Goal: Task Accomplishment & Management: Use online tool/utility

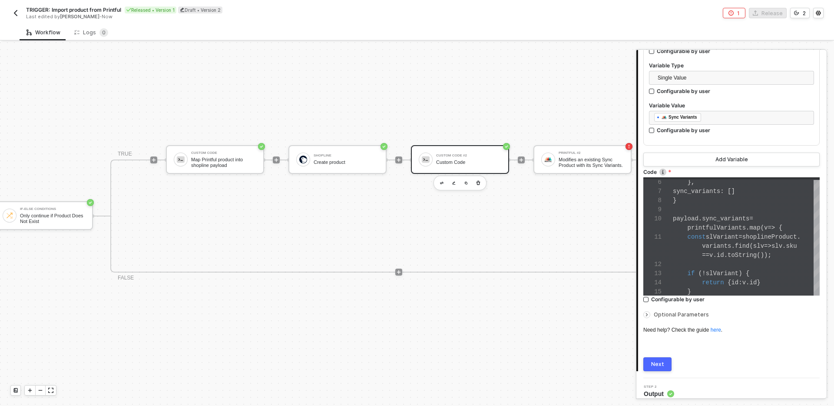
scroll to position [450, 0]
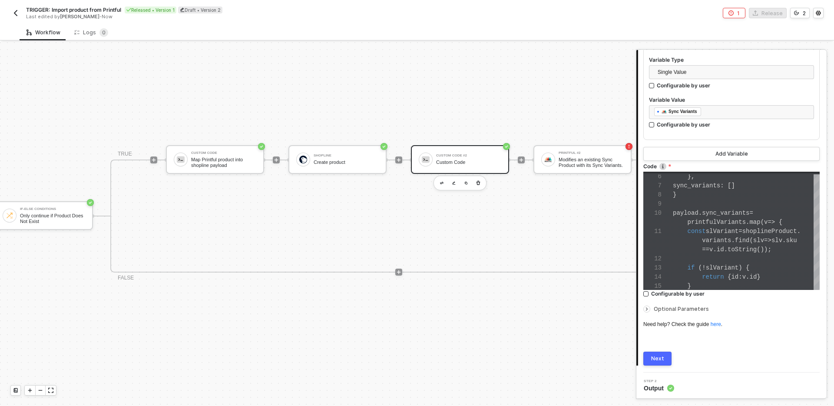
type textarea "} payload.sync_variants = printfulVariants.map(v => { const slVariant = shoplin…"
click at [714, 228] on span "slVariant" at bounding box center [722, 231] width 33 height 7
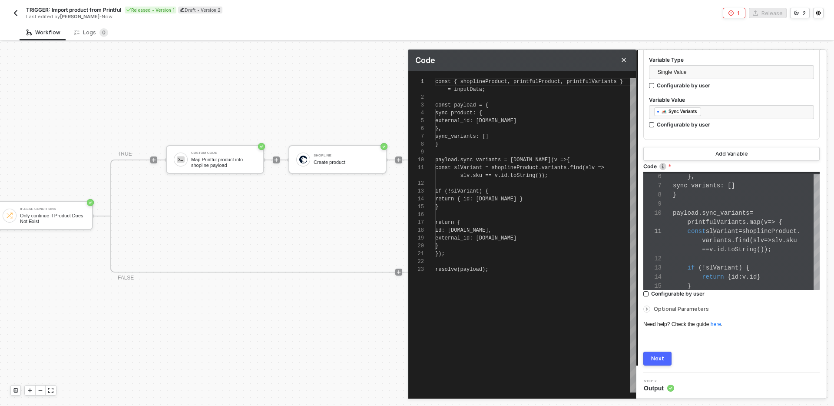
scroll to position [31, 53]
click at [503, 263] on div at bounding box center [535, 262] width 201 height 8
click at [501, 237] on span "slVariant" at bounding box center [487, 238] width 28 height 6
type textarea "const { shoplineProduct, printfulProduct, printfulVariants } = inputData; const…"
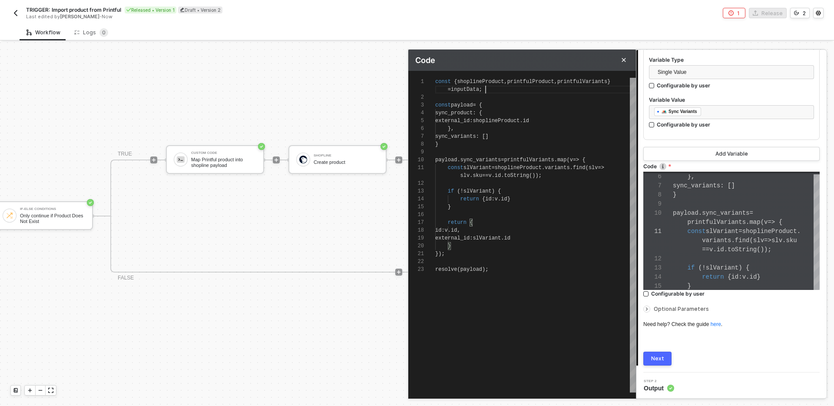
scroll to position [0, 50]
click at [501, 89] on div "= inputData ;" at bounding box center [535, 90] width 201 height 8
type textarea "const { shoplineProduct, printfulProduct, printfulVariants } = inputData; const…"
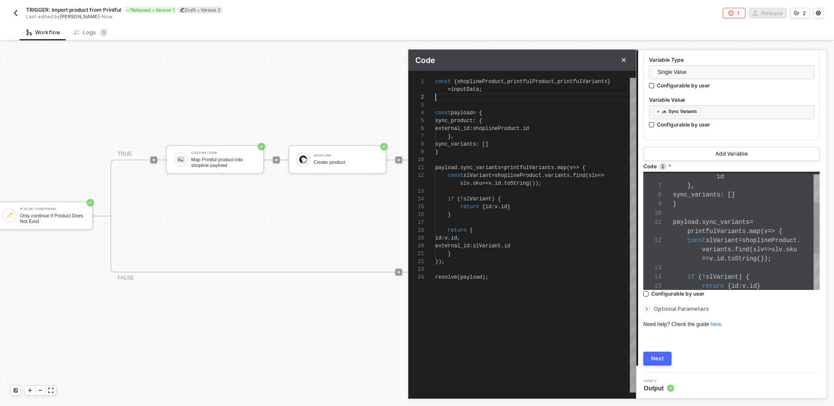
type textarea "const { shoplineProduct, printfulProduct, printfulVariants } = inputData; const…"
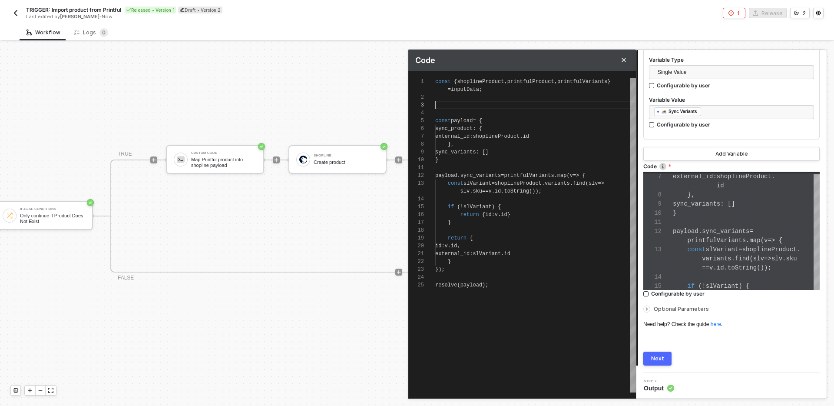
type textarea "const { shoplineProduct, printfulProduct, printfulVariants } = inputData; r con…"
type textarea "const { shoplineProduct, printfulProduct, printfulVariants } = inputData; re co…"
type textarea "const { shoplineProduct, printfulProduct, printfulVariants } = inputData; reo c…"
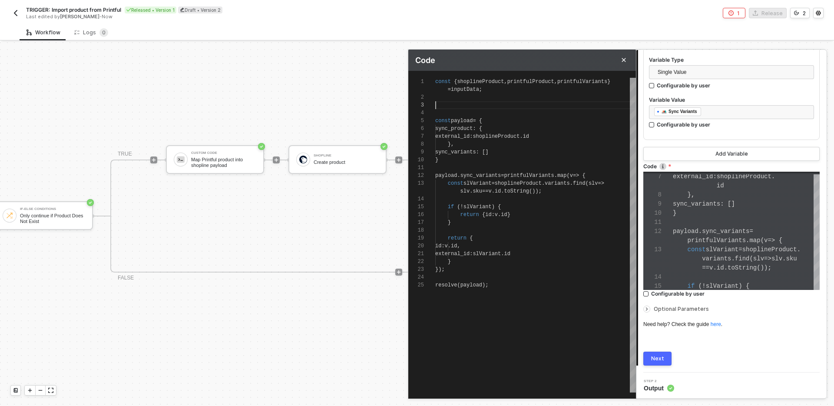
type textarea "const { shoplineProduct, printfulProduct, printfulVariants } = inputData; reo c…"
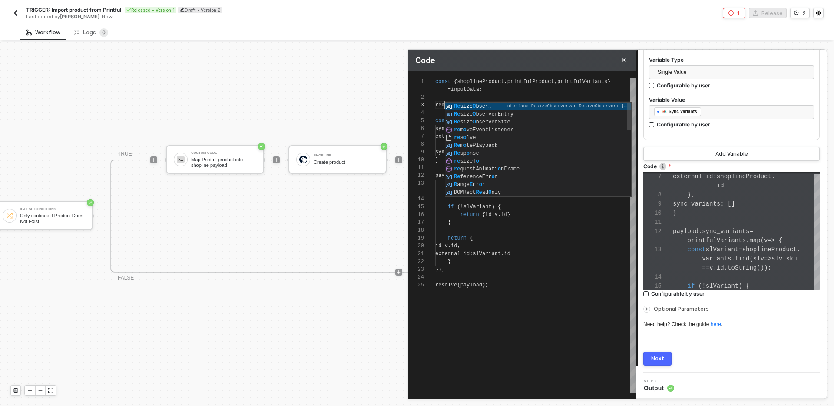
type textarea "const { shoplineProduct, printfulProduct, printfulVariants } = inputData; re co…"
type textarea "const { shoplineProduct, printfulProduct, printfulVariants } = inputData; res c…"
type textarea "const { shoplineProduct, printfulProduct, printfulVariants } = inputData; reso …"
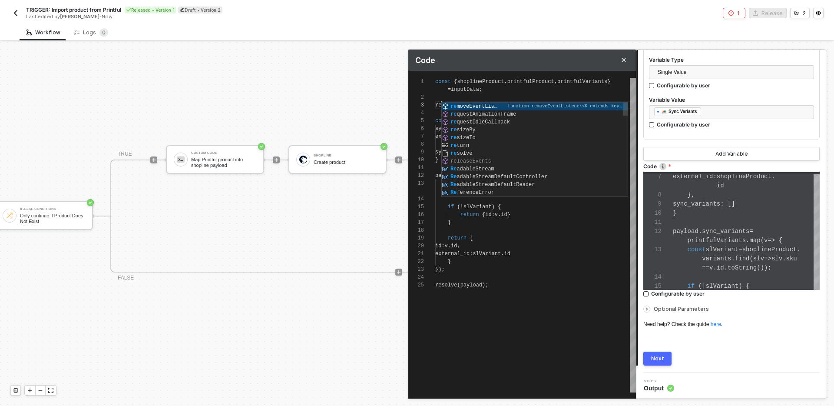
type textarea "const { shoplineProduct, printfulProduct, printfulVariants } = inputData; reso …"
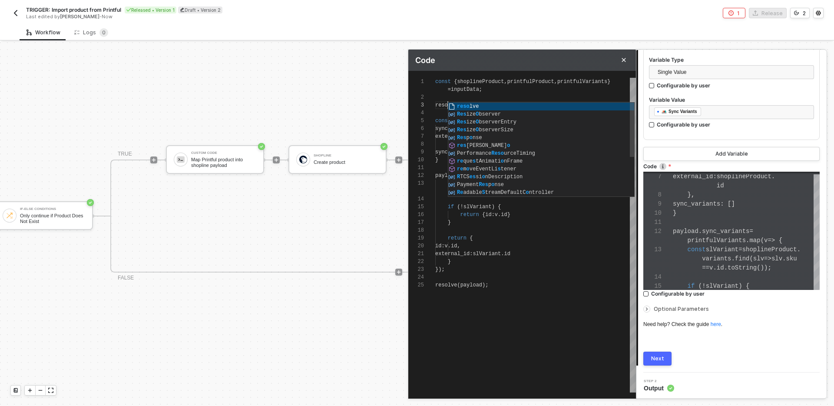
type textarea "const { shoplineProduct, printfulProduct, printfulVariants } = inputData; resol…"
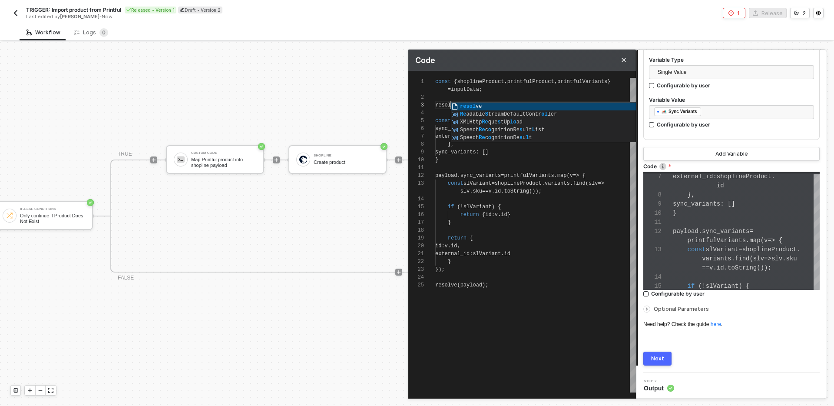
type textarea "const { shoplineProduct, printfulProduct, printfulVariants } = inputData; resol…"
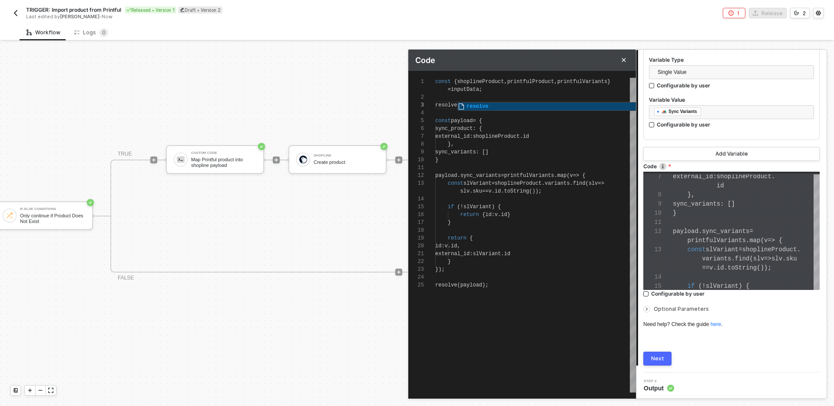
type textarea "const { shoplineProduct, printfulProduct, printfulVariants } = inputData; resol…"
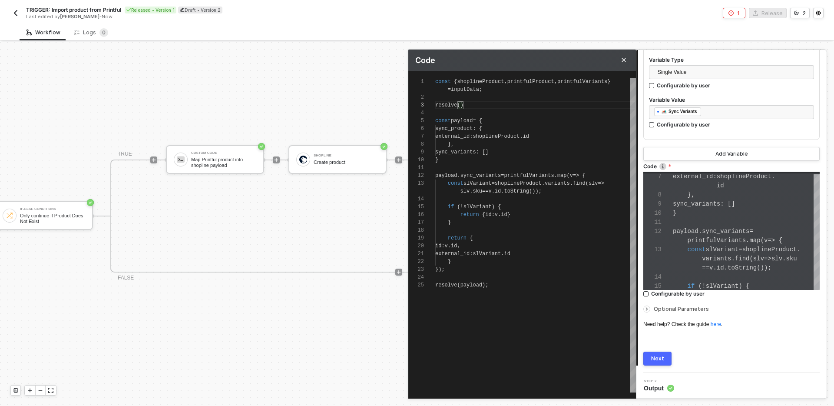
type textarea "const { shoplineProduct, printfulProduct, printfulVariants } = inputData; resol…"
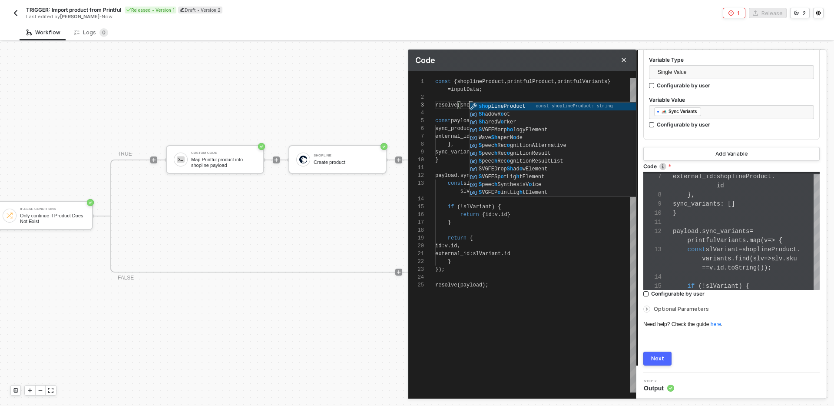
scroll to position [16, 34]
type textarea "const { shoplineProduct, printfulProduct, printfulVariants } = inputData; resol…"
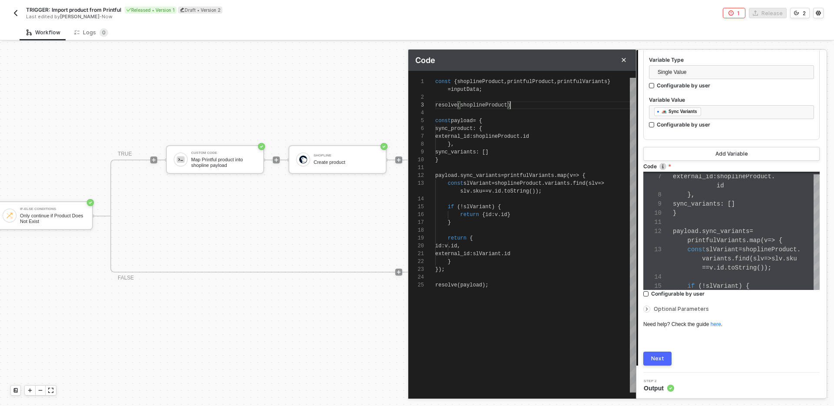
type textarea "const { shoplineProduct, printfulProduct, printfulVariants } = inputData; resol…"
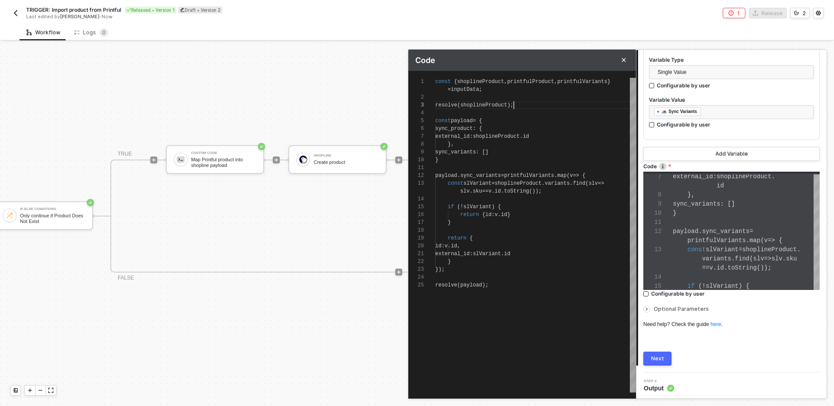
scroll to position [23, 0]
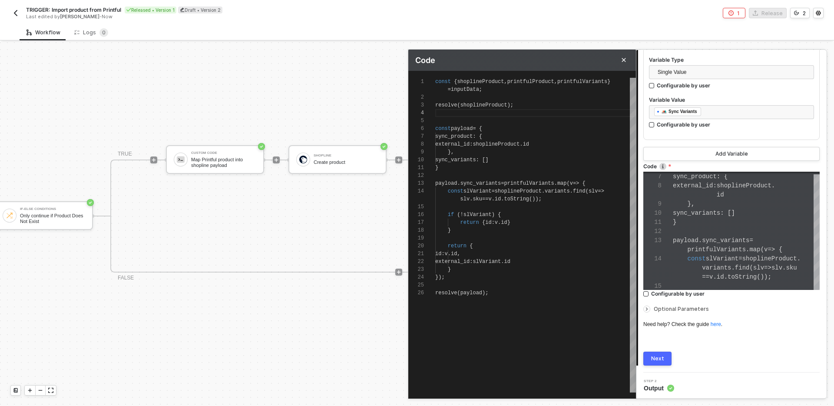
type textarea "const { shoplineProduct, printfulProduct, printfulVariants } = inputData; resol…"
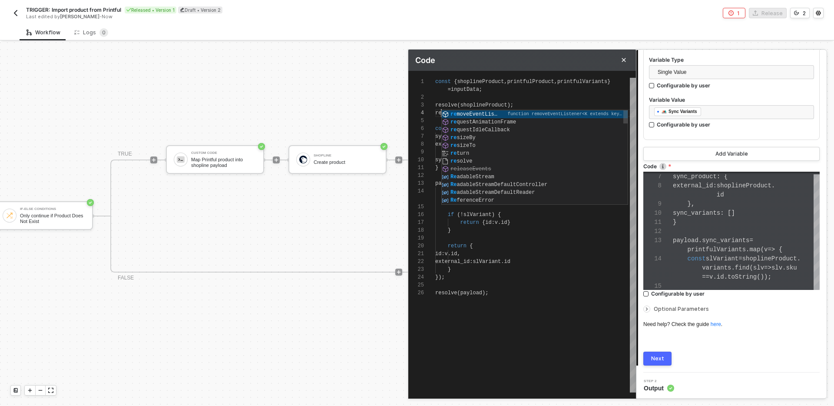
type textarea "const { shoplineProduct, printfulProduct, printfulVariants } = inputData; resol…"
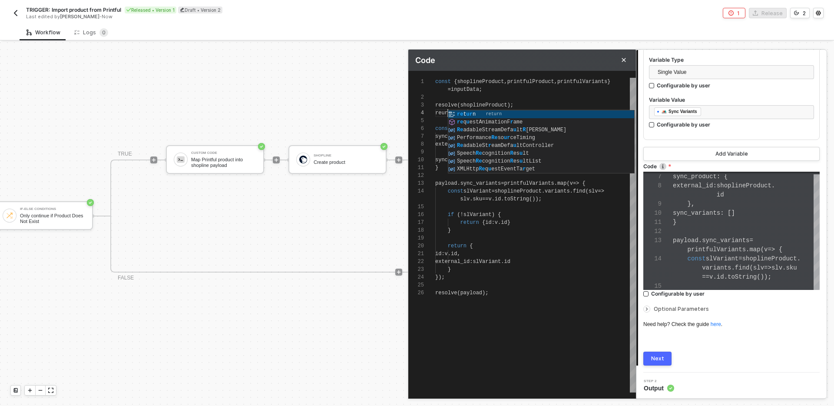
type textarea "const { shoplineProduct, printfulProduct, printfulVariants } = inputData; resol…"
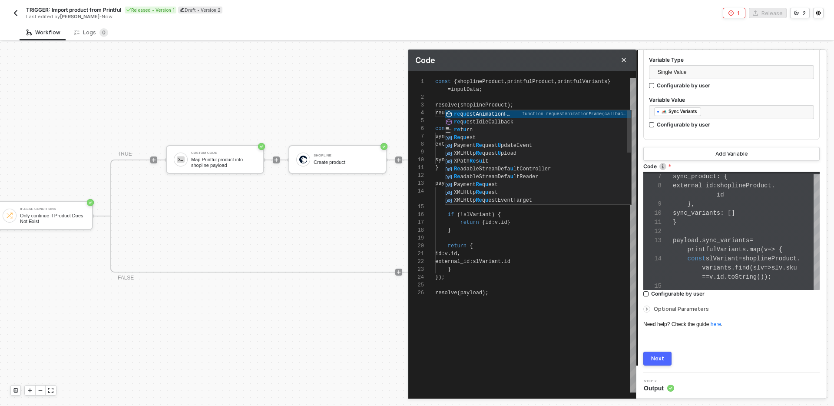
type textarea "const { shoplineProduct, printfulProduct, printfulVariants } = inputData; resol…"
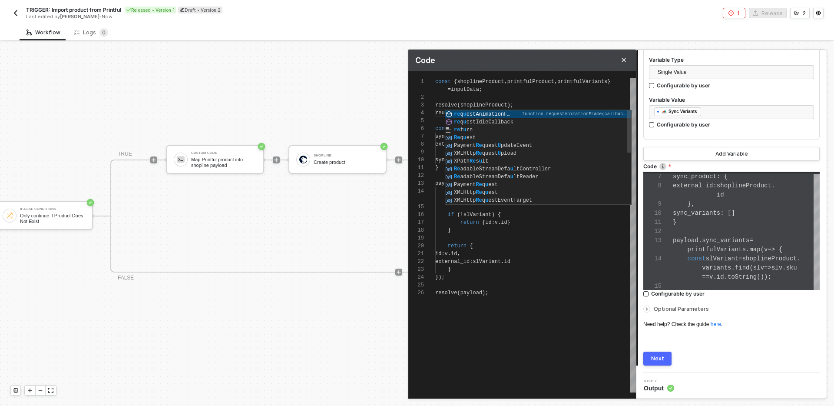
type textarea "const { shoplineProduct, printfulProduct, printfulVariants } = inputData; resol…"
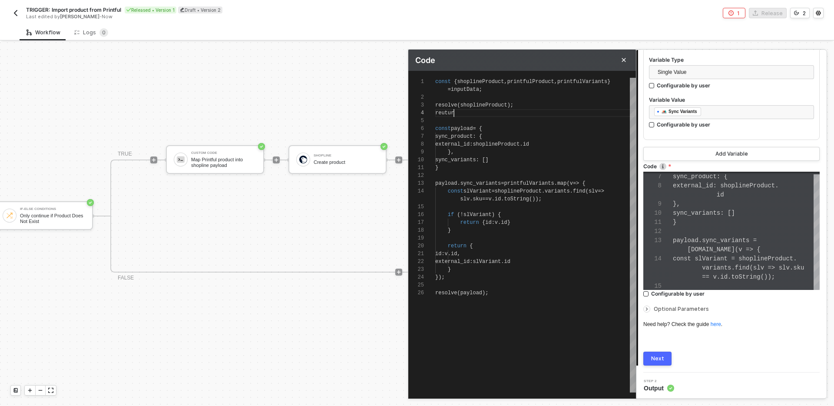
scroll to position [23, 22]
type textarea "const { shoplineProduct, printfulProduct, printfulVariants } = inputData; resol…"
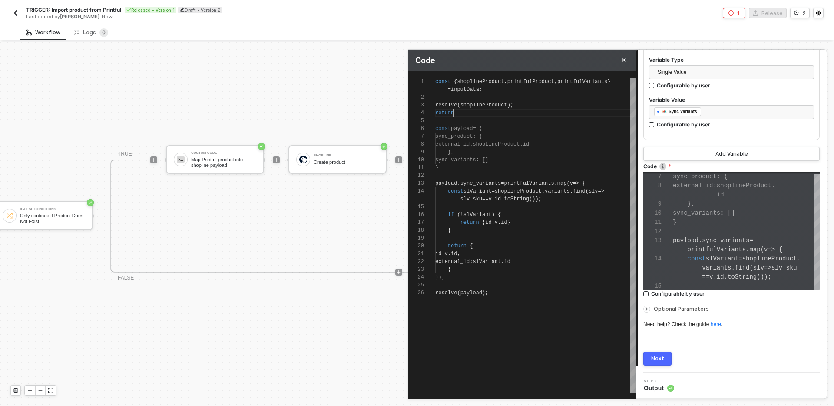
scroll to position [23, 19]
type textarea "const { shoplineProduct, printfulProduct, printfulVariants } = inputData; resol…"
click at [659, 358] on div "Next" at bounding box center [657, 358] width 13 height 7
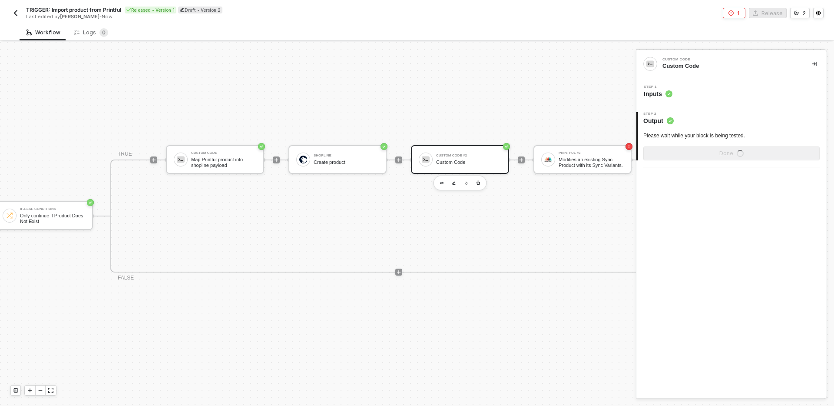
scroll to position [0, 0]
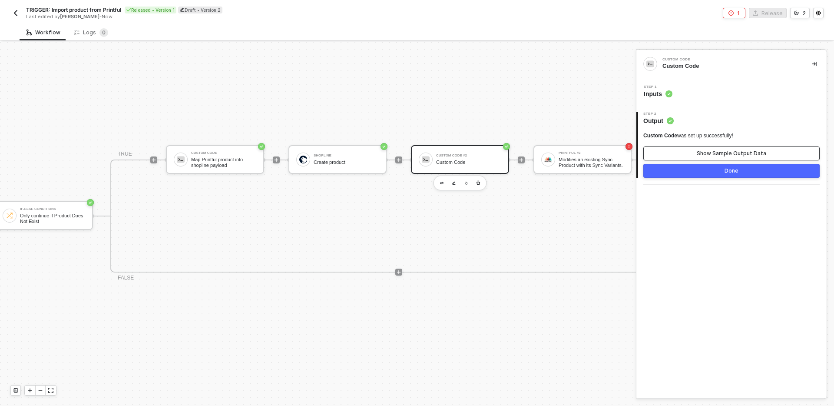
click at [734, 146] on button "Show Sample Output Data" at bounding box center [732, 153] width 176 height 14
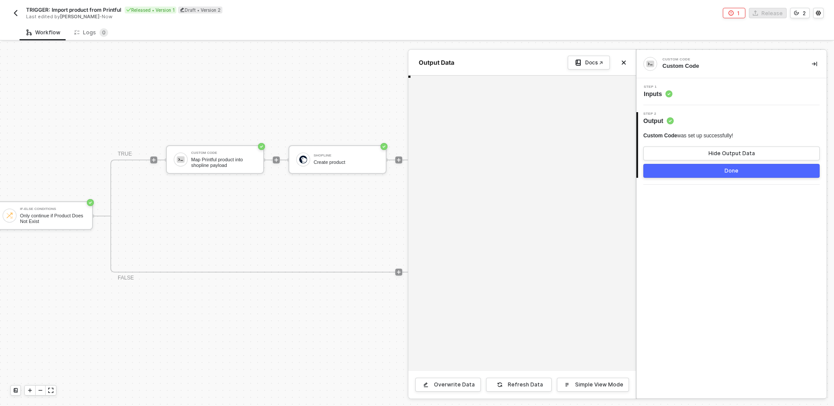
type textarea "{ "data": { "image": { "src": "https://img-va.myshopline.com/image/store/175564…"
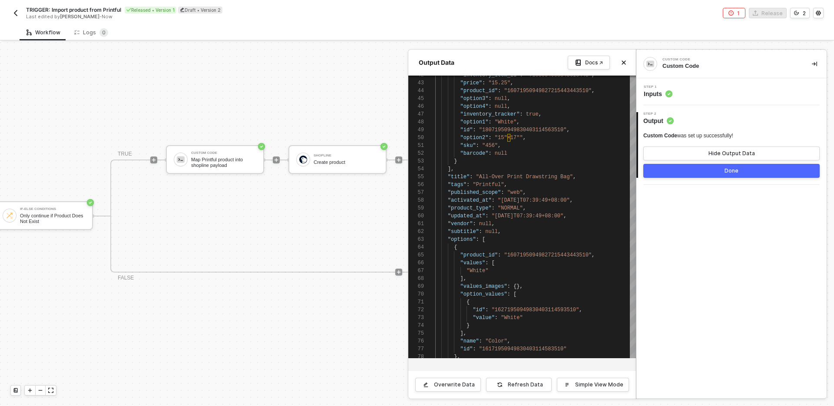
click at [710, 92] on div "Step 1 Inputs" at bounding box center [733, 91] width 188 height 13
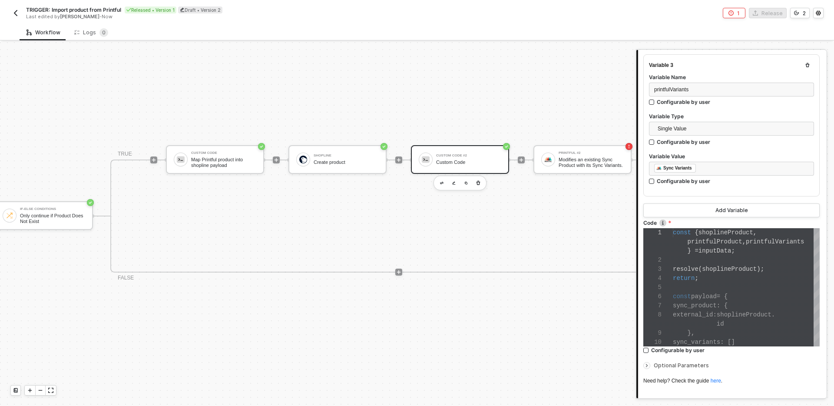
scroll to position [399, 0]
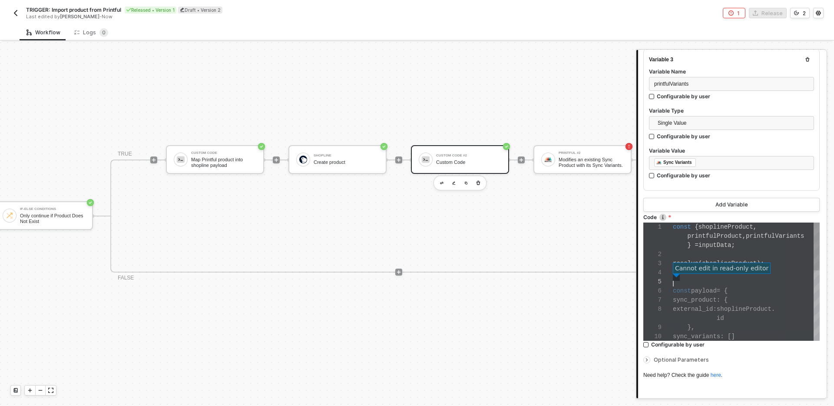
click at [708, 277] on div at bounding box center [746, 281] width 147 height 9
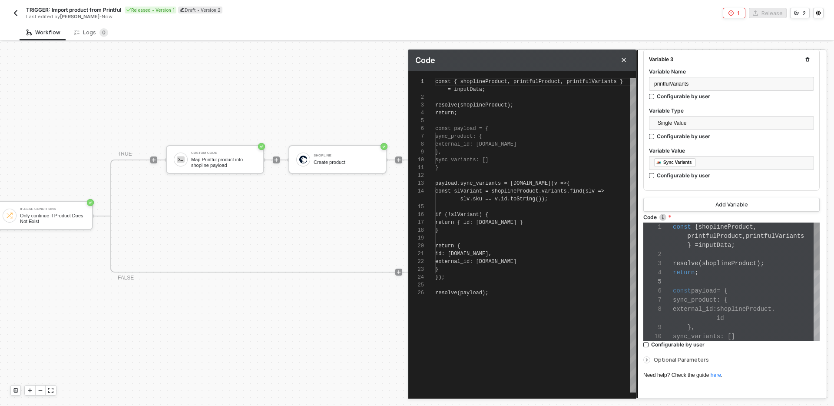
scroll to position [70, 0]
type textarea "const { shoplineProduct, printfulProduct, printfulVariants } = inputData; resol…"
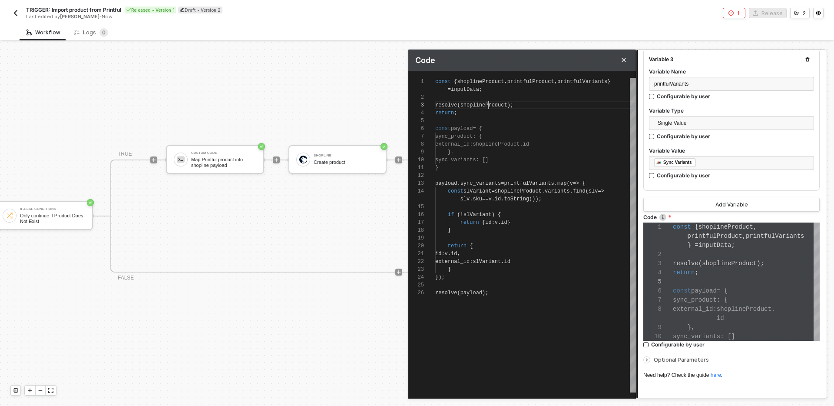
type textarea "const { shoplineProduct, printfulProduct, printfulVariants } = inputData; resol…"
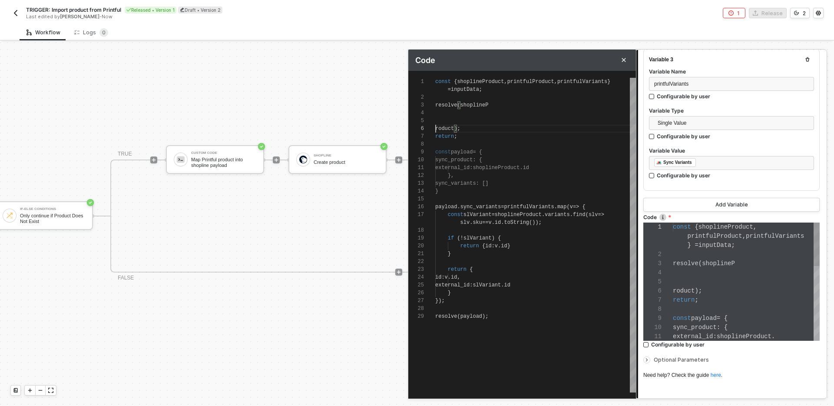
type textarea "const { shoplineProduct, printfulProduct, printfulVariants } = inputData; resol…"
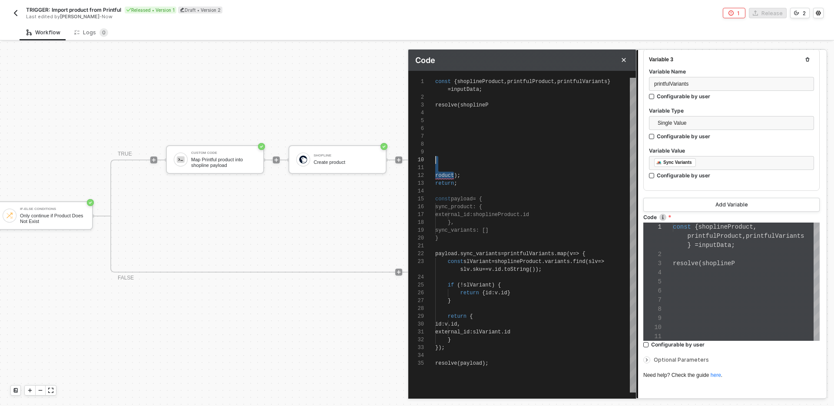
scroll to position [0, 0]
type textarea "const { shoplineProduct, printfulProduct, printfulVariants } = inputData; resol…"
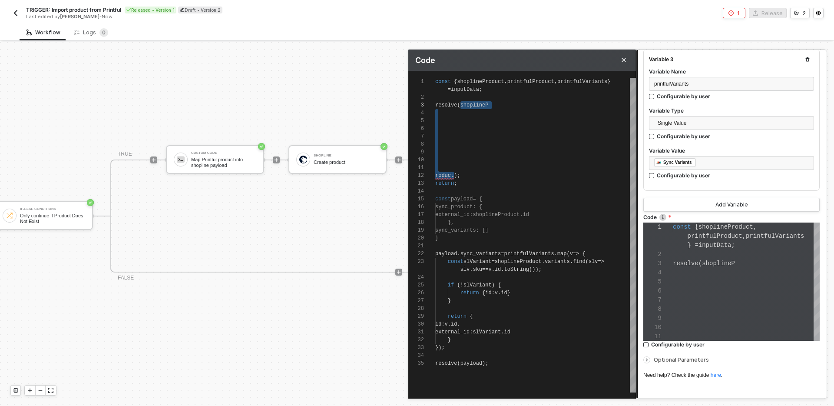
scroll to position [64, 0]
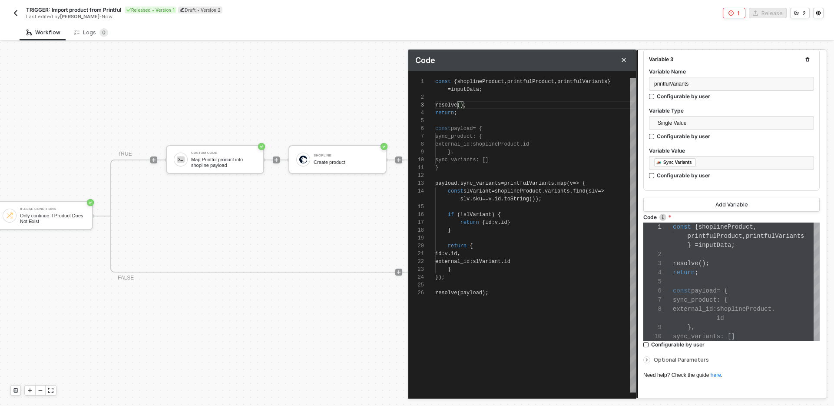
type textarea "const { shoplineProduct, printfulProduct, printfulVariants } = inputData; resol…"
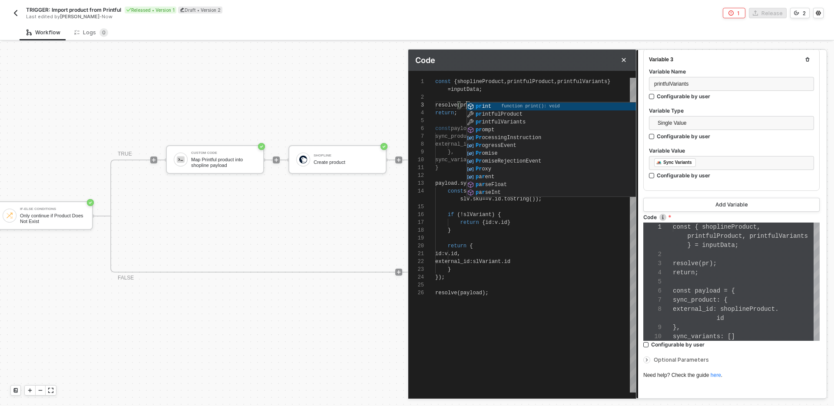
type textarea "const { shoplineProduct, printfulProduct, printfulVariants } = inputData; resol…"
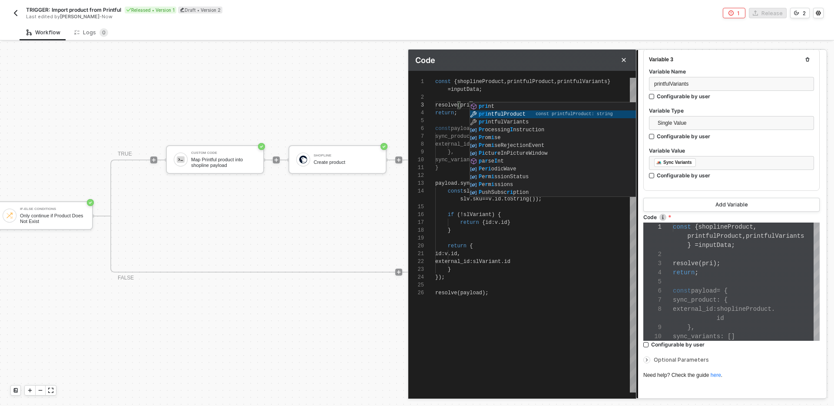
type textarea "const { shoplineProduct, printfulProduct, printfulVariants } = inputData; resol…"
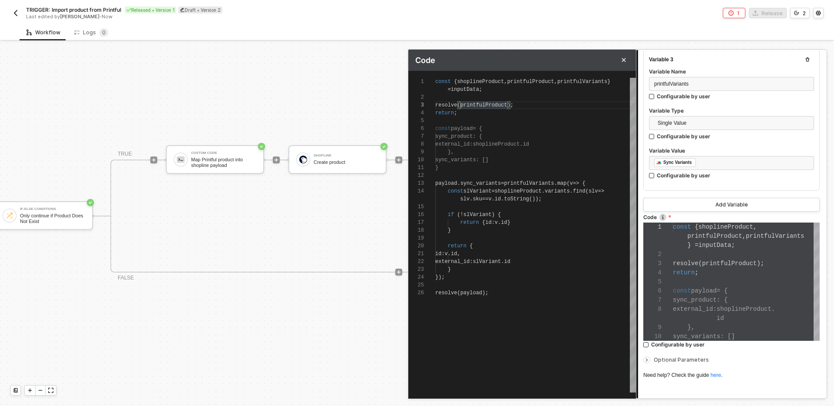
scroll to position [16, 72]
type textarea "const { shoplineProduct, printfulProduct, printfulVariants } = inputData; resol…"
paste textarea "{ shoplineProduct, printfulProduct, printfulVariants }); return; const payload …"
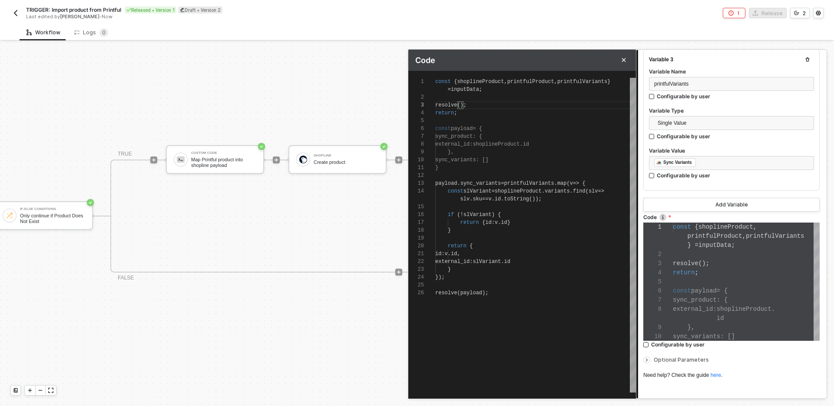
type textarea "const { shoplineProduct, printfulProduct, printfulVariants } = inputData; resol…"
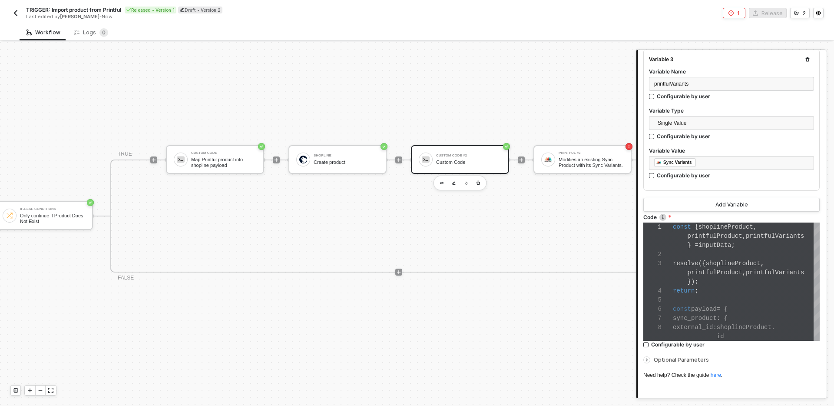
click at [770, 359] on span "Optional Parameters" at bounding box center [737, 359] width 166 height 5
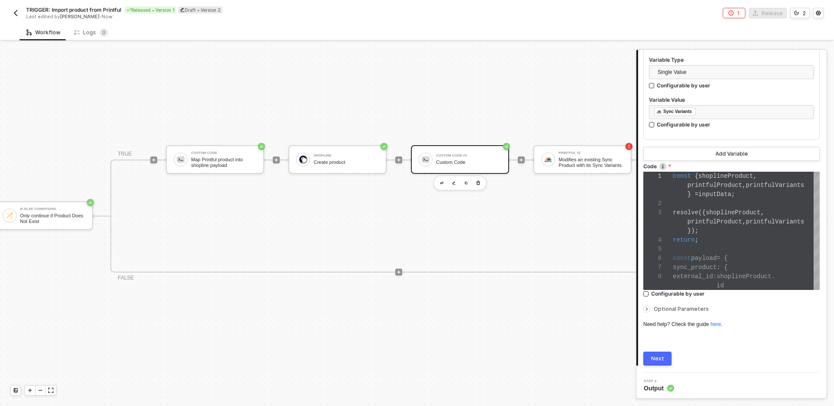
click at [664, 354] on button "Next" at bounding box center [658, 359] width 28 height 14
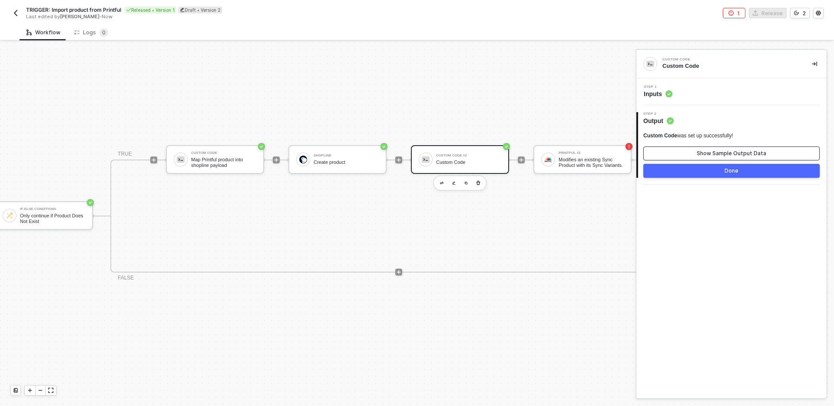
click at [734, 152] on div "Show Sample Output Data" at bounding box center [732, 153] width 70 height 7
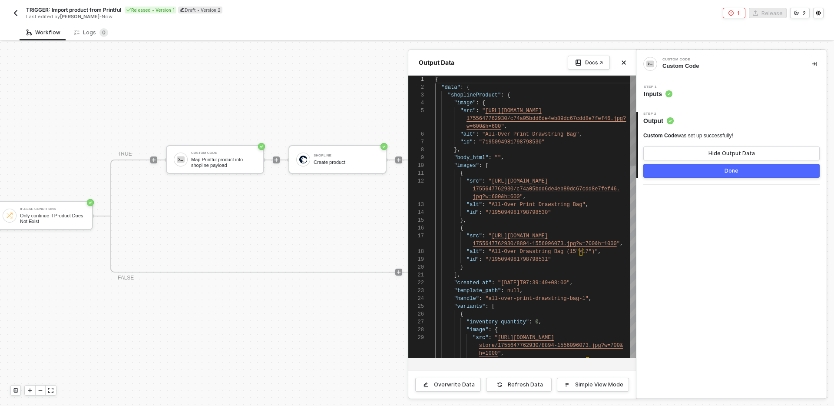
click at [467, 89] on span "{" at bounding box center [468, 87] width 3 height 6
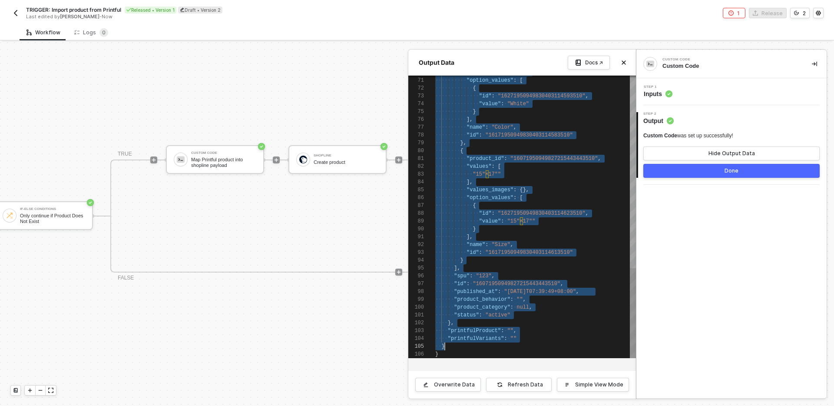
type textarea "} ], "spu": "123", "id": "16071950949827215443443510", "published_at": "2025-09…"
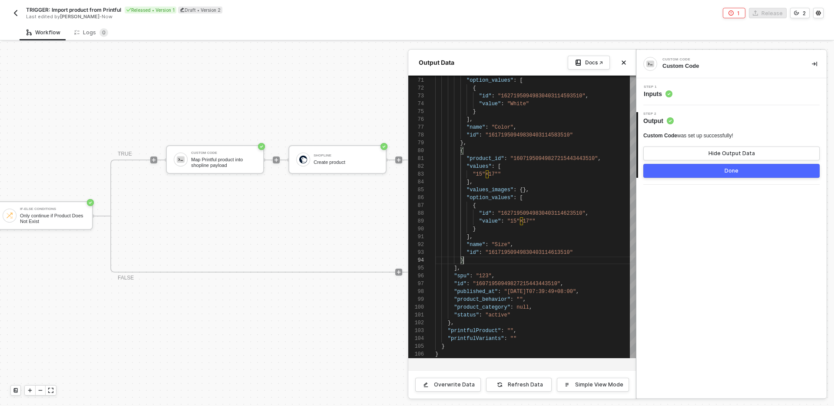
click at [731, 95] on div "Step 1 Inputs" at bounding box center [733, 91] width 188 height 13
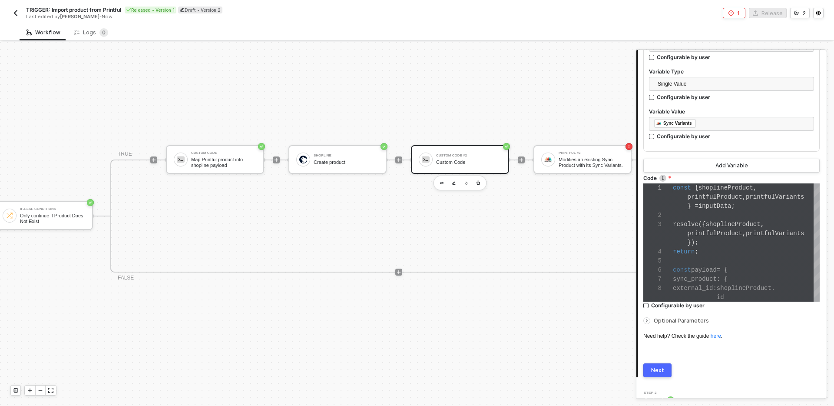
scroll to position [442, 0]
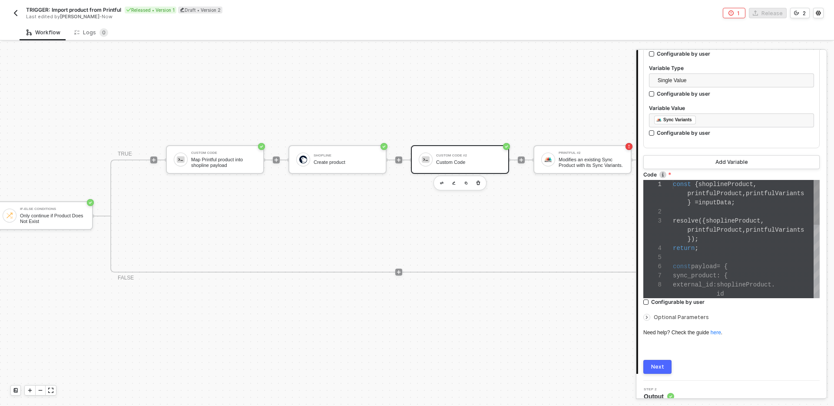
click at [760, 250] on div "return ;" at bounding box center [746, 248] width 147 height 9
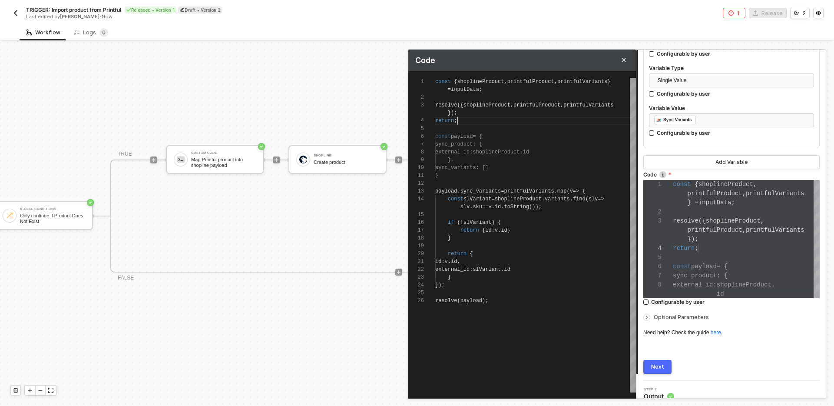
scroll to position [23, 22]
click at [470, 119] on div "return ;" at bounding box center [535, 121] width 201 height 8
type textarea "const { shoplineProduct, printfulProduct, printfulVariants } = inputData; const…"
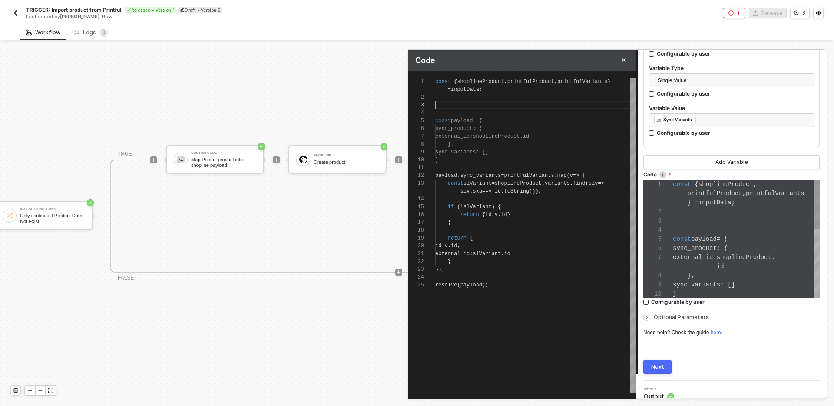
scroll to position [64, 0]
type textarea "const { shoplineProduct, printfulProduct, printfulVariants } = inputData; const…"
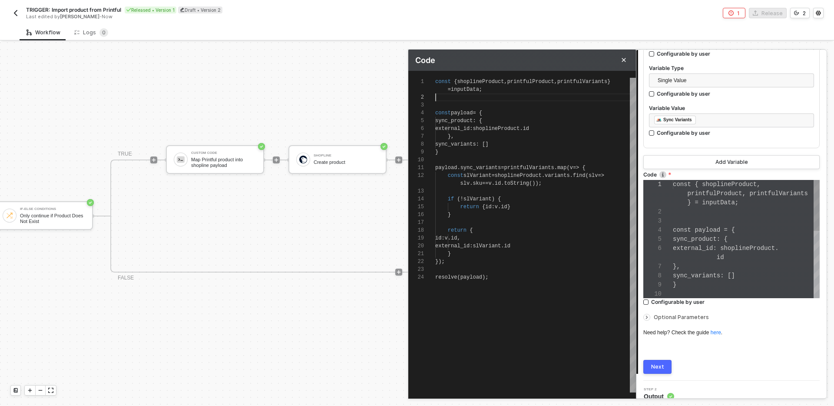
type textarea "const { shoplineProduct, printfulProduct, printfulVariants } = inputData; const…"
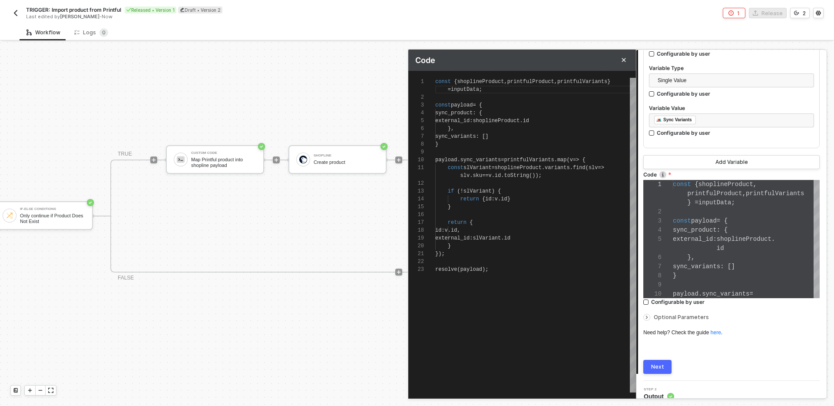
click at [661, 361] on button "Next" at bounding box center [658, 367] width 28 height 14
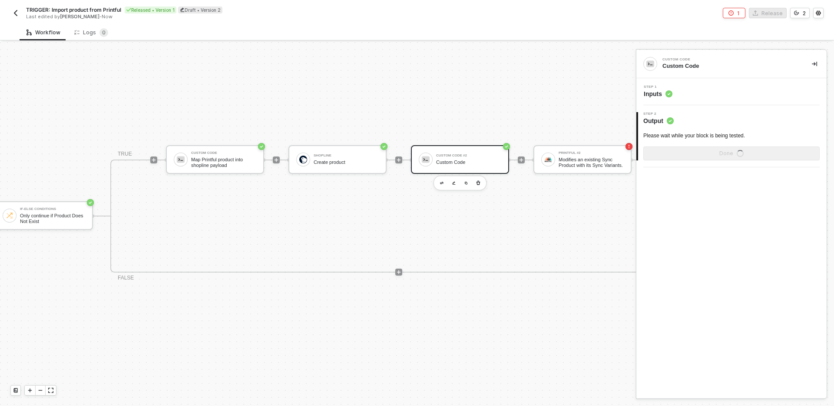
scroll to position [0, 0]
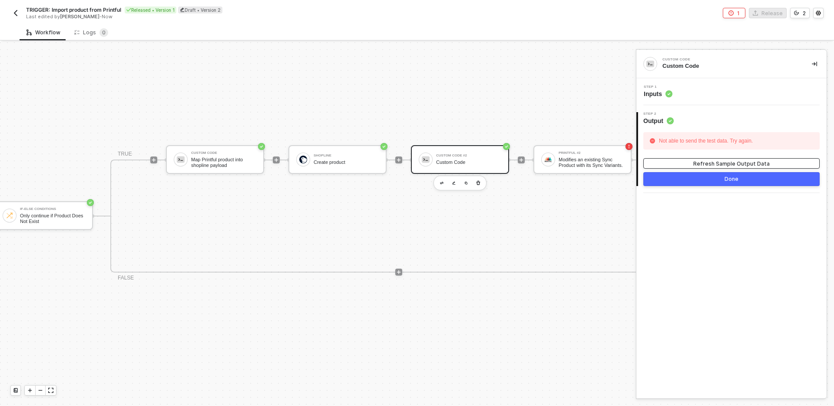
click at [719, 165] on div "Refresh Sample Output Data" at bounding box center [732, 163] width 76 height 7
click at [696, 96] on div "Step 1 Inputs" at bounding box center [733, 91] width 188 height 13
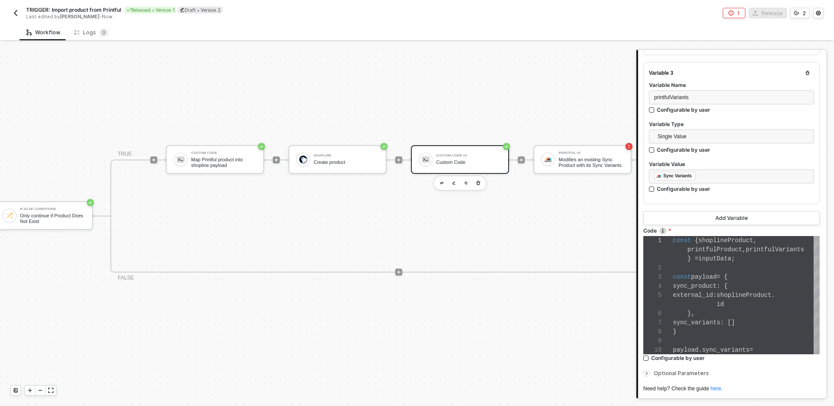
scroll to position [388, 0]
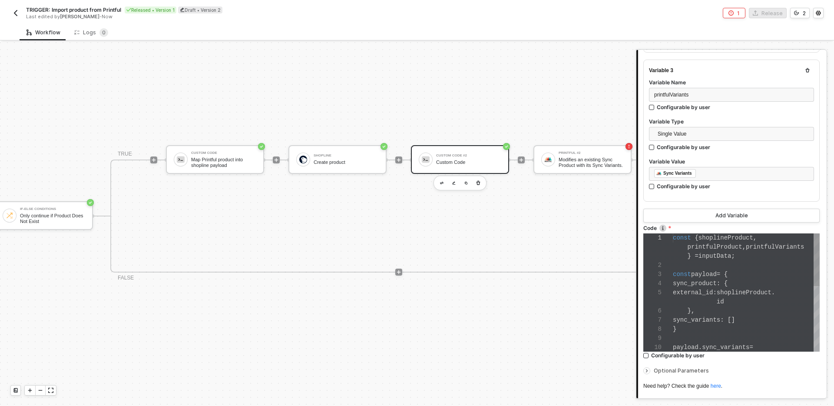
click at [747, 279] on div "sync_product : {" at bounding box center [746, 283] width 147 height 9
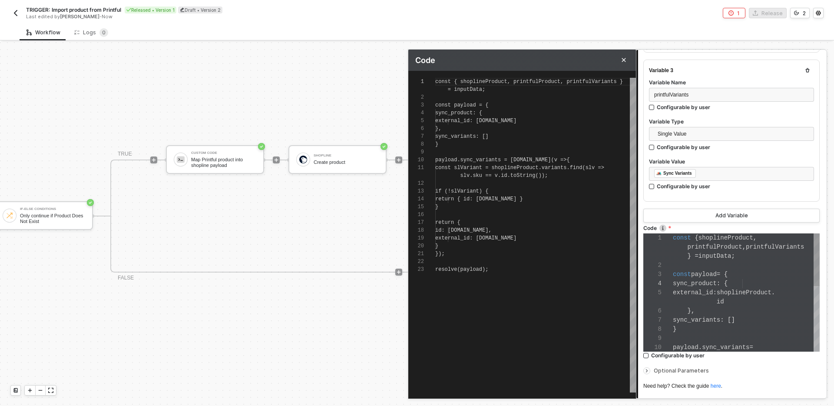
scroll to position [70, 0]
click at [510, 88] on div "= inputData;" at bounding box center [535, 90] width 201 height 8
type textarea "const { shoplineProduct, printfulProduct, printfulVariants } = inputData; const…"
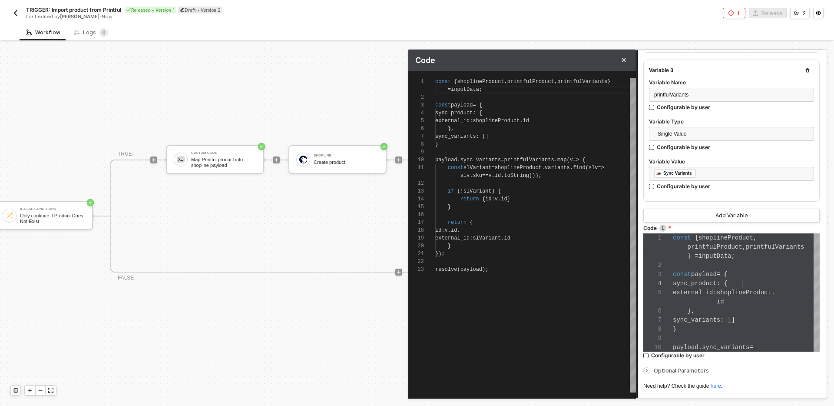
scroll to position [64, 0]
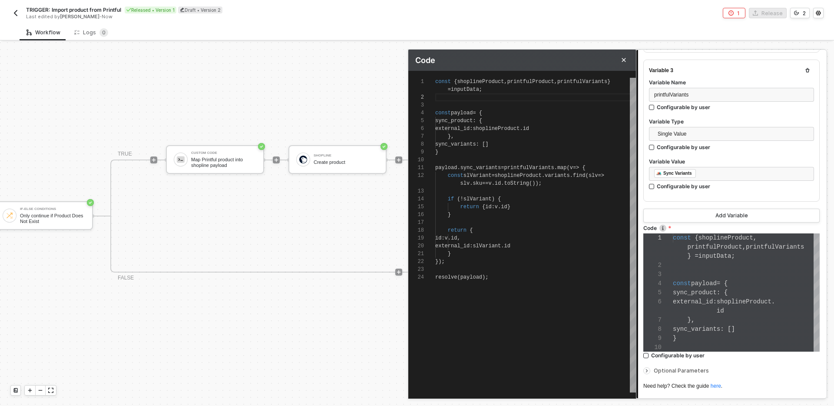
type textarea "const { shoplineProduct, printfulProduct, printfulVariants } = inputData; const…"
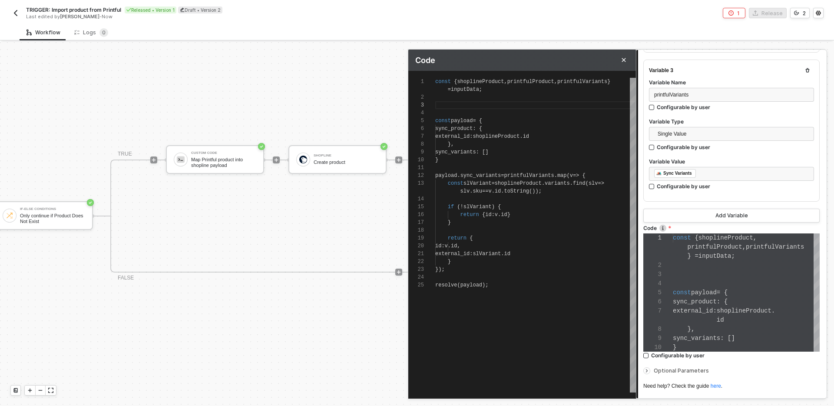
type textarea "const { shoplineProduct, printfulProduct, printfulVariants } = inputData; const…"
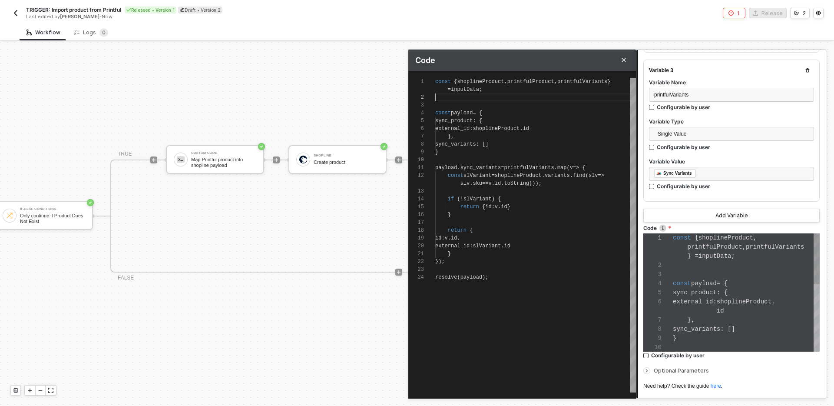
type textarea "const { shoplineProduct, printfulProduct, printfulVariants } = inputData; const…"
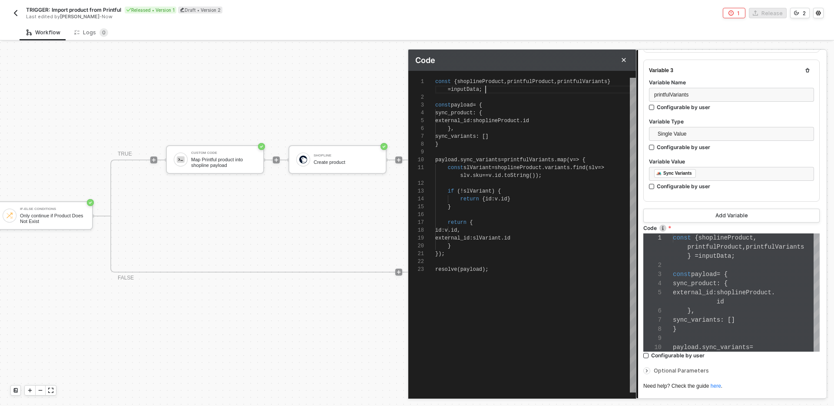
scroll to position [0, 50]
type textarea "const { shoplineProduct, printfulProduct, printfulVariants } = inputData; const…"
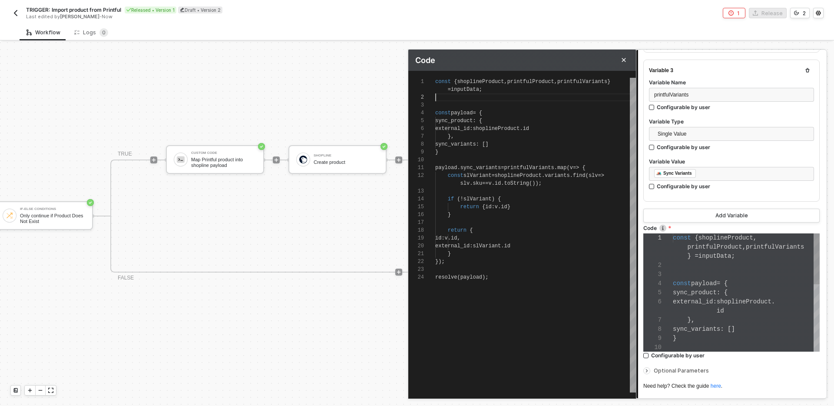
type textarea "const { shoplineProduct, printfulProduct, printfulVariants } = inputData; const…"
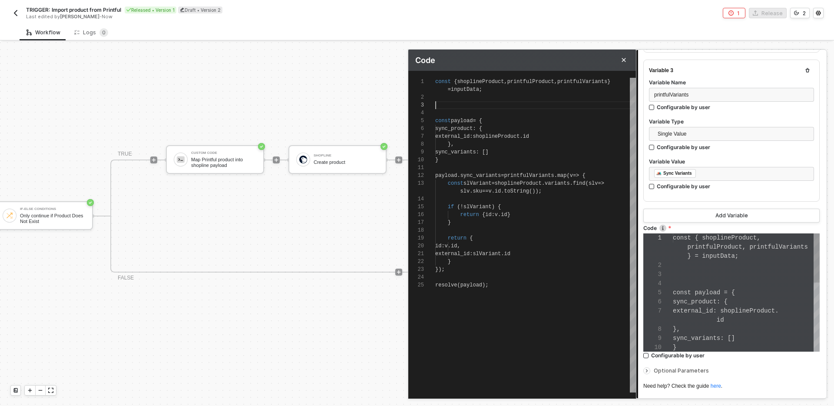
scroll to position [16, 0]
type textarea "const { shoplineProduct, printfulProduct, printfulVariants } = inputData; i con…"
type textarea "const { shoplineProduct, printfulProduct, printfulVariants } = inputData; if co…"
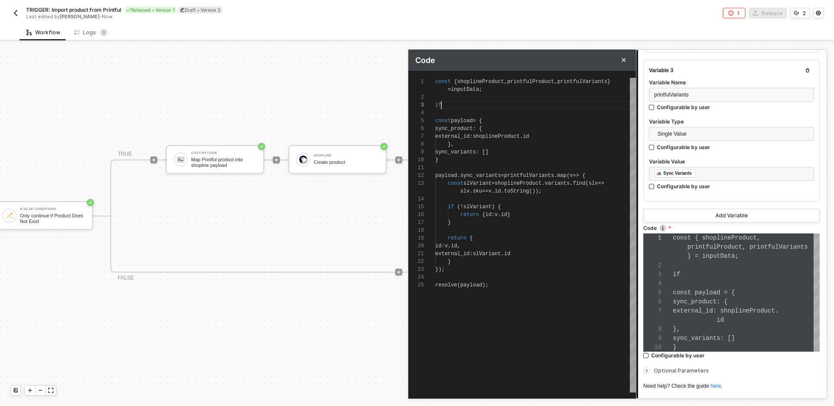
type textarea "const { shoplineProduct, printfulProduct, printfulVariants } = inputData; if co…"
type textarea "const { shoplineProduct, printfulProduct, printfulVariants } = inputData; if ()…"
type textarea "const { shoplineProduct, printfulProduct, printfulVariants } = inputData; if (!…"
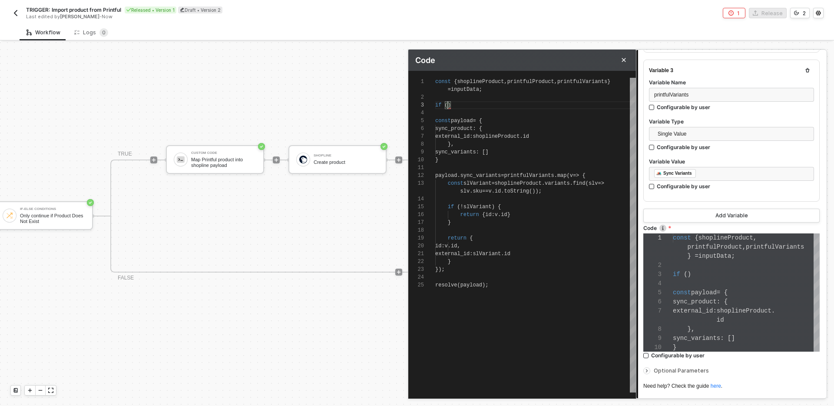
type textarea "const { shoplineProduct, printfulProduct, printfulVariants } = inputData; if (!…"
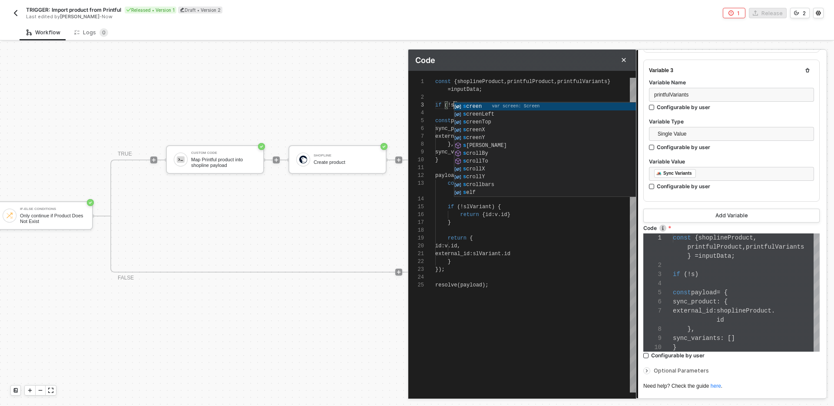
type textarea "const { shoplineProduct, printfulProduct, printfulVariants } = inputData; if (!…"
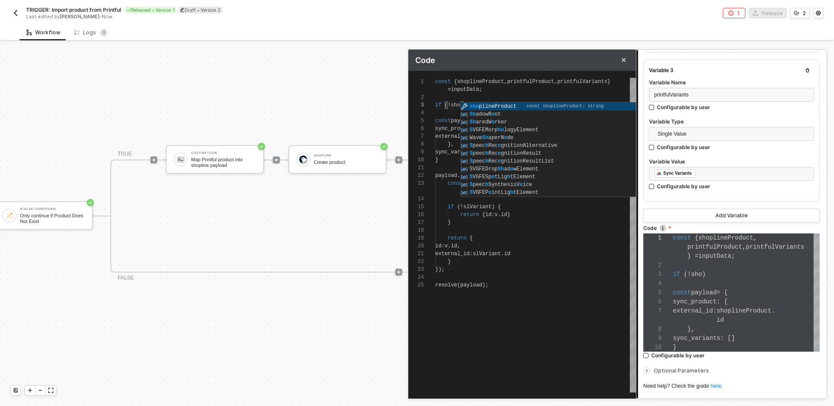
type textarea "const { shoplineProduct, printfulProduct, printfulVariants } = inputData; if (!…"
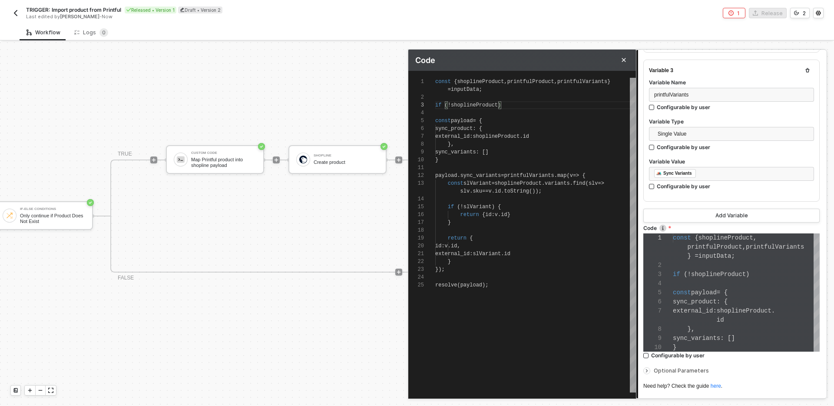
type textarea "const { shoplineProduct, printfulProduct, printfulVariants } = inputData; if (!…"
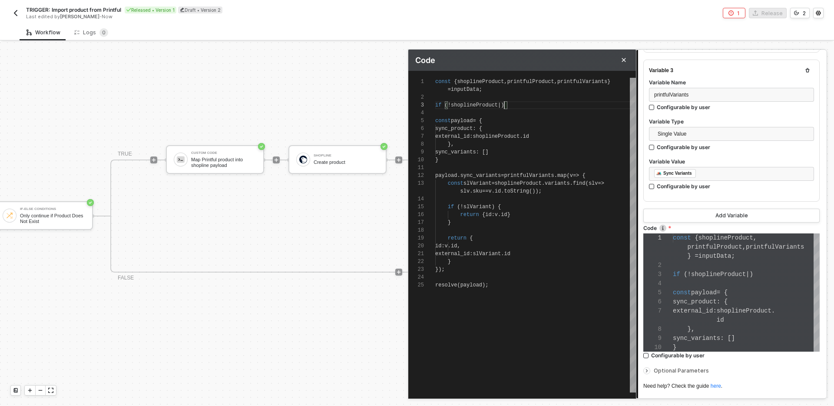
type textarea "const { shoplineProduct, printfulProduct, printfulVariants } = inputData; if (!…"
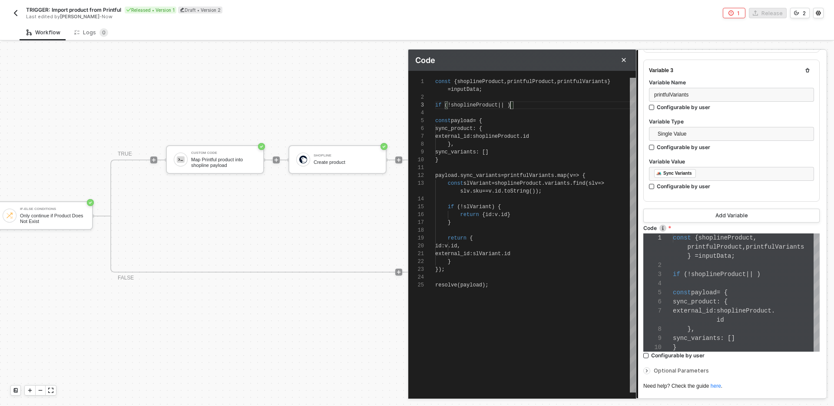
scroll to position [16, 79]
type textarea "const { shoplineProduct, printfulProduct, printfulVariants } = inputData; if (!…"
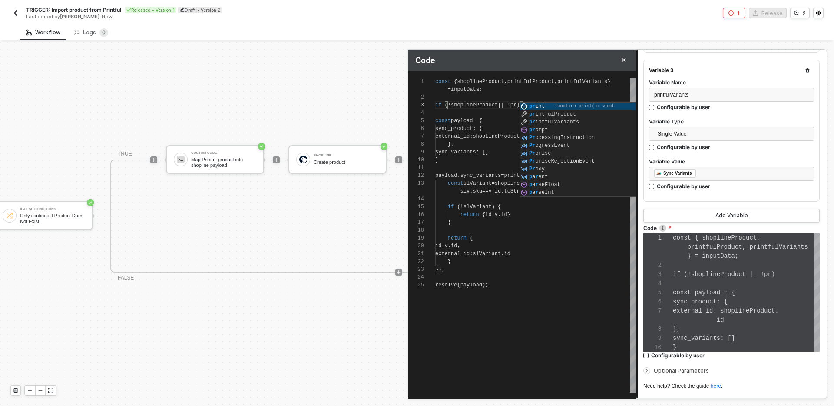
scroll to position [16, 85]
type textarea "const { shoplineProduct, printfulProduct, printfulVariants } = inputData; if (!…"
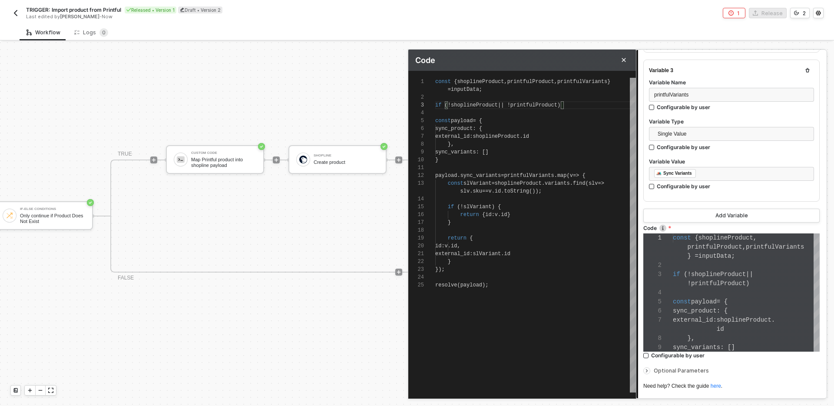
scroll to position [16, 129]
type textarea "const { shoplineProduct, printfulProduct, printfulVariants } = inputData; if (!…"
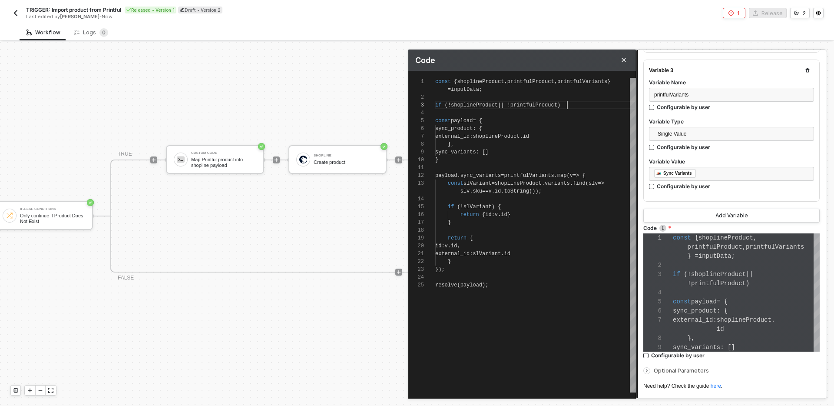
type textarea "const { shoplineProduct, printfulProduct, printfulVariants } = inputData; if (!…"
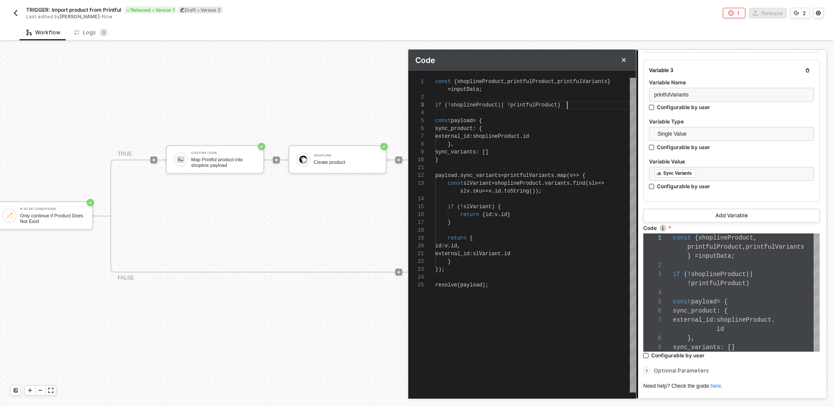
type textarea "const { shoplineProduct, printfulProduct, printfulVariants } = inputData; if (!…"
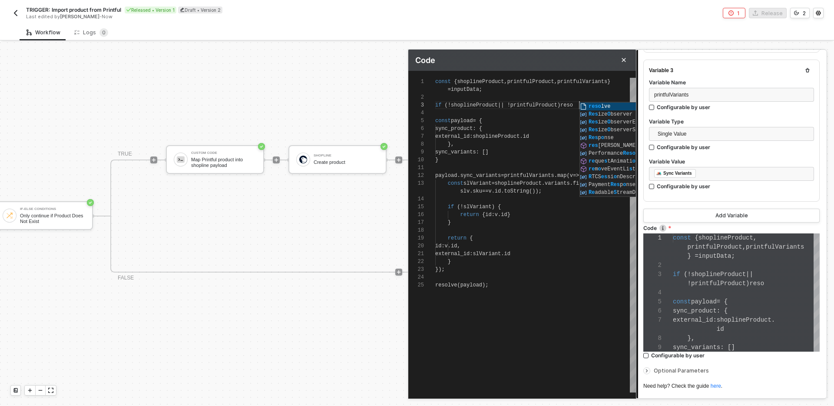
type textarea "const { shoplineProduct, printfulProduct, printfulVariants } = inputData; if (!…"
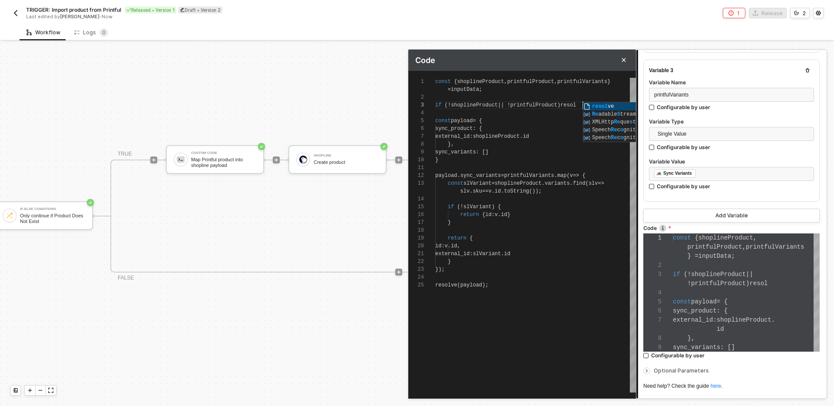
type textarea "const { shoplineProduct, printfulProduct, printfulVariants } = inputData; if (!…"
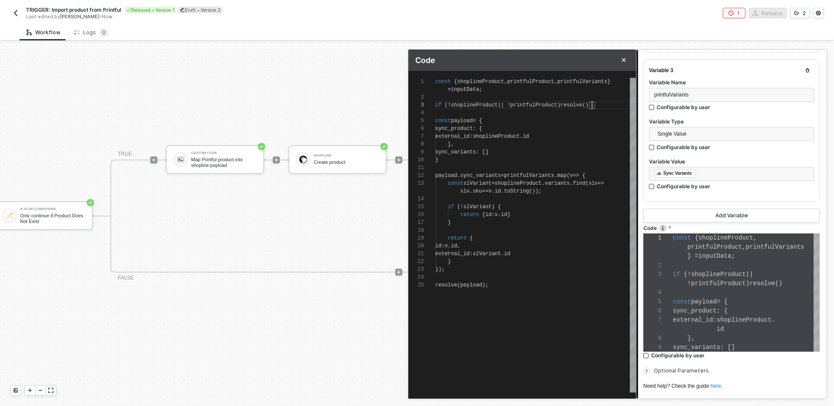
type textarea "const { shoplineProduct, printfulProduct, printfulVariants } = inputData; if (!…"
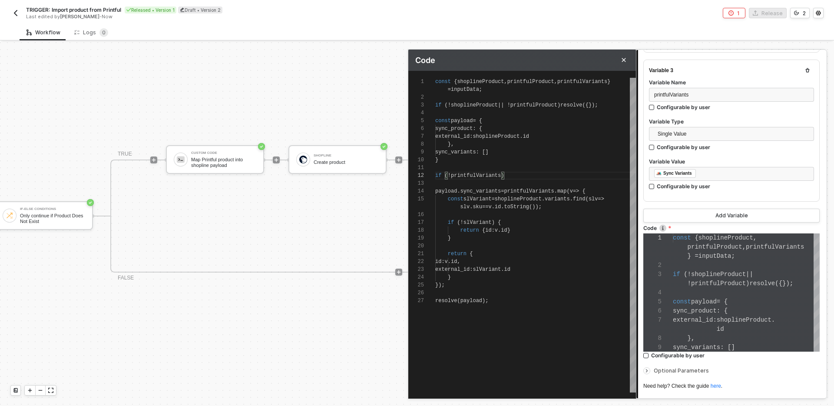
scroll to position [16, 69]
type textarea "} if (!printfulVariants) resolve(payload); payload.sync_variants = printfulVari…"
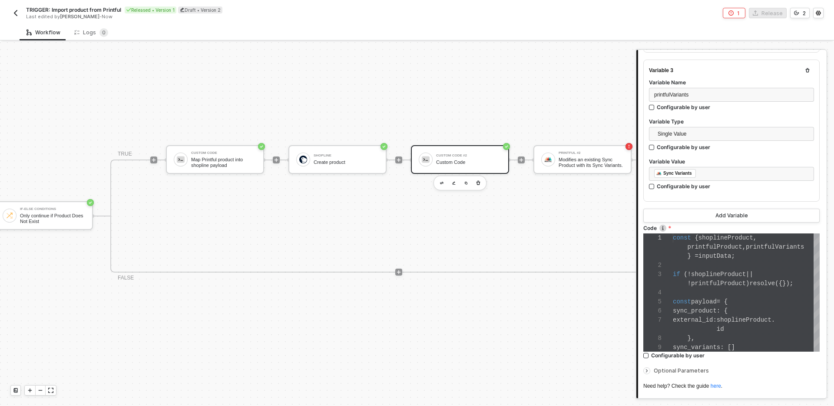
scroll to position [450, 0]
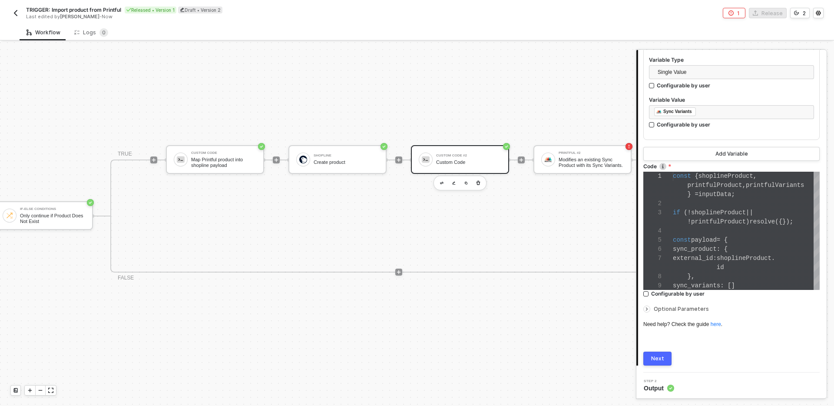
click at [661, 355] on div "Next" at bounding box center [657, 358] width 13 height 7
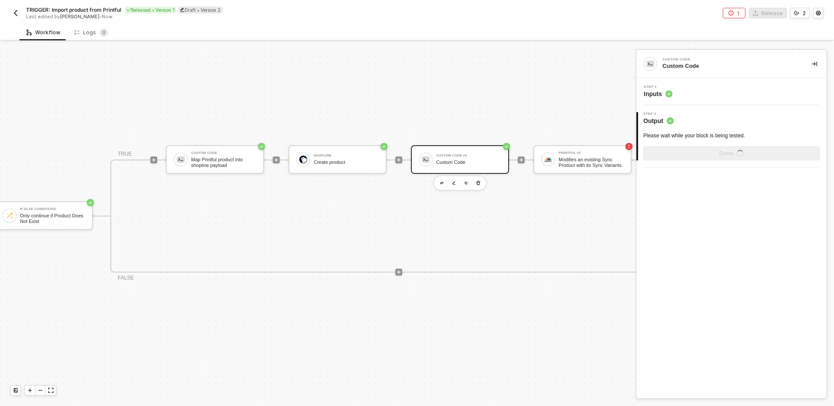
scroll to position [0, 0]
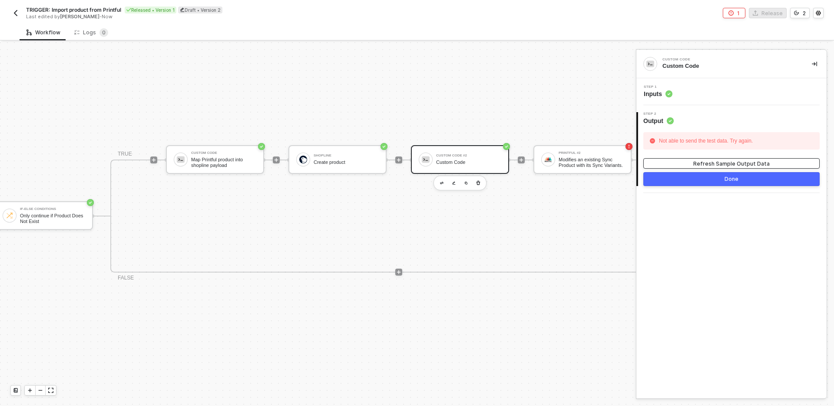
click at [700, 160] on div "Refresh Sample Output Data" at bounding box center [732, 163] width 76 height 7
click at [694, 94] on div "Step 1 Inputs" at bounding box center [733, 91] width 188 height 13
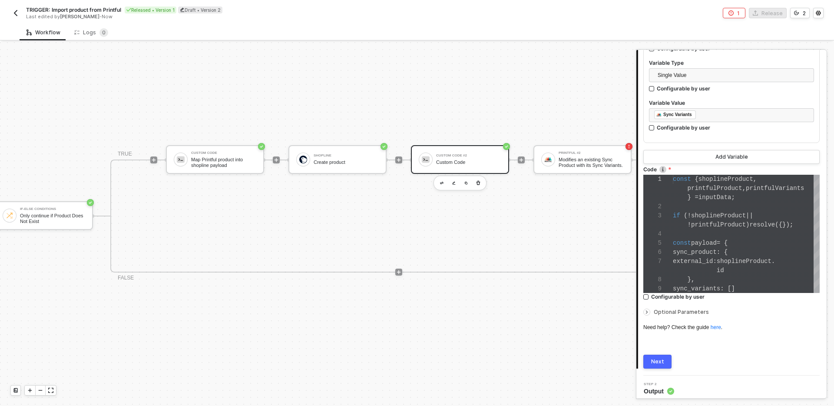
scroll to position [450, 0]
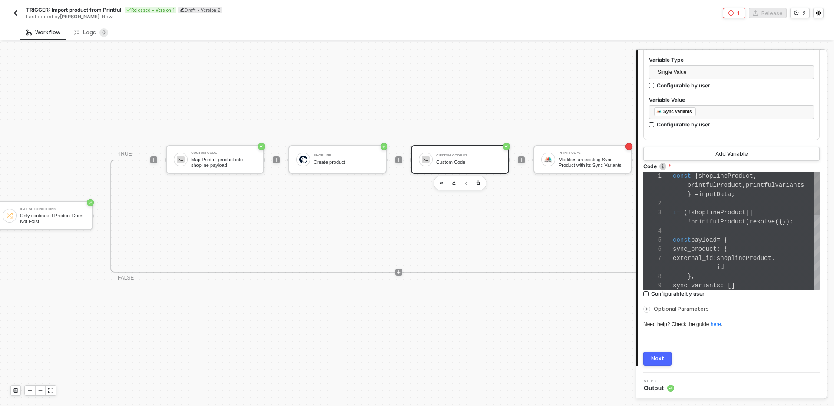
click at [729, 242] on div "const payload = {" at bounding box center [746, 240] width 147 height 9
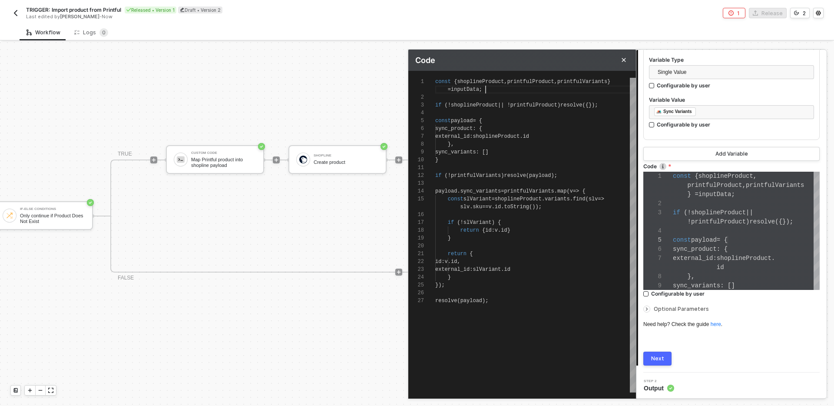
scroll to position [0, 50]
click at [521, 92] on div "= inputData ;" at bounding box center [535, 90] width 201 height 8
type textarea "const { shoplineProduct, printfulProduct, printfulVariants } = inputData; if (!…"
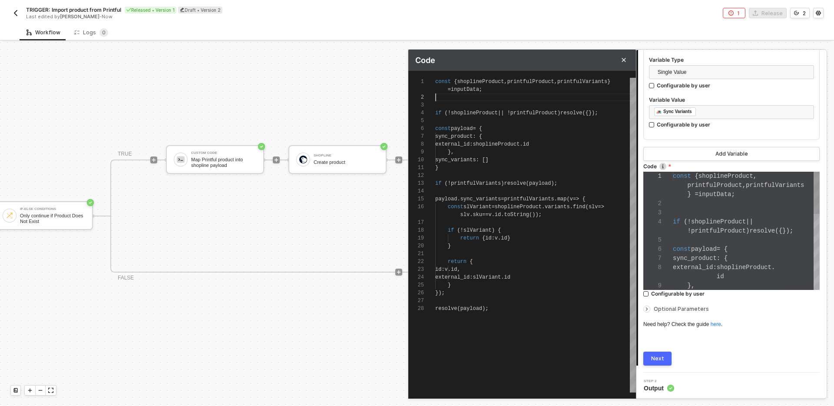
scroll to position [64, 0]
type textarea "const { shoplineProduct, printfulProduct, printfulVariants } = inputData; if (!…"
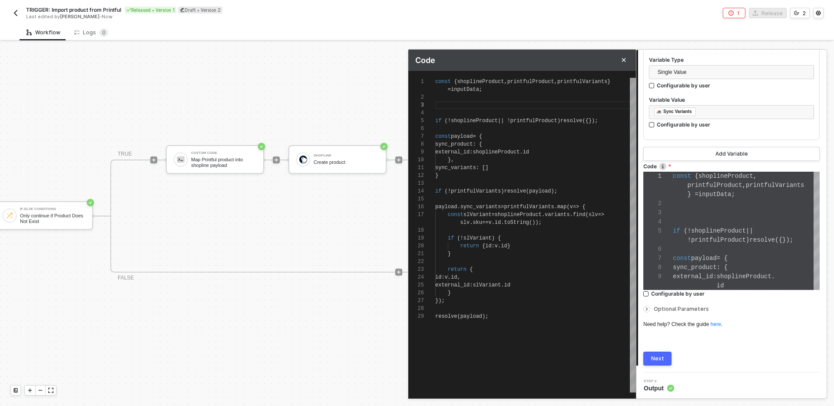
type textarea "const { shoplineProduct, printfulProduct, printfulVariants } = inputData; r if …"
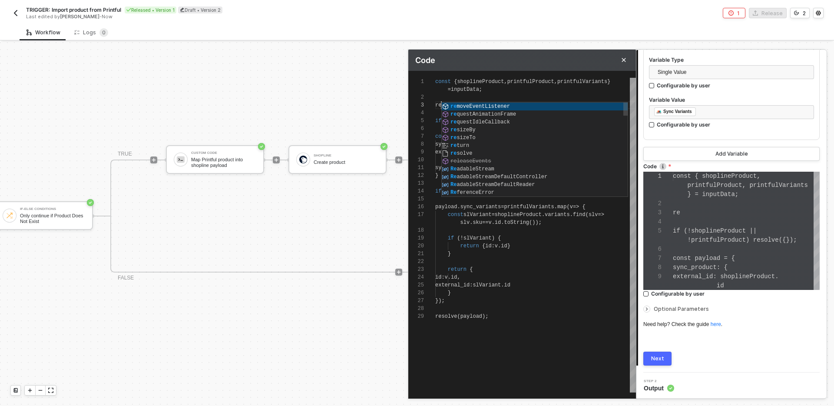
type textarea "const { shoplineProduct, printfulProduct, printfulVariants } = inputData; re if…"
type textarea "const { shoplineProduct, printfulProduct, printfulVariants } = inputData; res i…"
type textarea "const { shoplineProduct, printfulProduct, printfulVariants } = inputData; reso …"
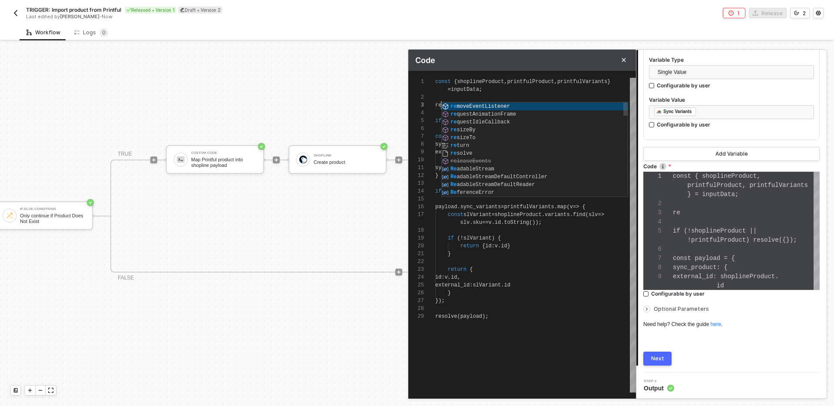
type textarea "const { shoplineProduct, printfulProduct, printfulVariants } = inputData; reso …"
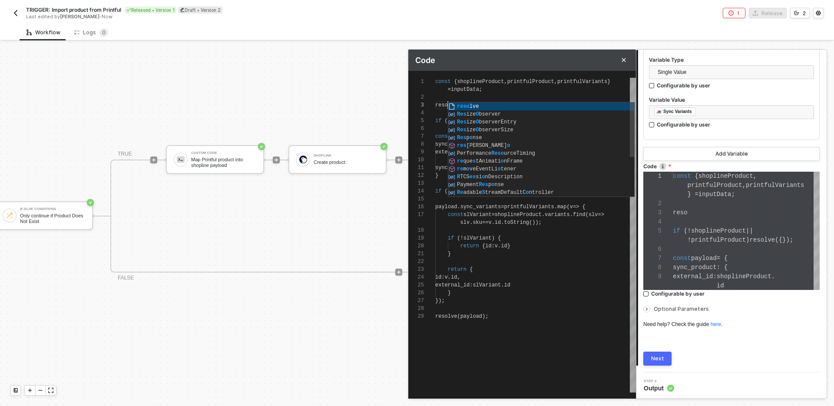
type textarea "const { shoplineProduct, printfulProduct, printfulVariants } = inputData; resol…"
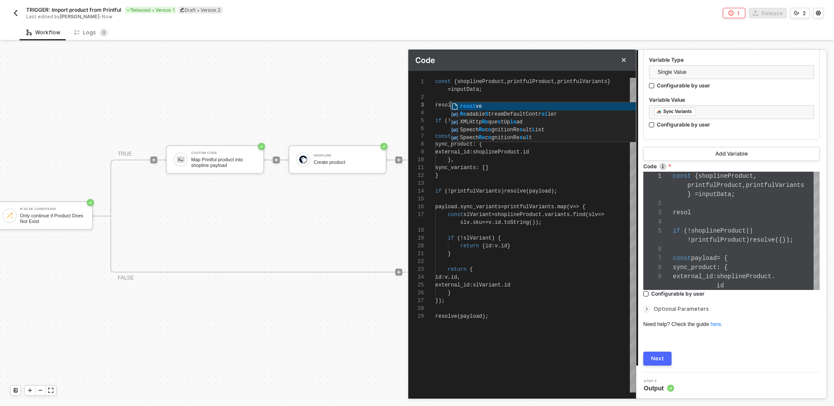
type textarea "const { shoplineProduct, printfulProduct, printfulVariants } = inputData; resol…"
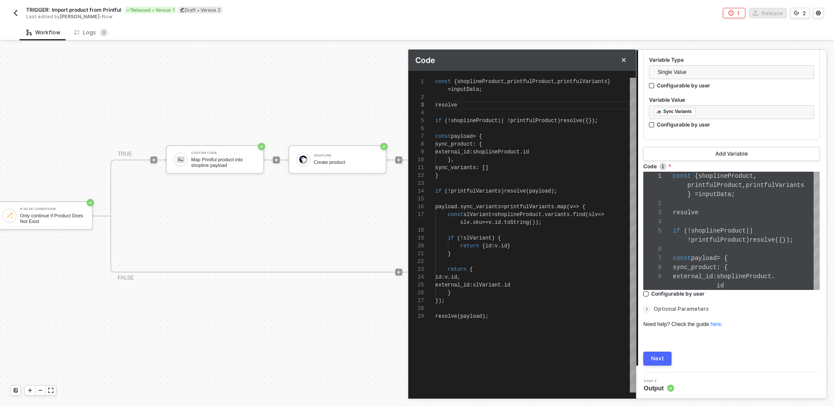
type textarea "const { shoplineProduct, printfulProduct, printfulVariants } = inputData; resol…"
type textarea "const { shoplineProduct, printfulProduct, printfulVariants } = inputData; if (!…"
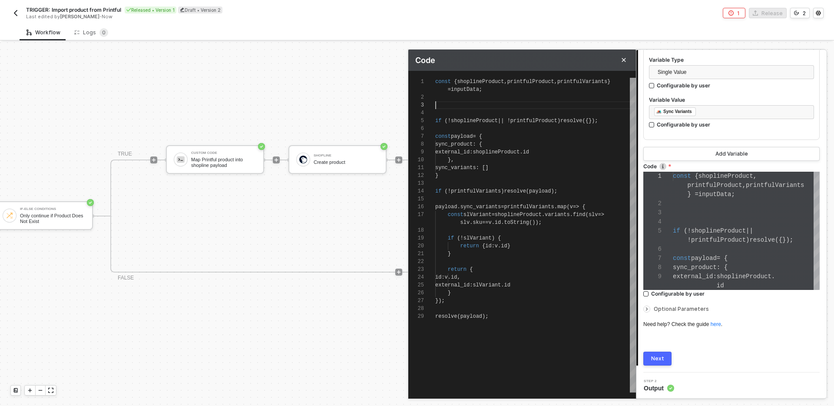
type textarea "const { shoplineProduct, printfulProduct, printfulVariants } = inputData; if (!…"
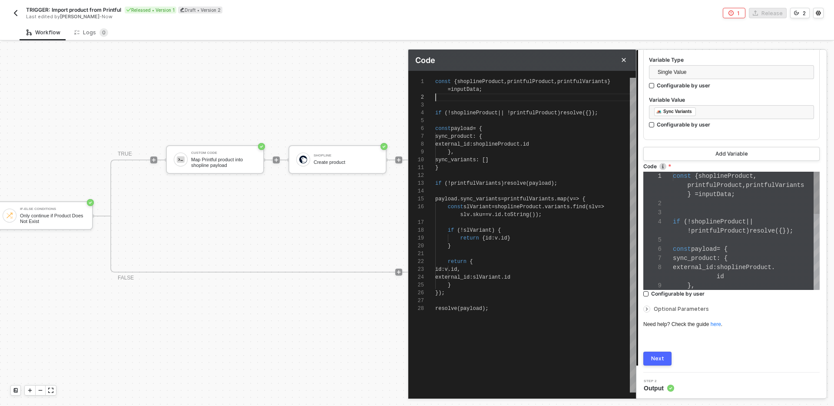
type textarea "const { shoplineProduct, printfulProduct, printfulVariants } = inputData; if (!…"
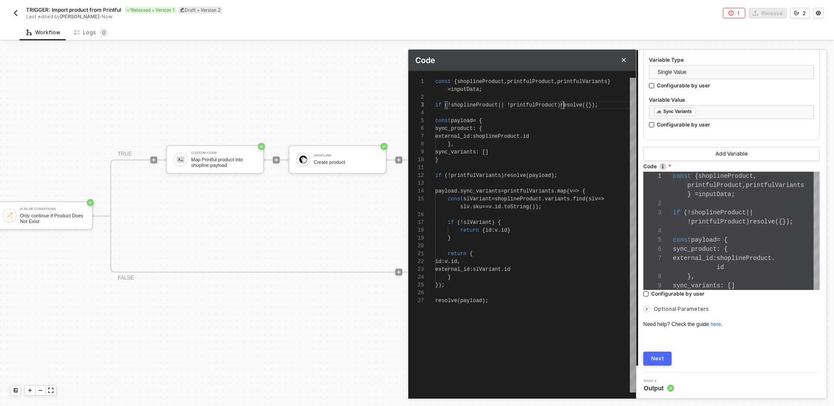
scroll to position [16, 132]
type textarea "const { shoplineProduct, printfulProduct, printfulVariants } = inputData; if (!…"
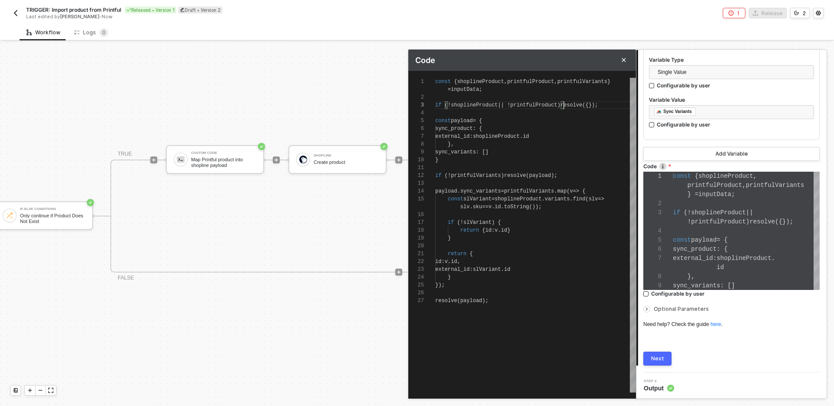
type textarea "const { shoplineProduct, printfulProduct, printfulVariants } = inputData; if (!…"
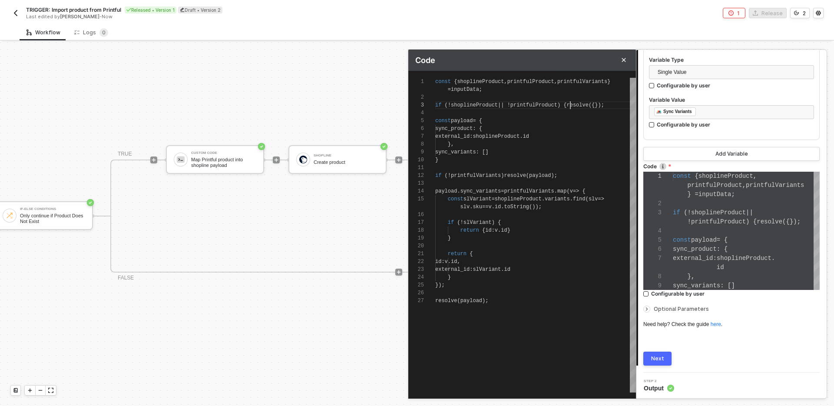
scroll to position [64, 0]
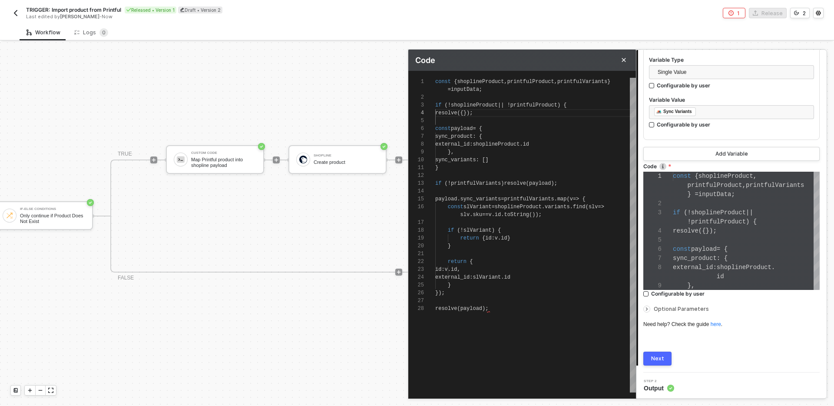
type textarea "const { shoplineProduct, printfulProduct, printfulVariants } = inputData; if (!…"
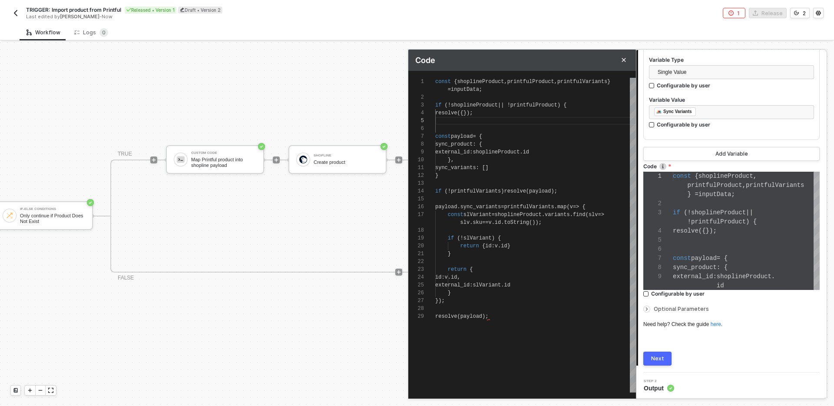
type textarea "const { shoplineProduct, printfulProduct, printfulVariants } = inputData; if (!…"
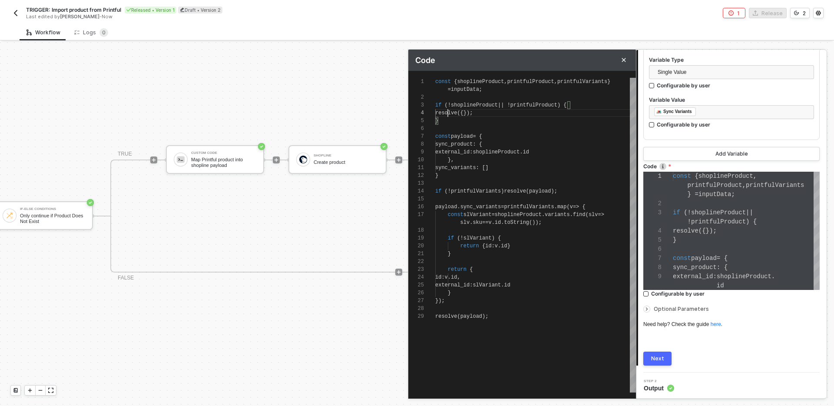
type textarea "const { shoplineProduct, printfulProduct, printfulVariants } = inputData; if (!…"
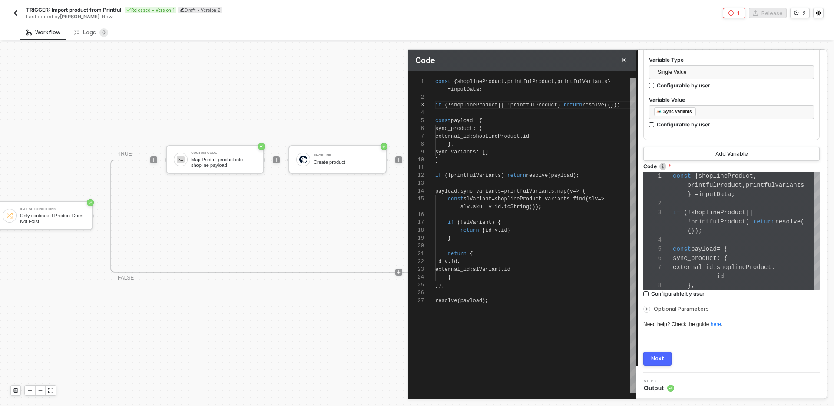
click at [656, 355] on div "Next" at bounding box center [657, 358] width 13 height 7
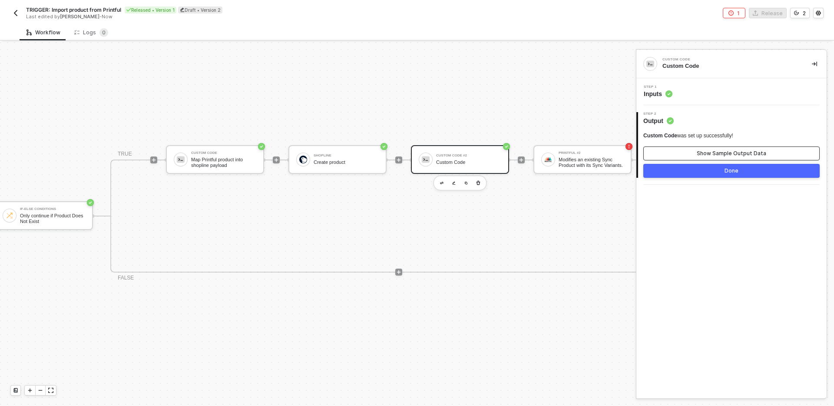
click at [690, 158] on button "Show Sample Output Data" at bounding box center [732, 153] width 176 height 14
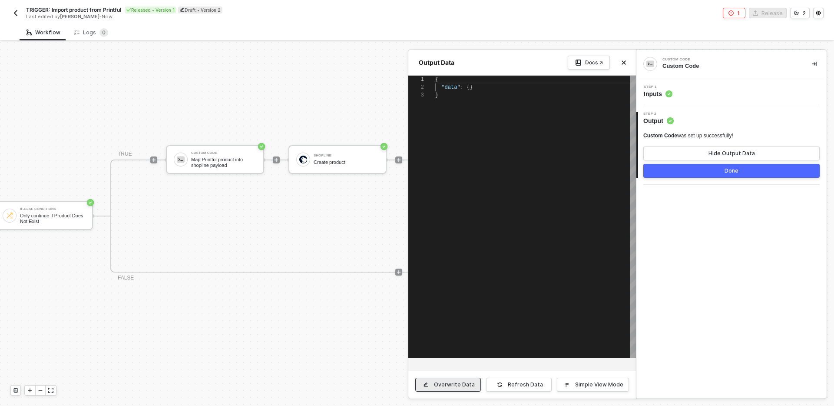
click at [481, 386] on button "Overwrite Data" at bounding box center [448, 385] width 66 height 14
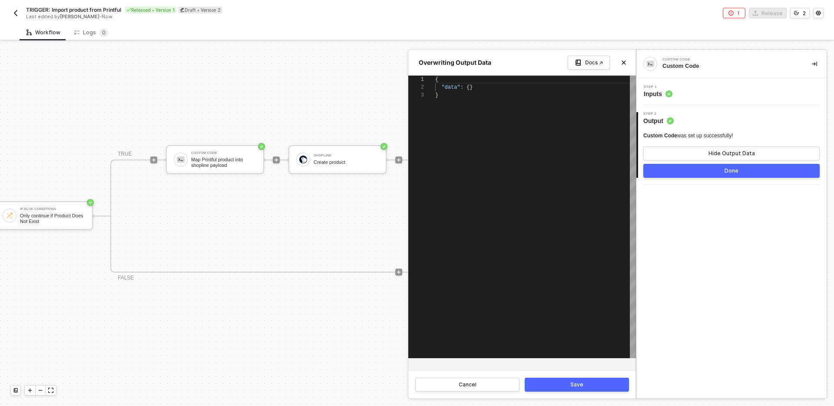
click at [499, 90] on div ""data" : {}" at bounding box center [535, 87] width 201 height 8
paste textarea "{ sync_product: { external_id: "16071874432640892308803510" }, sync_variants: […"
click at [571, 388] on button "Save" at bounding box center [577, 385] width 104 height 14
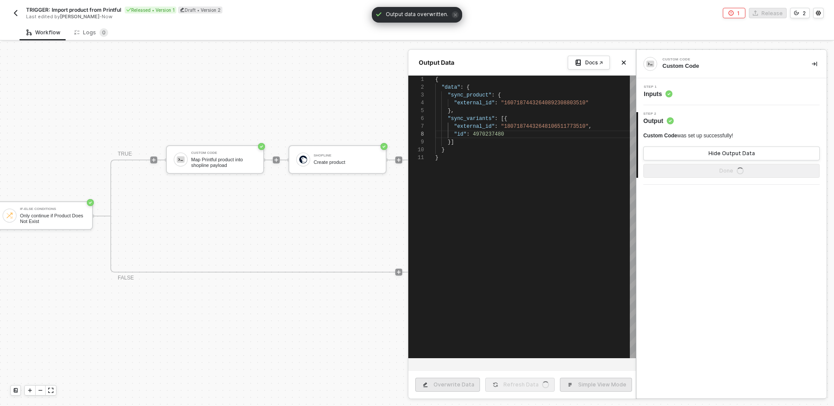
scroll to position [78, 0]
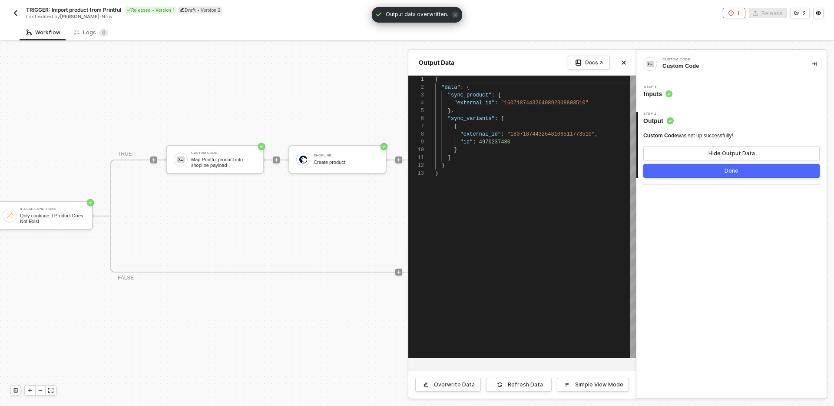
click at [711, 162] on div "Custom Code was set up successfully! Hide Output Data Done" at bounding box center [732, 155] width 176 height 46
click at [711, 168] on button "Done" at bounding box center [732, 171] width 176 height 14
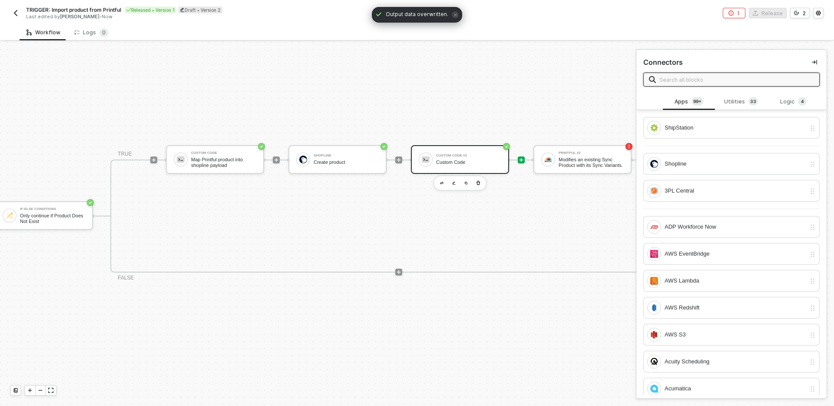
click at [478, 156] on div "Custom Code #2" at bounding box center [468, 155] width 65 height 3
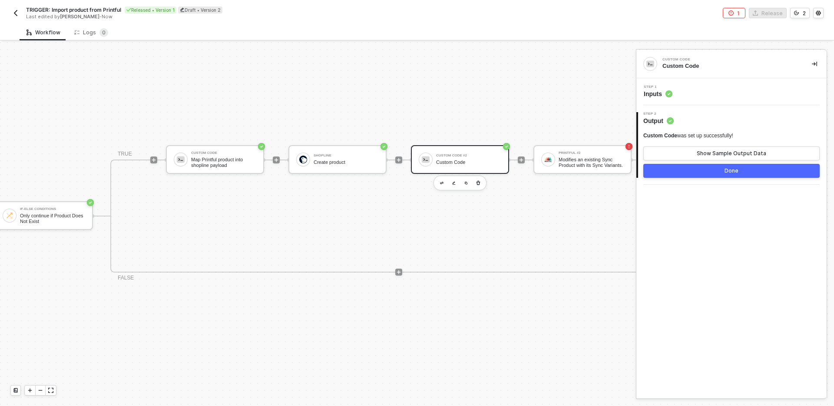
click at [704, 100] on div "Step 1 Inputs" at bounding box center [732, 91] width 190 height 27
click at [709, 88] on div "Step 1 Inputs" at bounding box center [733, 91] width 188 height 13
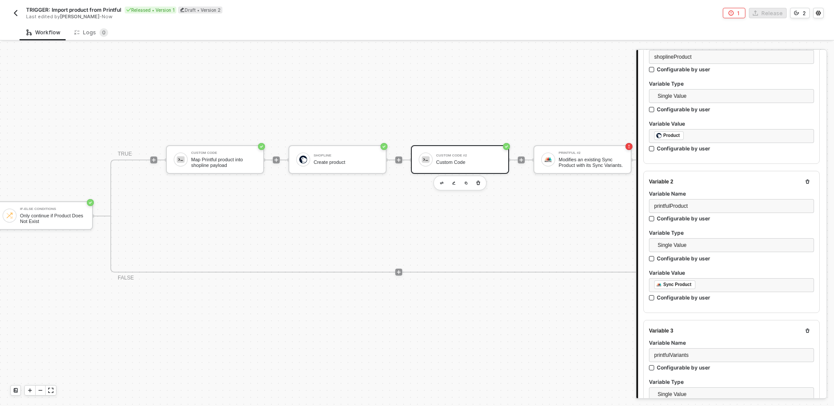
scroll to position [0, 0]
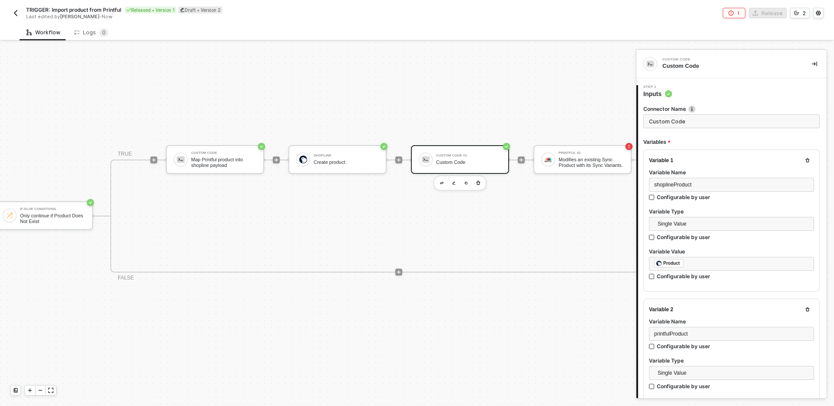
click at [729, 122] on input "Custom Code" at bounding box center [732, 121] width 176 height 14
click at [735, 150] on div "Variable 1 Variable Name shoplineProduct Configurable by user Variable Type Sin…" at bounding box center [732, 220] width 176 height 142
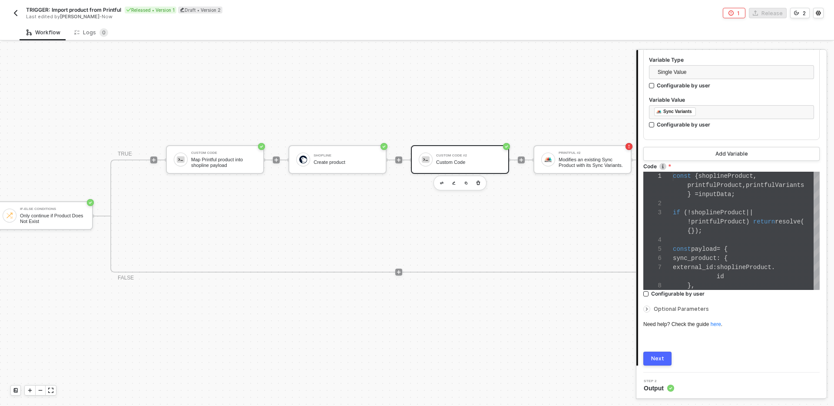
click at [668, 357] on button "Next" at bounding box center [658, 359] width 28 height 14
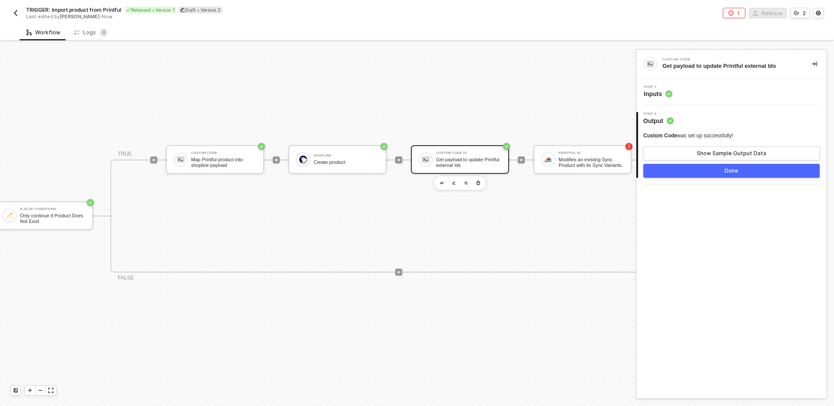
click at [721, 169] on button "Done" at bounding box center [732, 171] width 176 height 14
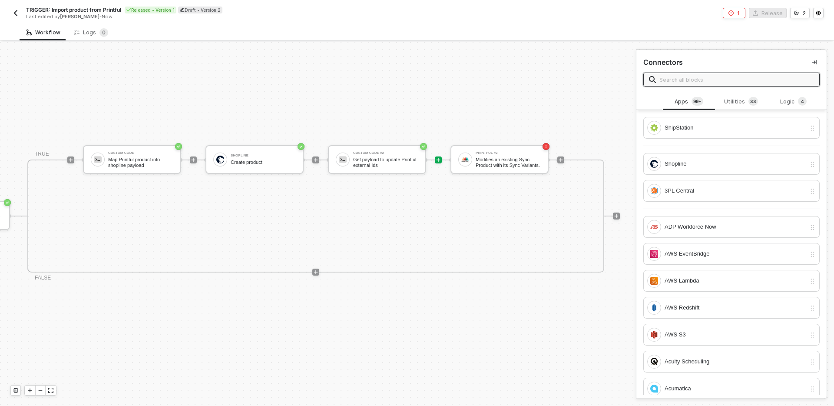
scroll to position [16, 627]
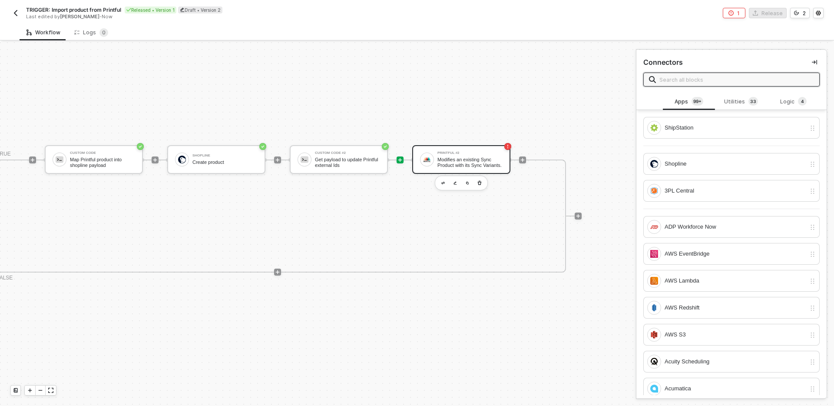
click at [468, 167] on div "Modifies an existing Sync Product with its Sync Variants." at bounding box center [470, 162] width 65 height 11
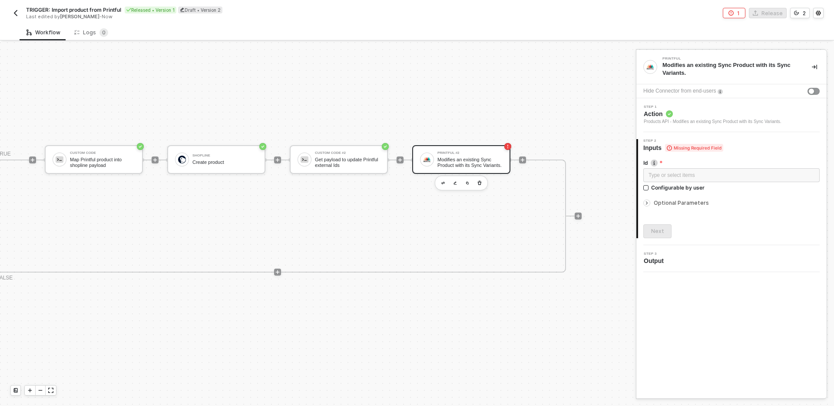
click at [691, 205] on span "Optional Parameters" at bounding box center [681, 202] width 55 height 7
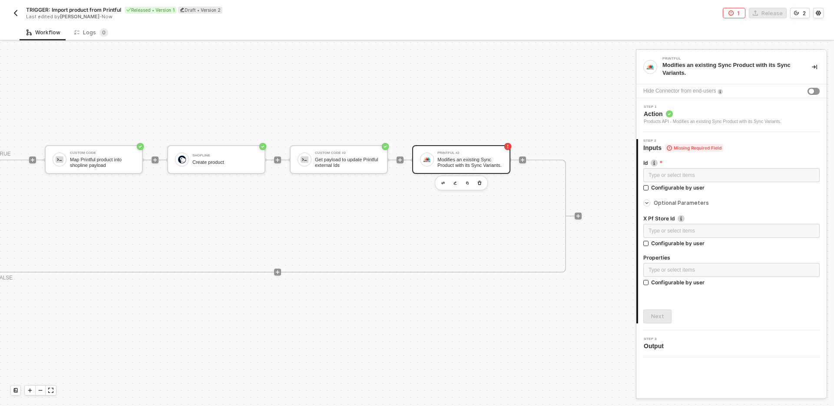
click at [691, 202] on span "Optional Parameters" at bounding box center [681, 202] width 55 height 7
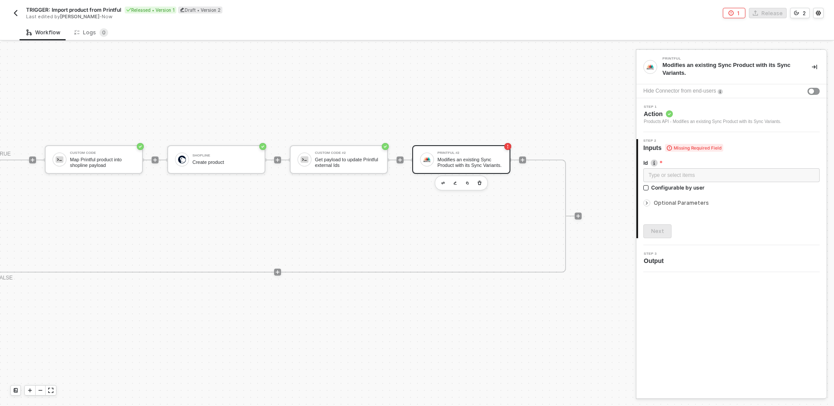
click at [679, 201] on span "Optional Parameters" at bounding box center [681, 202] width 55 height 7
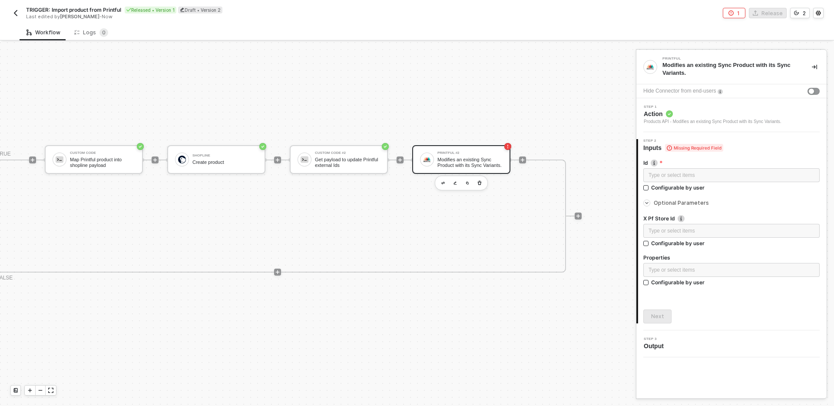
click at [17, 10] on img "button" at bounding box center [15, 13] width 7 height 7
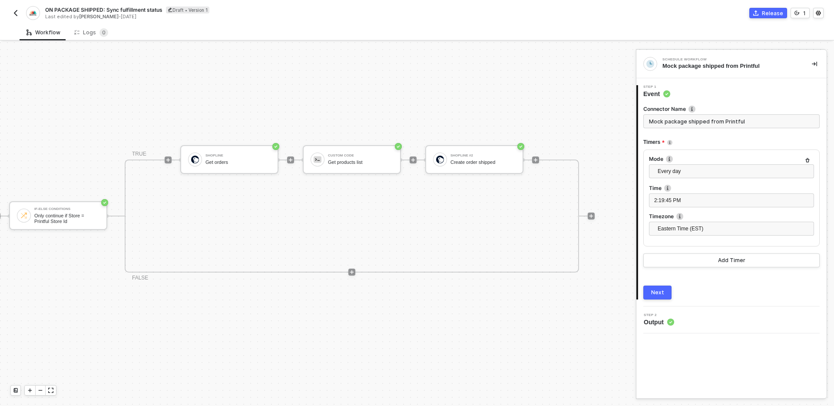
scroll to position [16, 259]
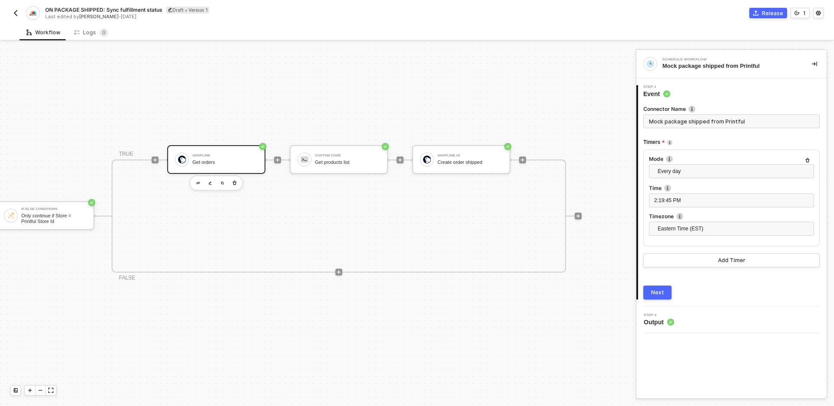
click at [239, 157] on div "Shopline Get orders" at bounding box center [225, 159] width 65 height 17
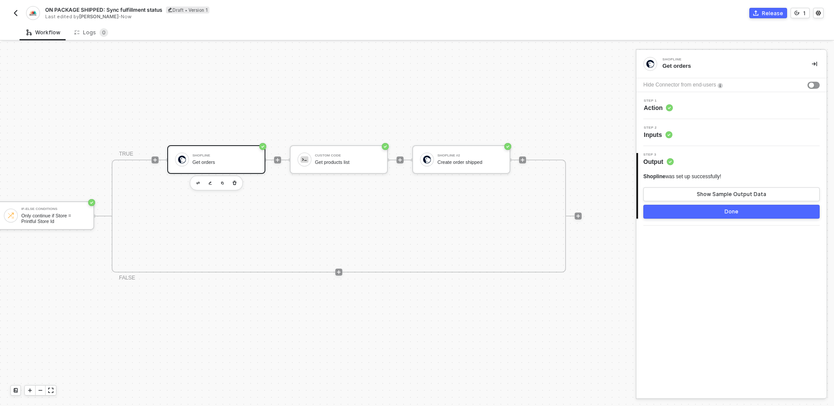
click at [753, 137] on div "Step 2 Inputs" at bounding box center [733, 132] width 188 height 13
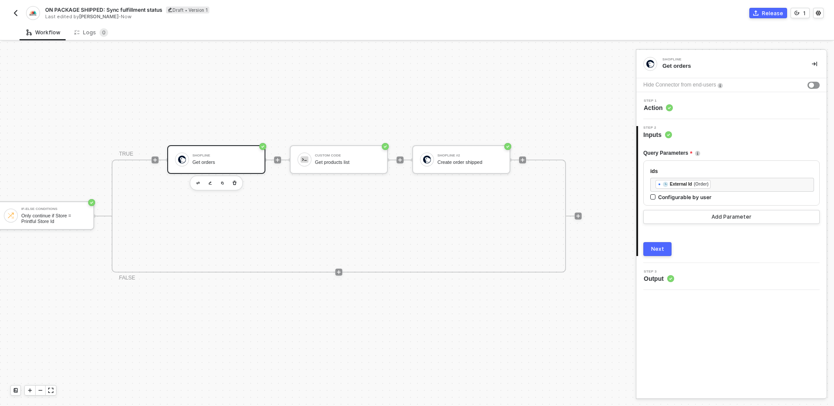
click at [721, 109] on div "Step 1 Action" at bounding box center [733, 105] width 188 height 13
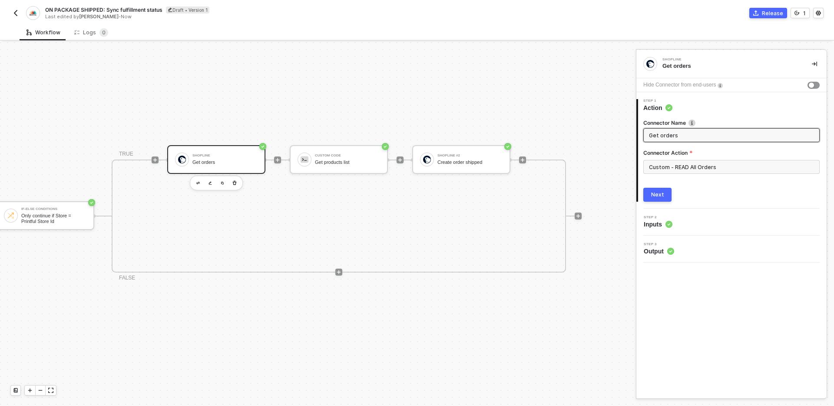
click at [718, 213] on div "2 Step 2 Inputs" at bounding box center [732, 222] width 190 height 27
click at [720, 226] on div "Step 2 Inputs" at bounding box center [733, 222] width 188 height 13
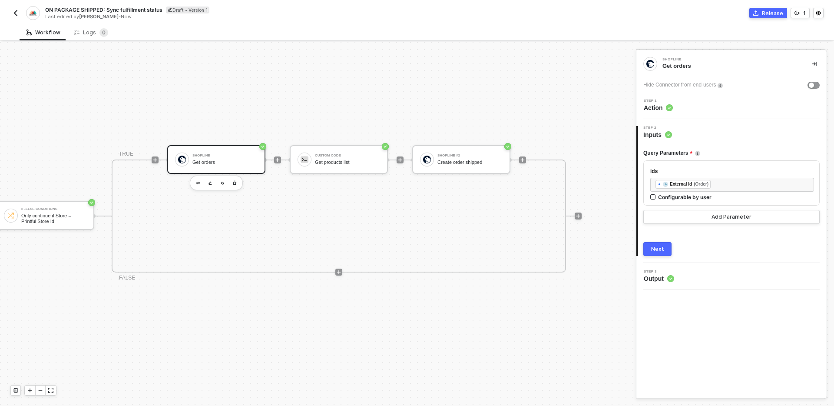
click at [728, 123] on div "2 Step 2 Inputs Query Parameters ids ﻿ ﻿ External Id (Order) ﻿ Configurable by …" at bounding box center [732, 191] width 190 height 144
click at [728, 110] on div "Step 1 Action" at bounding box center [733, 105] width 188 height 13
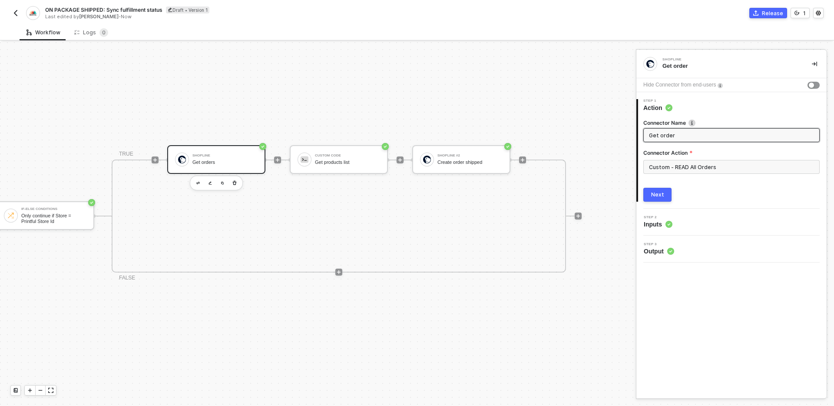
type input "Get order"
click at [712, 191] on div "Next" at bounding box center [732, 195] width 176 height 14
click at [655, 194] on div "Next" at bounding box center [657, 194] width 13 height 7
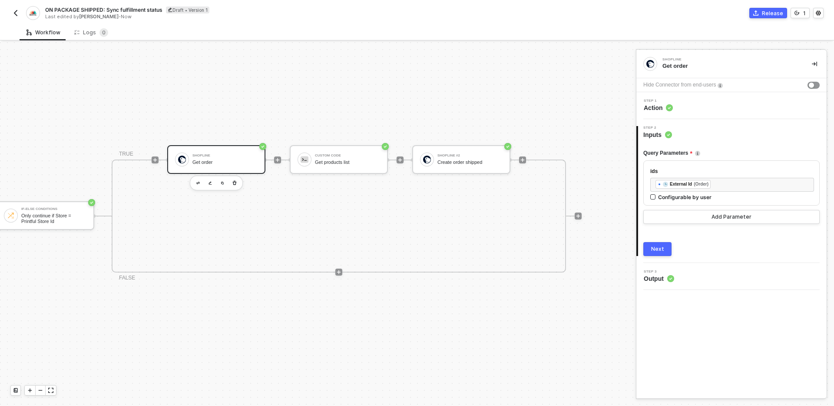
click at [581, 296] on div "TRIGGER Schedule Workflow Mock package shipped from Printful Account Variables …" at bounding box center [161, 216] width 841 height 380
click at [813, 65] on icon "icon-collapse-right" at bounding box center [814, 63] width 5 height 5
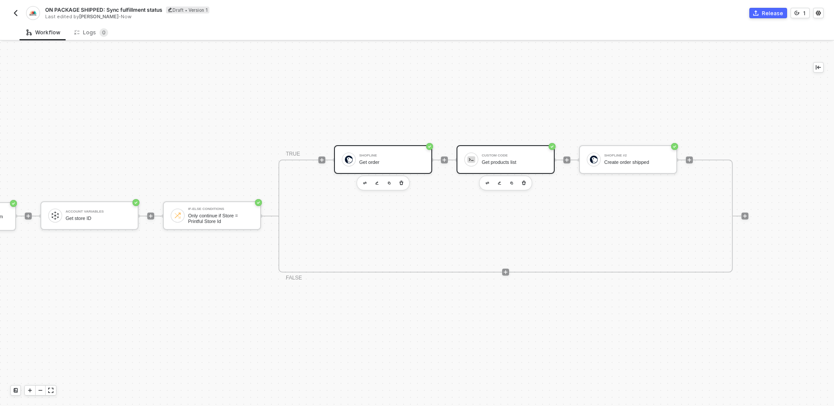
click at [495, 154] on div "Custom Code" at bounding box center [514, 155] width 65 height 3
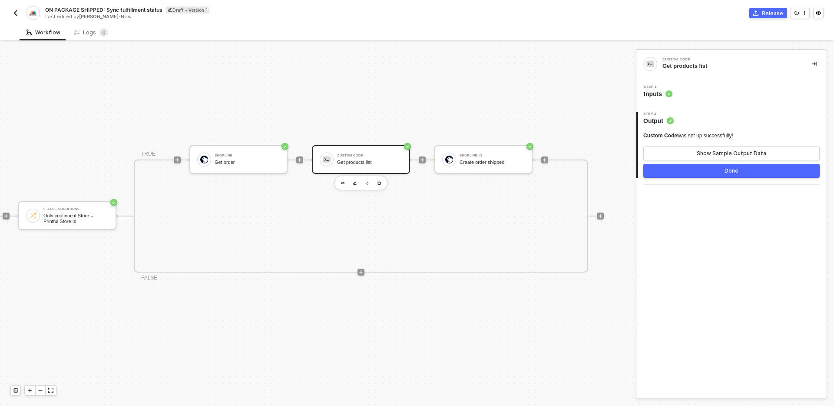
scroll to position [16, 241]
click at [484, 165] on div "Create order shipped" at bounding box center [488, 162] width 65 height 6
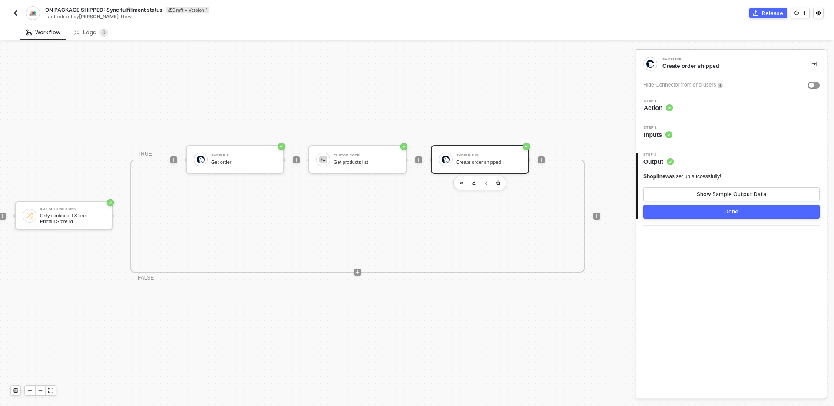
click at [715, 106] on div "Step 1 Action" at bounding box center [733, 105] width 188 height 13
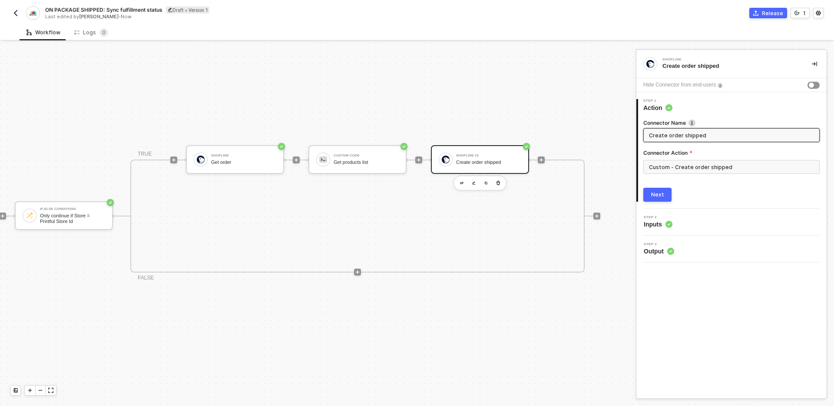
click at [716, 225] on div "Step 2 Inputs" at bounding box center [733, 222] width 188 height 13
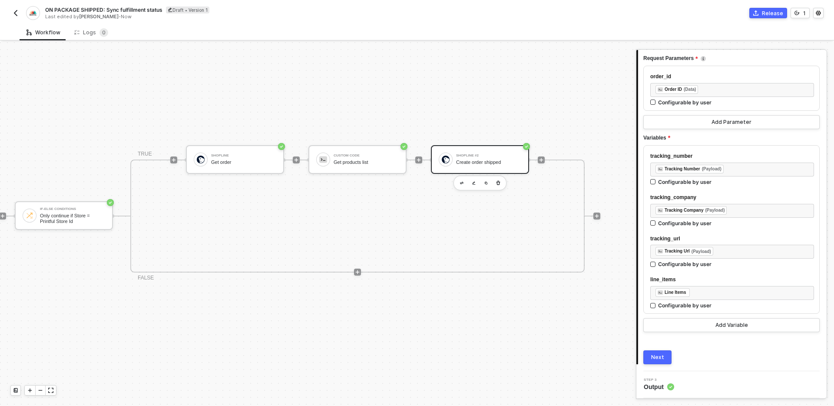
scroll to position [0, 0]
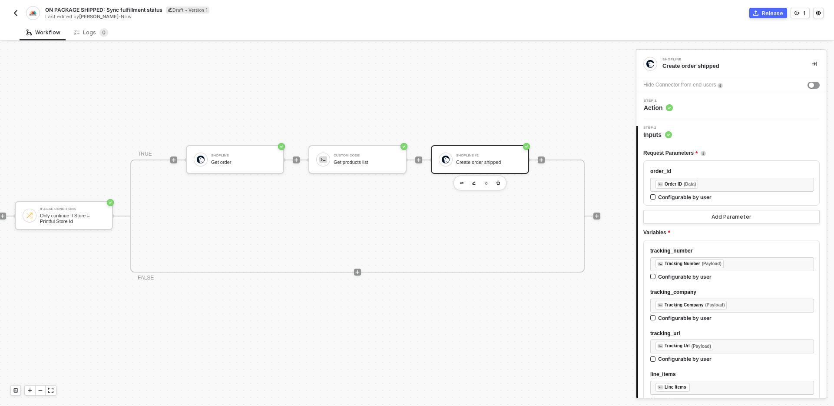
click at [816, 63] on icon "icon-collapse-right" at bounding box center [814, 63] width 5 height 5
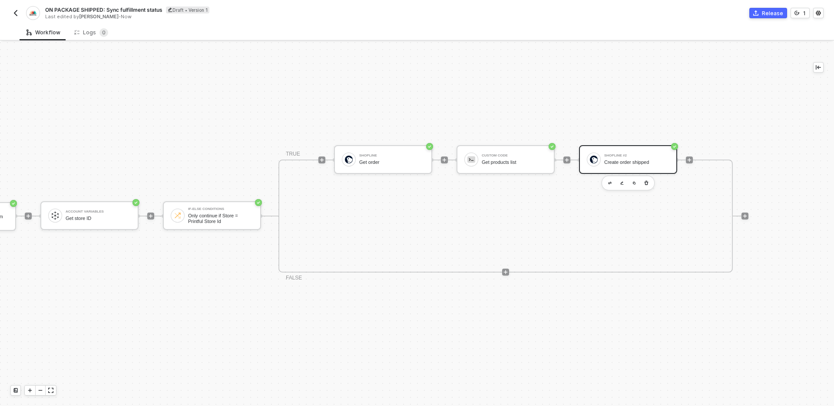
scroll to position [16, 93]
click at [677, 224] on div "TRUE Shopline Get order Custom Code Get products list Shopline #2 Create order …" at bounding box center [506, 215] width 455 height 113
click at [606, 332] on div "TRIGGER Schedule Workflow Mock package shipped from Printful Account Variables …" at bounding box center [327, 216] width 841 height 380
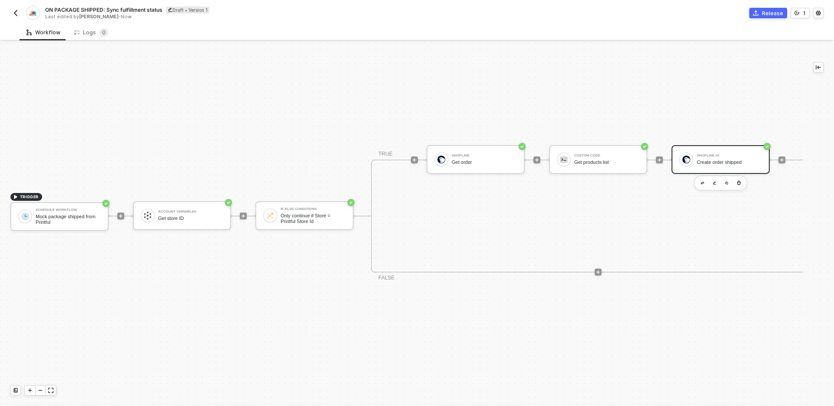
click at [20, 14] on button "button" at bounding box center [15, 13] width 10 height 10
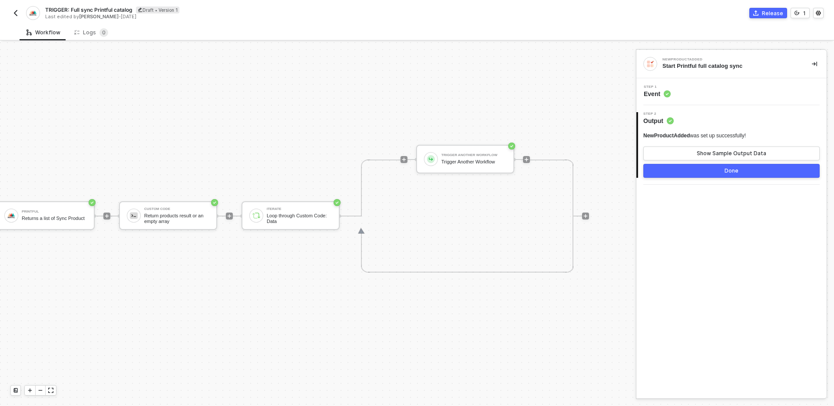
scroll to position [16, 266]
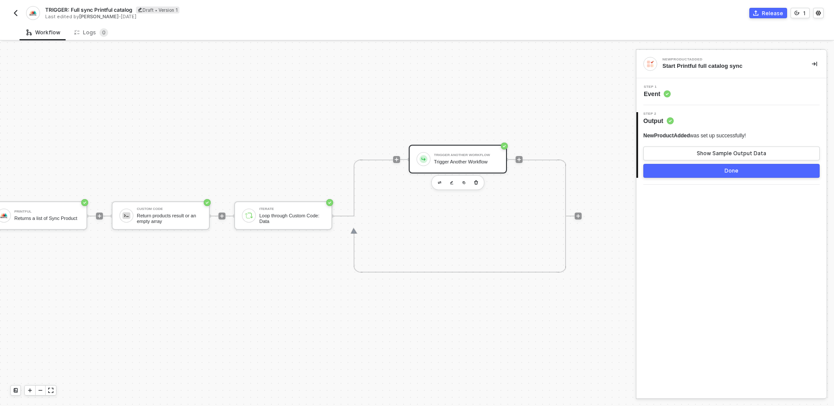
click at [479, 162] on div "Trigger Another Workflow" at bounding box center [466, 162] width 65 height 6
click at [734, 93] on div "Step 1 Inputs" at bounding box center [733, 91] width 188 height 13
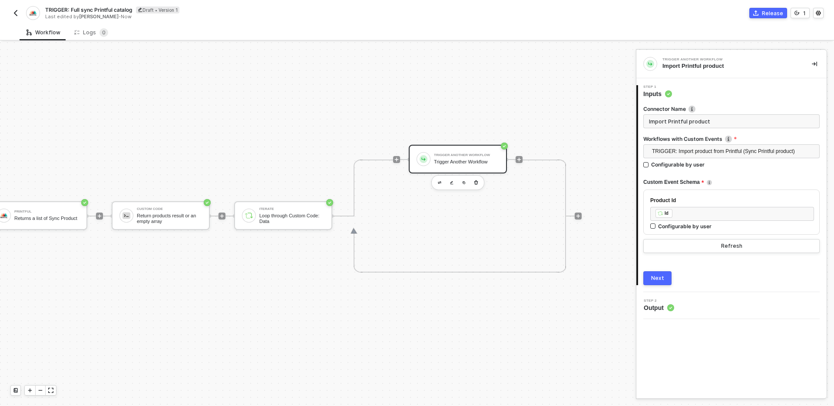
type input "Import Printful product"
click at [665, 280] on button "Next" at bounding box center [658, 278] width 28 height 14
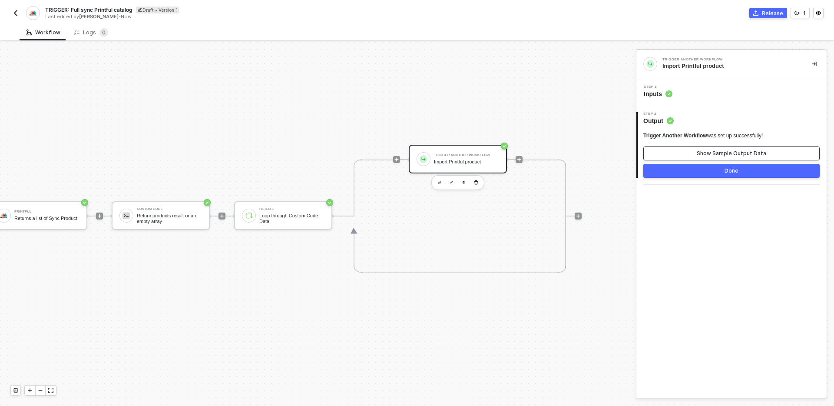
click at [683, 151] on button "Show Sample Output Data" at bounding box center [732, 153] width 176 height 14
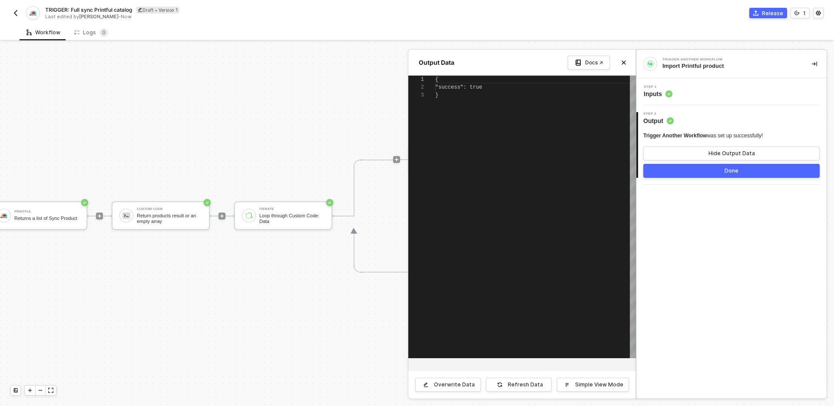
scroll to position [16, 0]
click at [624, 56] on div "Docs ↗" at bounding box center [598, 63] width 61 height 14
click at [678, 167] on button "Done" at bounding box center [732, 171] width 176 height 14
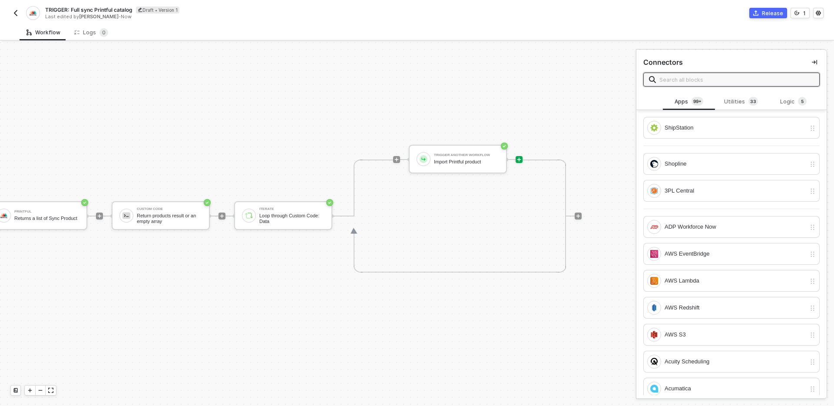
click at [462, 310] on div "TRIGGER NewProductAdded Start Printful full catalog sync Account Variables Acco…" at bounding box center [158, 216] width 848 height 380
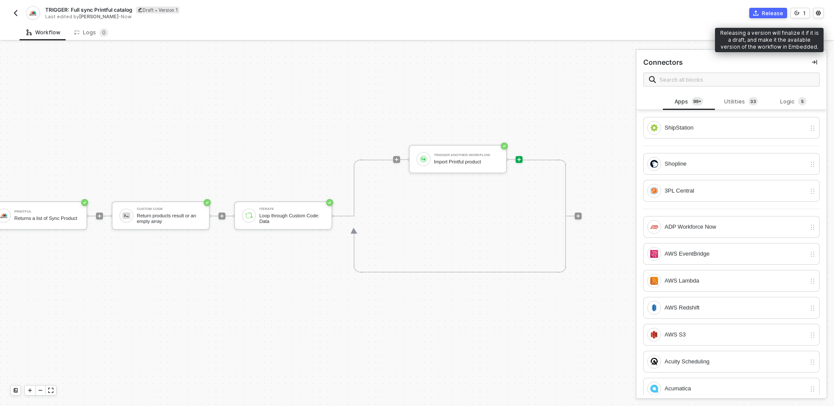
click at [769, 14] on div "Release" at bounding box center [772, 13] width 21 height 7
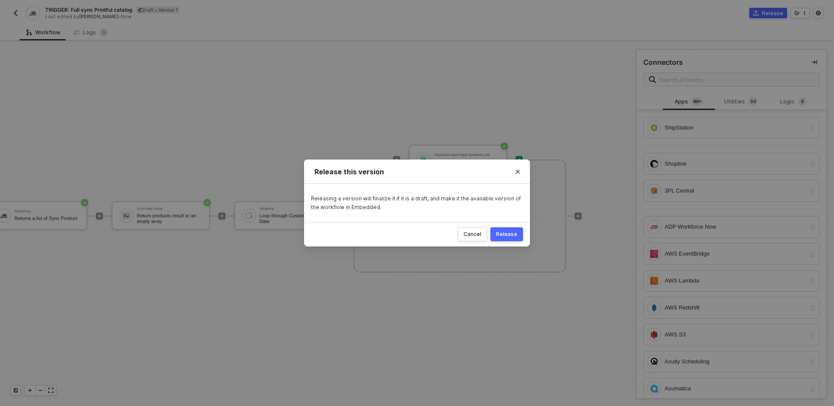
click at [515, 238] on button "Release" at bounding box center [507, 234] width 33 height 14
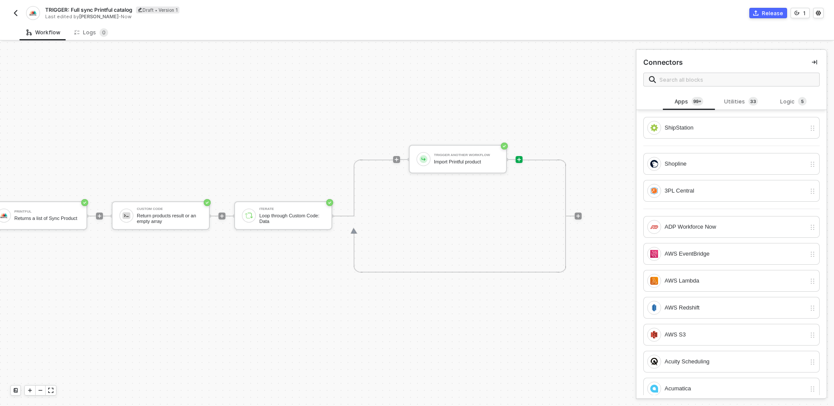
scroll to position [16, 116]
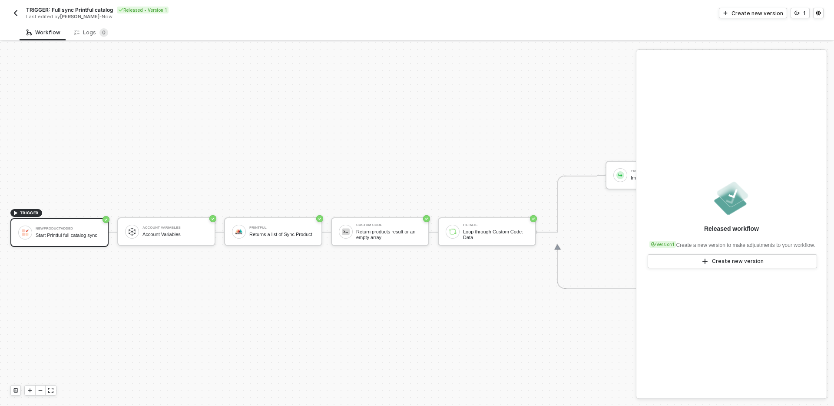
scroll to position [16, 0]
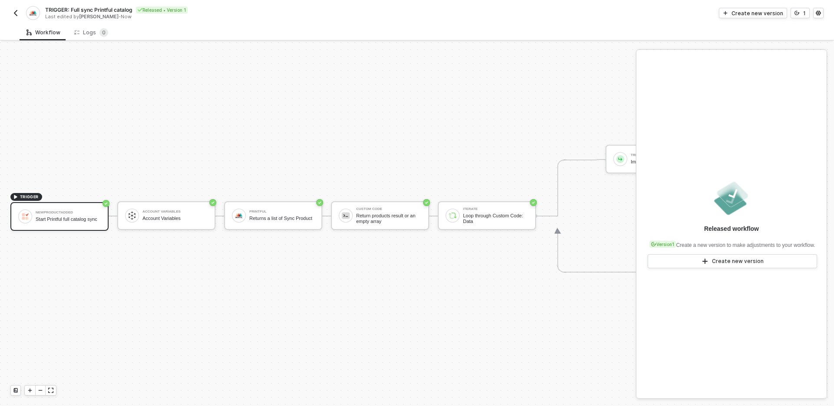
click at [15, 15] on img "button" at bounding box center [15, 13] width 7 height 7
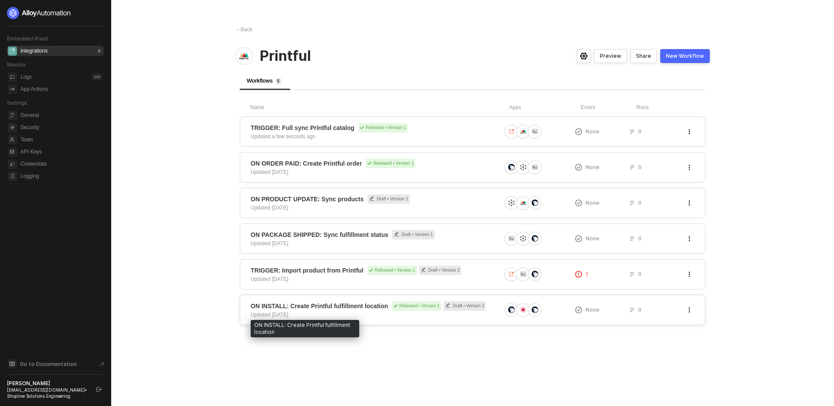
click at [354, 308] on span "ON INSTALL: Create Printful fulfillment location" at bounding box center [319, 306] width 137 height 9
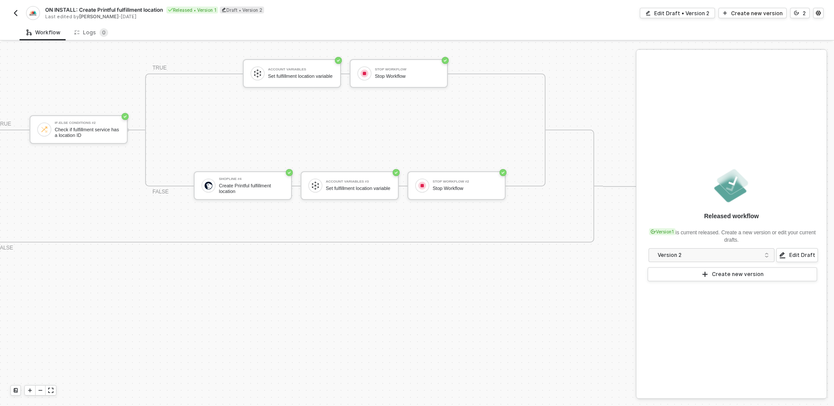
scroll to position [241, 518]
click at [796, 252] on div "Edit Draft" at bounding box center [803, 255] width 26 height 7
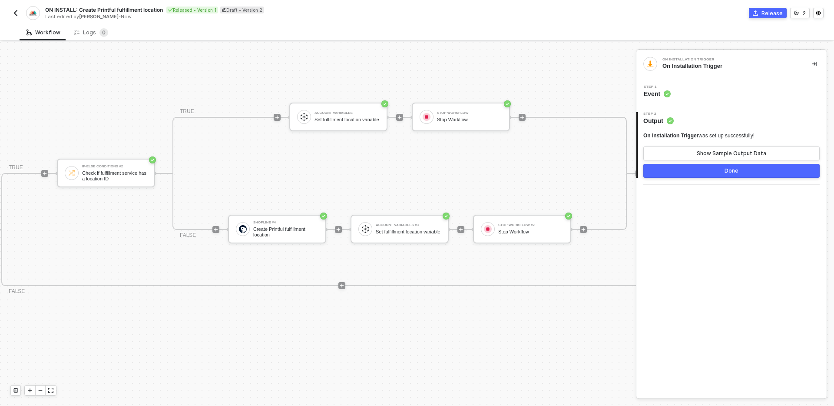
scroll to position [200, 791]
click at [399, 119] on icon "icon-play" at bounding box center [397, 117] width 5 height 5
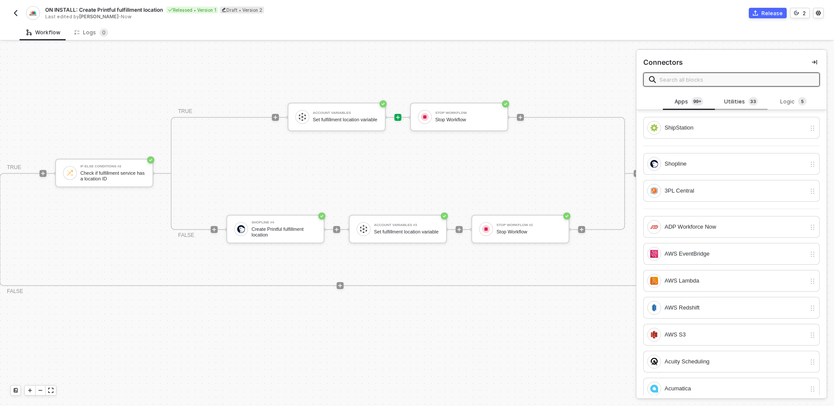
click at [735, 105] on div "Utilities 3 3" at bounding box center [741, 102] width 38 height 10
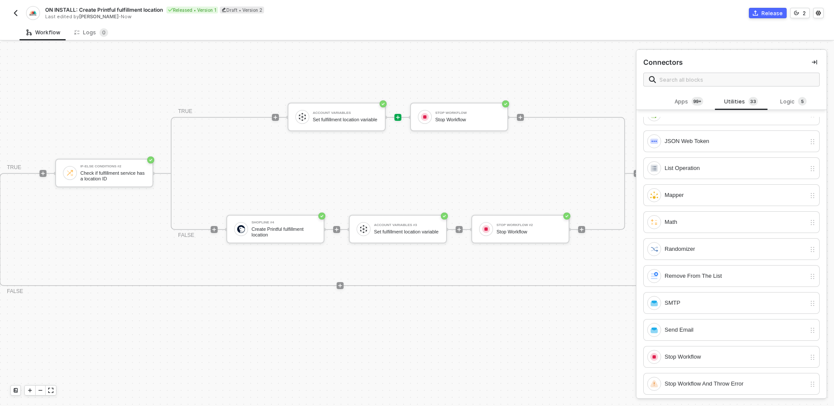
scroll to position [611, 0]
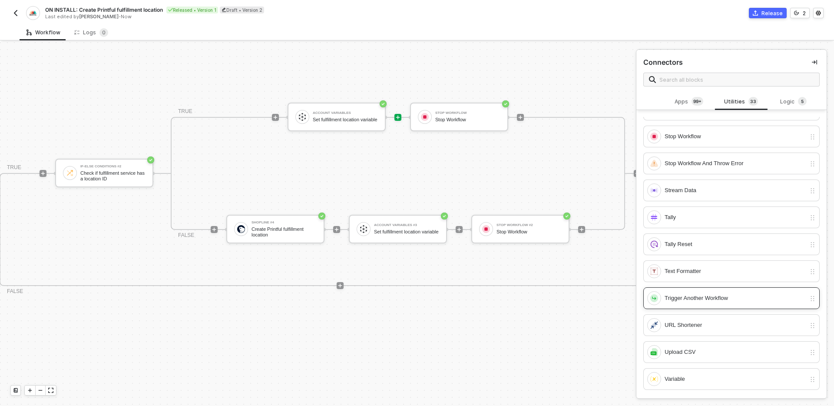
click at [711, 303] on div "Trigger Another Workflow" at bounding box center [727, 298] width 159 height 14
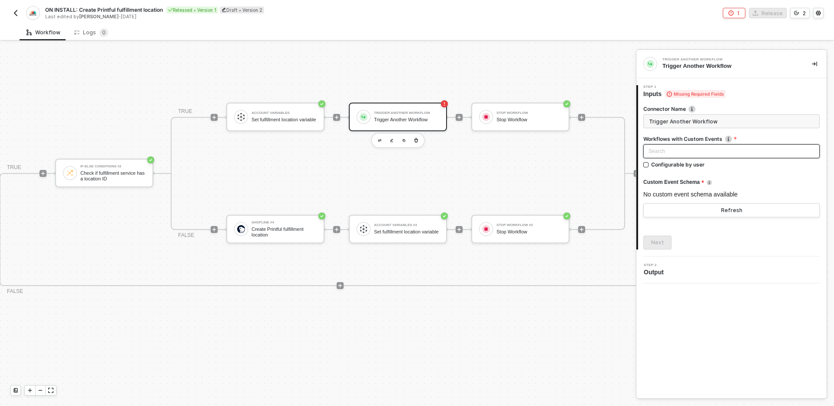
click at [708, 155] on div "Search" at bounding box center [732, 151] width 176 height 14
click at [715, 180] on div "TRIGGER: Full sync Printful catalog (Manual trigger)" at bounding box center [732, 183] width 163 height 10
click at [749, 149] on span "TRIGGER: Full sync Printful catalog (Manual trigger)" at bounding box center [733, 151] width 163 height 13
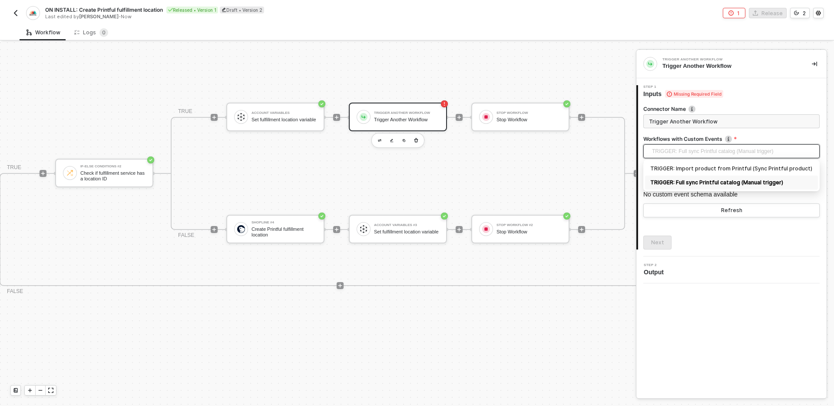
click at [759, 137] on label "Workflows with Custom Events" at bounding box center [732, 138] width 176 height 7
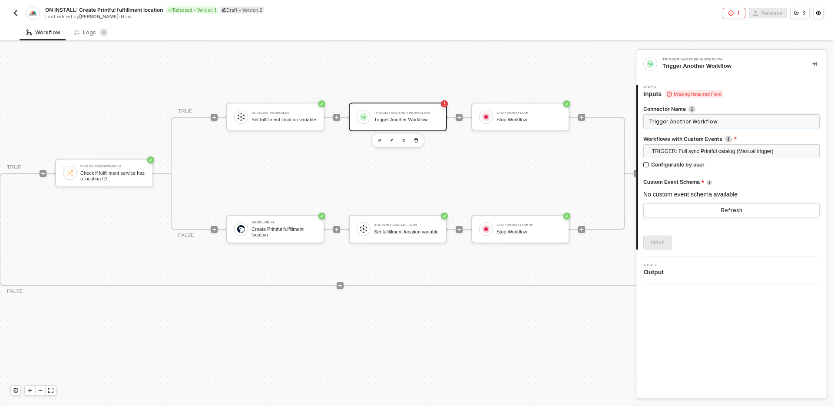
click at [735, 121] on input "Trigger Another Workflow" at bounding box center [732, 121] width 176 height 14
type input "Full sync Printful catalog"
click at [704, 229] on div "Connector Name Full sync Printful catalog Workflows with Custom Events TRIGGER:…" at bounding box center [732, 173] width 176 height 151
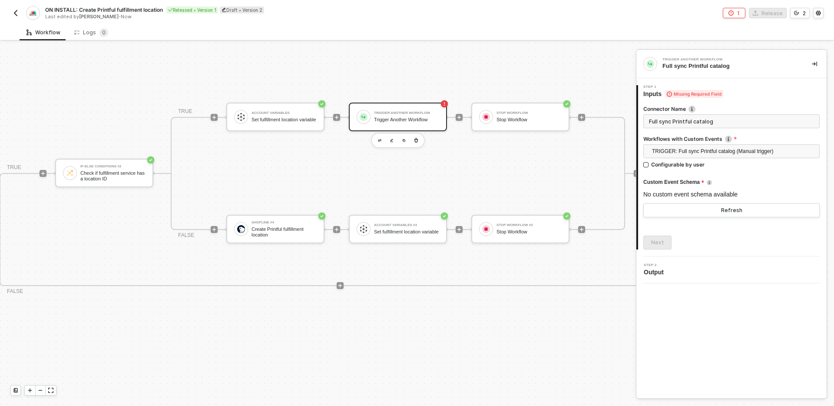
click at [704, 233] on div "Connector Name Full sync Printful catalog Workflows with Custom Events TRIGGER:…" at bounding box center [732, 173] width 176 height 151
click at [687, 214] on button "Refresh" at bounding box center [732, 210] width 176 height 14
click at [677, 240] on div "Next" at bounding box center [732, 243] width 176 height 14
click at [702, 232] on div "Connector Name Full sync Printful catalog Workflows with Custom Events Only wor…" at bounding box center [732, 173] width 176 height 151
click at [698, 236] on div "Next" at bounding box center [732, 243] width 176 height 14
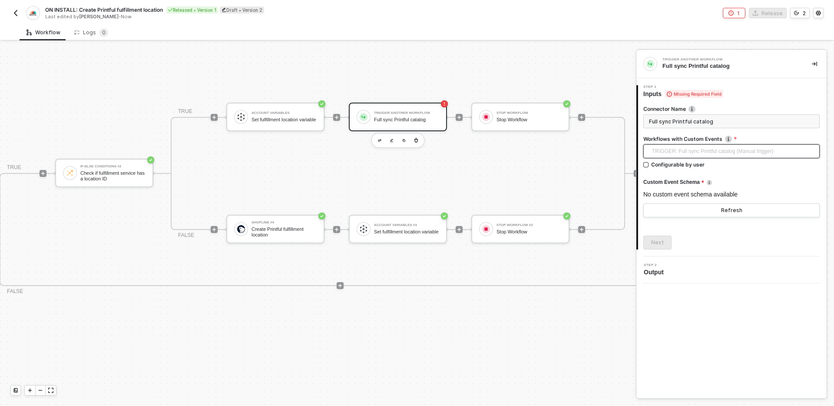
click at [712, 148] on span "TRIGGER: Full sync Printful catalog (Manual trigger)" at bounding box center [733, 151] width 163 height 13
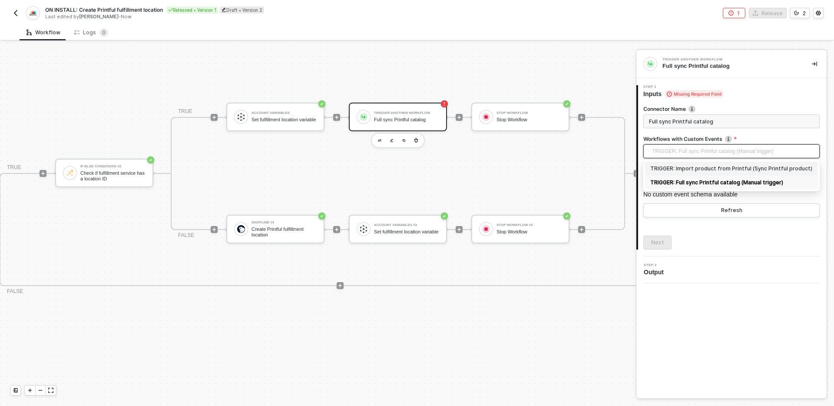
click at [714, 167] on div "TRIGGER: Import product from Printful (Sync Printful product)" at bounding box center [732, 169] width 163 height 10
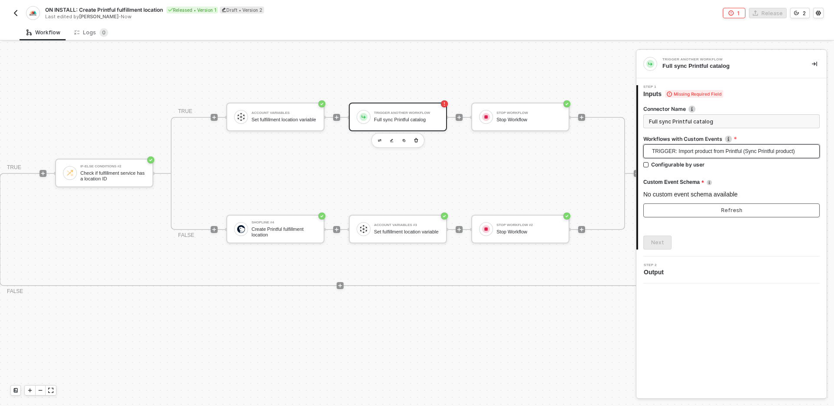
click at [730, 212] on div "Refresh" at bounding box center [731, 210] width 21 height 7
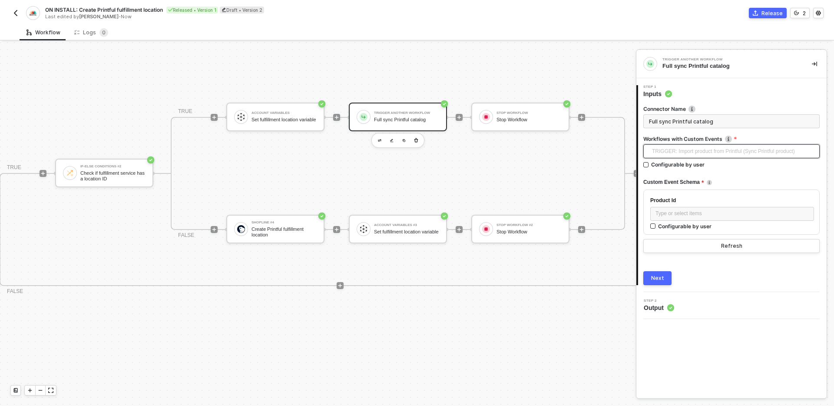
click at [751, 152] on span "TRIGGER: Import product from Printful (Sync Printful product)" at bounding box center [733, 151] width 163 height 13
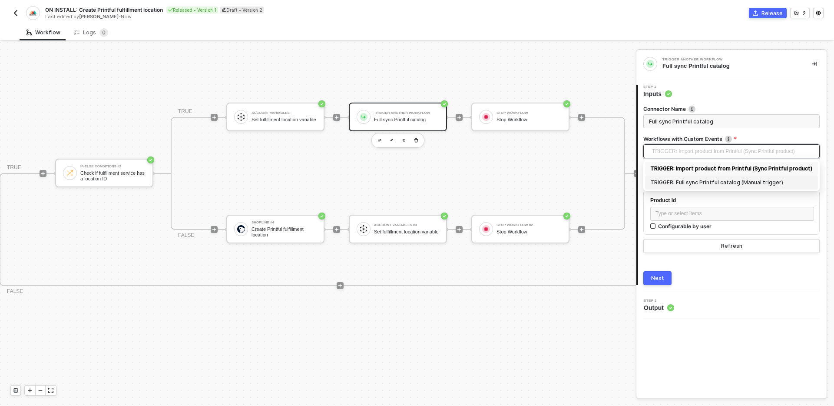
click at [735, 181] on div "TRIGGER: Full sync Printful catalog (Manual trigger)" at bounding box center [732, 183] width 163 height 10
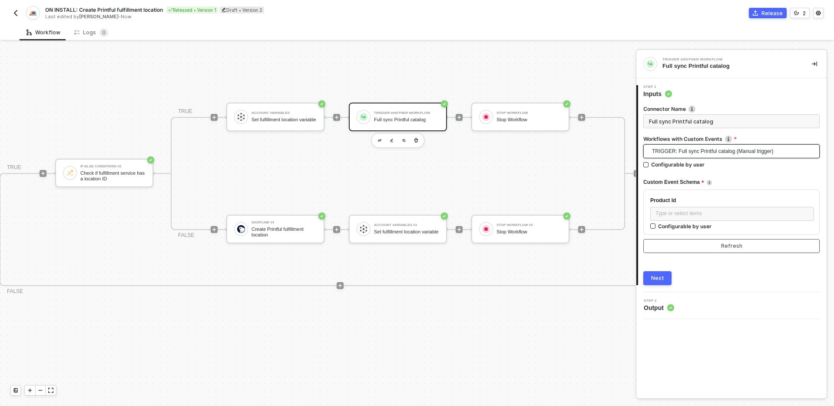
click at [746, 249] on button "Refresh" at bounding box center [732, 246] width 176 height 14
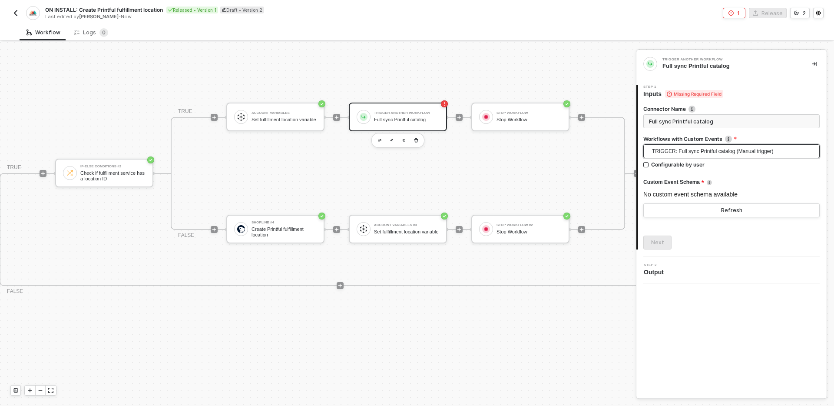
click at [745, 152] on span "TRIGGER: Full sync Printful catalog (Manual trigger)" at bounding box center [733, 151] width 163 height 13
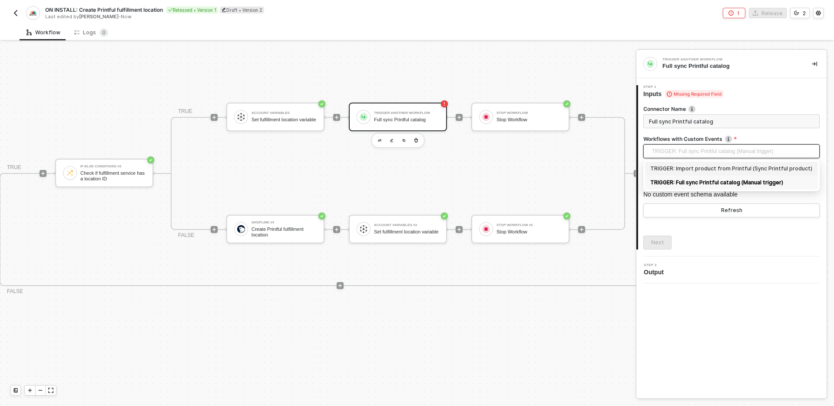
click at [741, 168] on div "TRIGGER: Import product from Printful (Sync Printful product)" at bounding box center [732, 169] width 163 height 10
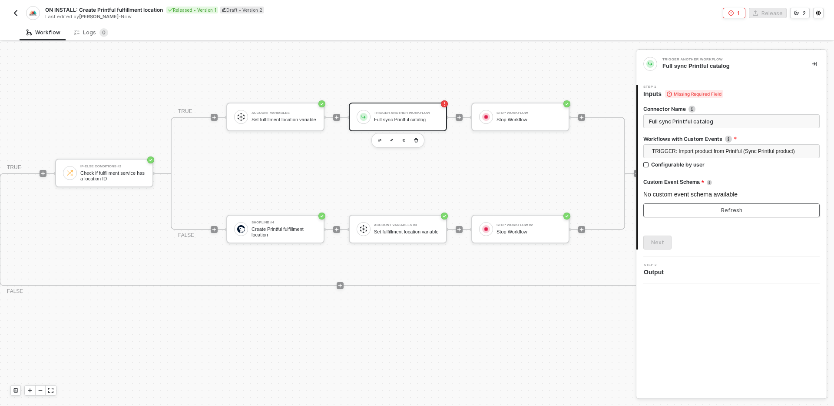
click at [731, 215] on button "Refresh" at bounding box center [732, 210] width 176 height 14
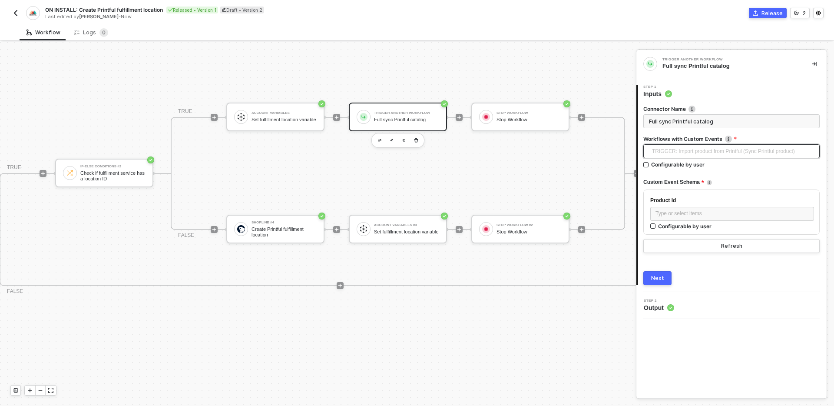
click at [749, 152] on span "TRIGGER: Import product from Printful (Sync Printful product)" at bounding box center [733, 151] width 163 height 13
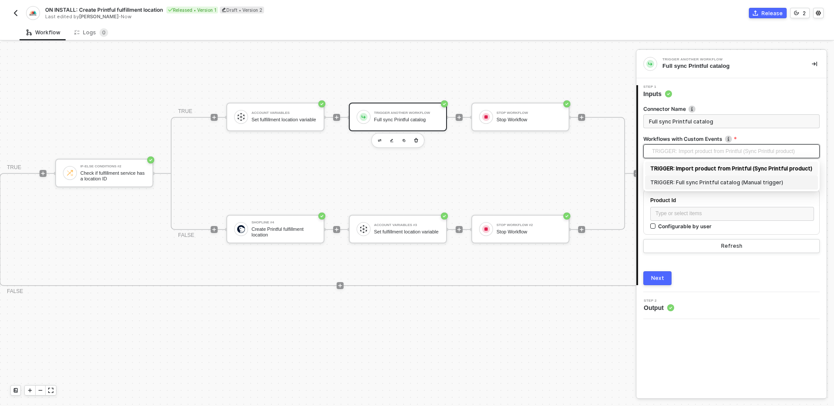
click at [733, 182] on div "TRIGGER: Full sync Printful catalog (Manual trigger)" at bounding box center [732, 183] width 163 height 10
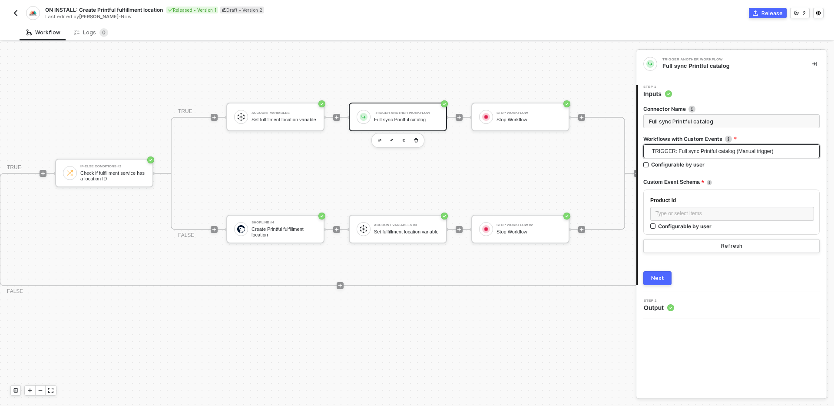
click at [696, 275] on div "Next" at bounding box center [732, 278] width 176 height 14
click at [660, 280] on div "Next" at bounding box center [657, 278] width 13 height 7
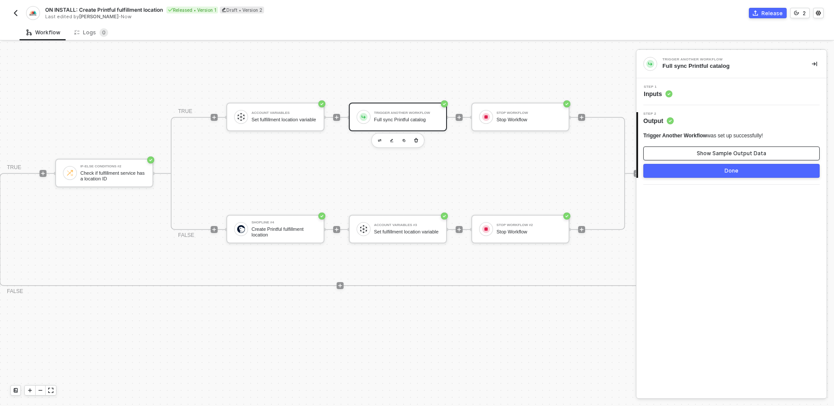
click at [725, 151] on div "Show Sample Output Data" at bounding box center [732, 153] width 70 height 7
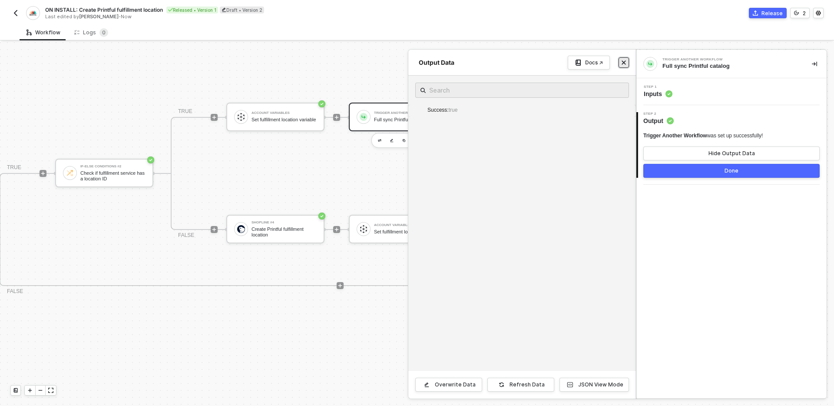
click at [624, 62] on icon "icon-close" at bounding box center [624, 63] width 4 height 4
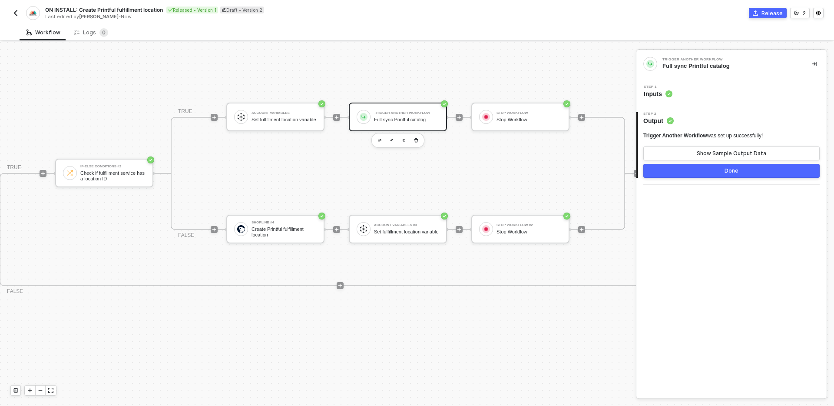
click at [707, 89] on div "Step 1 Inputs" at bounding box center [733, 91] width 188 height 13
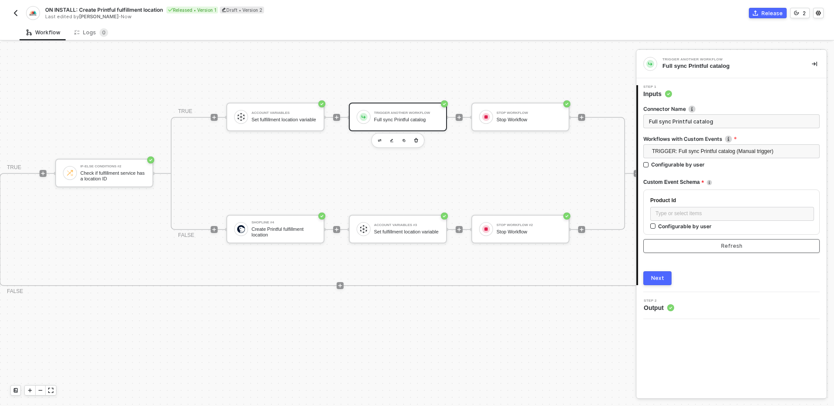
click at [730, 249] on div "Refresh" at bounding box center [731, 245] width 21 height 7
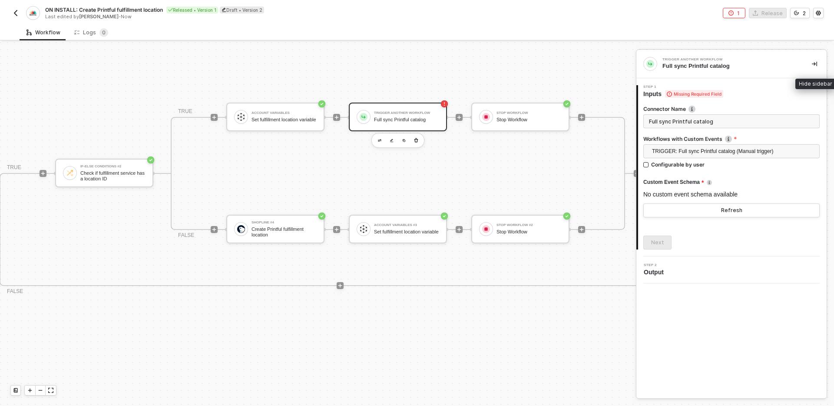
click at [811, 66] on button "button" at bounding box center [815, 64] width 10 height 10
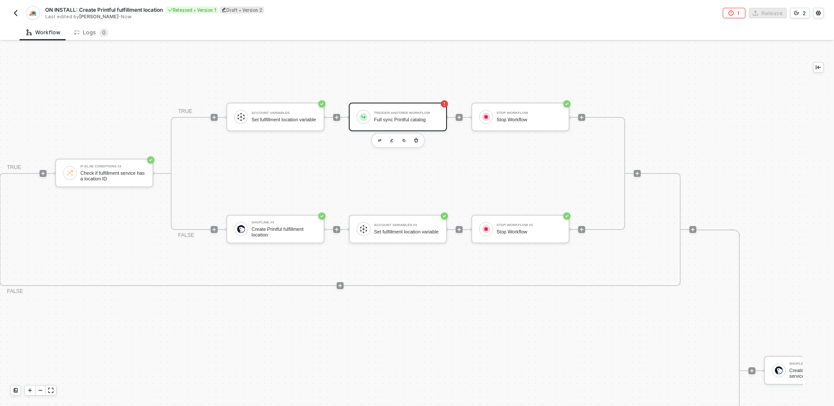
click at [13, 12] on img "button" at bounding box center [15, 13] width 7 height 7
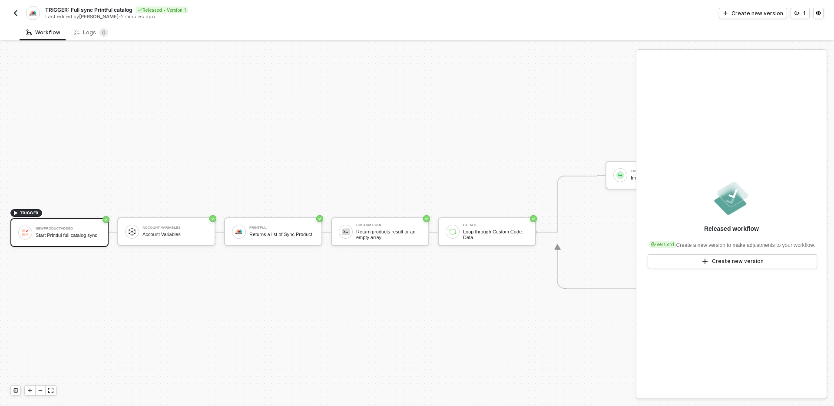
scroll to position [16, 0]
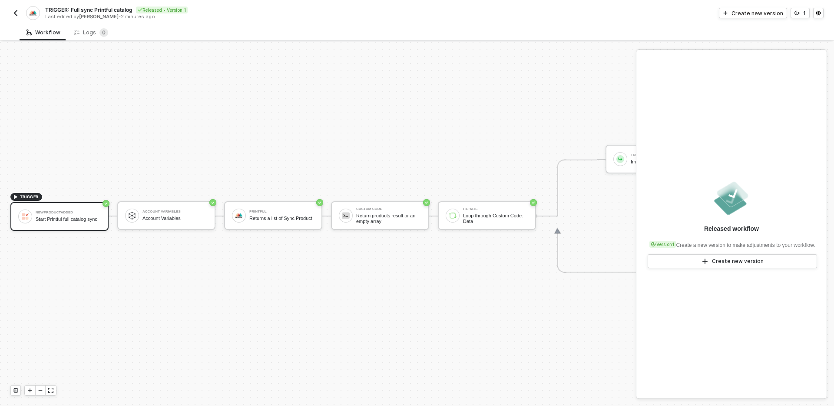
click at [66, 216] on div "Start Printful full catalog sync" at bounding box center [68, 219] width 65 height 6
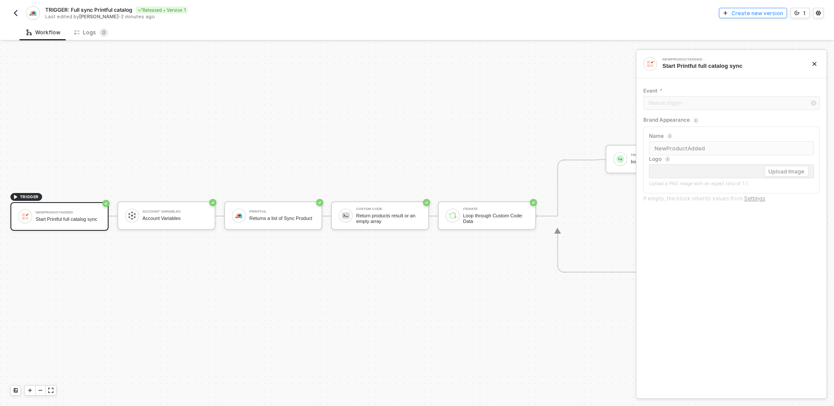
click at [770, 14] on div "Create new version" at bounding box center [758, 13] width 52 height 7
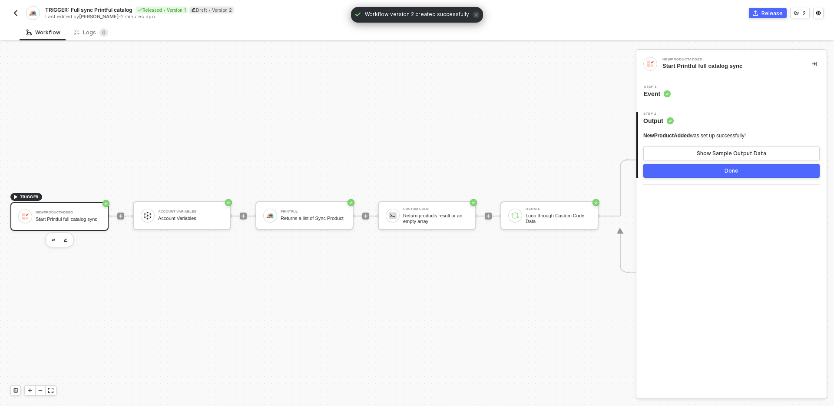
click at [691, 92] on div "Step 1 Event" at bounding box center [733, 91] width 188 height 13
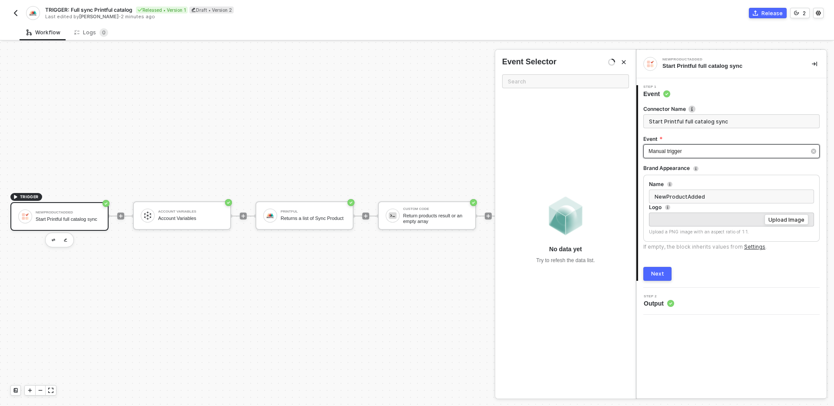
click at [712, 151] on div "Manual trigger" at bounding box center [727, 151] width 157 height 8
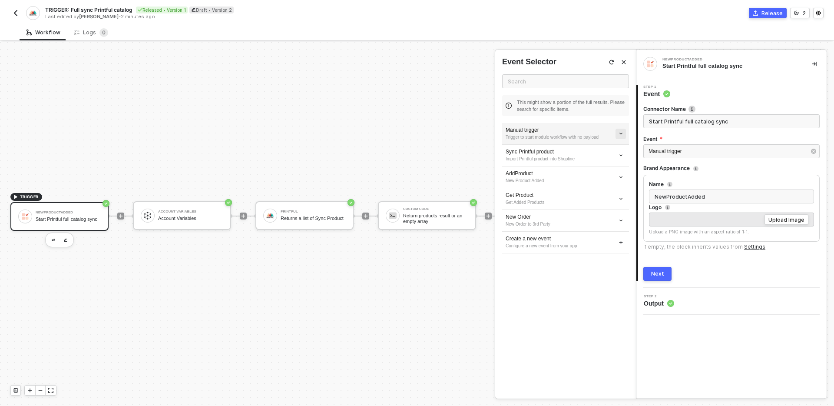
click at [620, 133] on icon "icon-arrow-down-small" at bounding box center [621, 133] width 3 height 1
click at [605, 143] on li "Edit" at bounding box center [590, 149] width 68 height 13
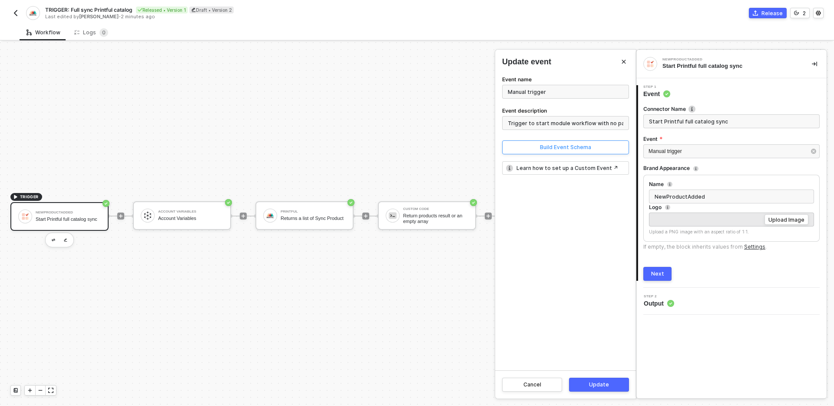
click at [580, 147] on div "Build Event Schema" at bounding box center [565, 147] width 51 height 7
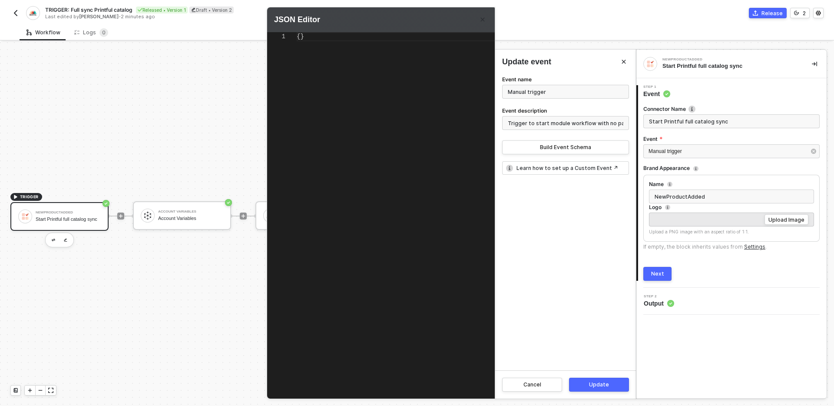
click at [373, 47] on div "{}" at bounding box center [412, 208] width 231 height 352
type textarea "{ "trigger": true }"
click at [606, 385] on div "Update" at bounding box center [599, 384] width 20 height 7
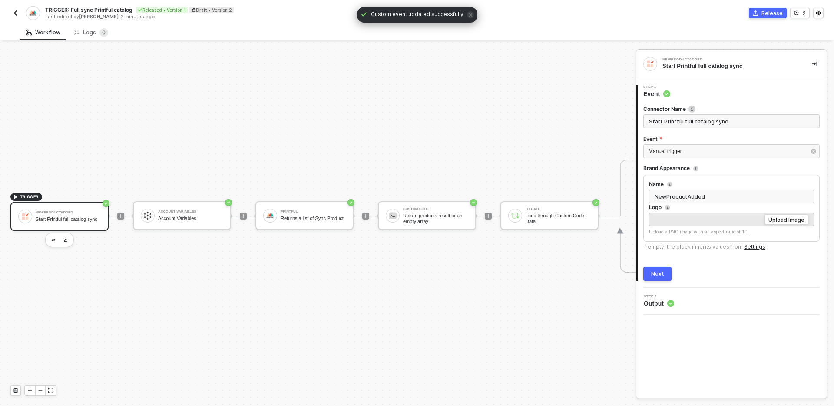
click at [666, 272] on button "Next" at bounding box center [658, 274] width 28 height 14
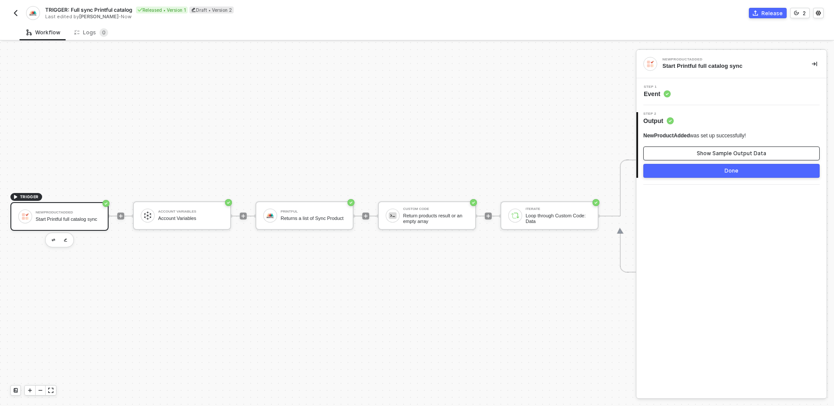
click at [726, 150] on div "Show Sample Output Data" at bounding box center [732, 153] width 70 height 7
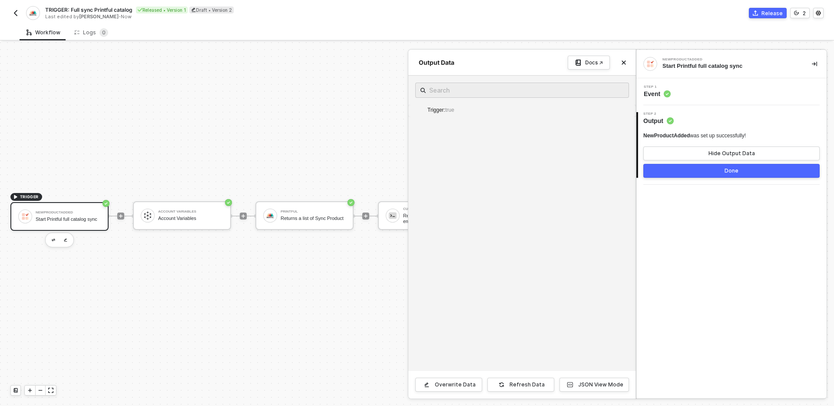
click at [724, 167] on button "Done" at bounding box center [732, 171] width 176 height 14
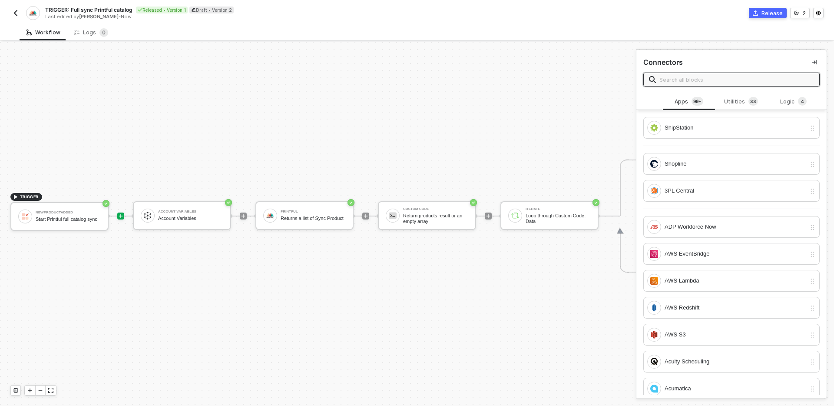
click at [768, 10] on div "Release" at bounding box center [772, 13] width 21 height 7
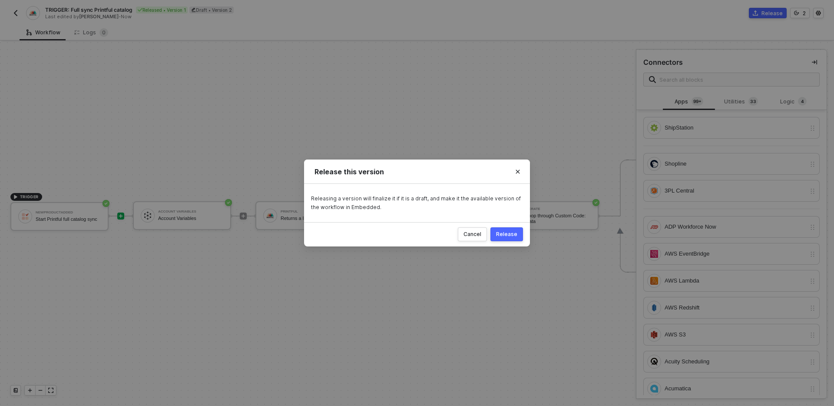
click at [511, 234] on div "Release" at bounding box center [506, 234] width 21 height 7
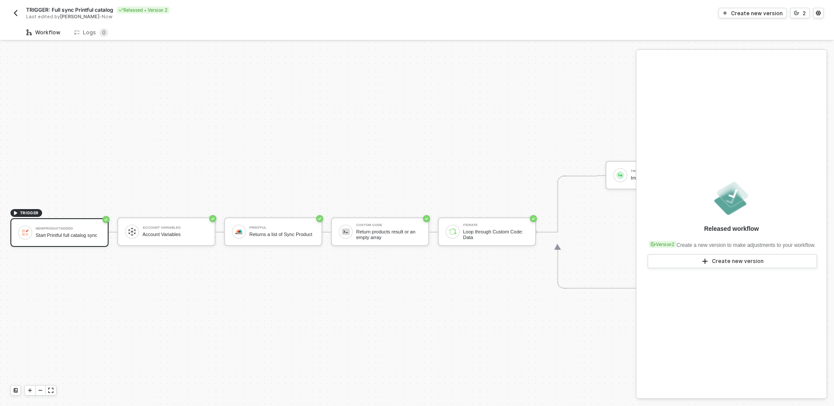
scroll to position [16, 0]
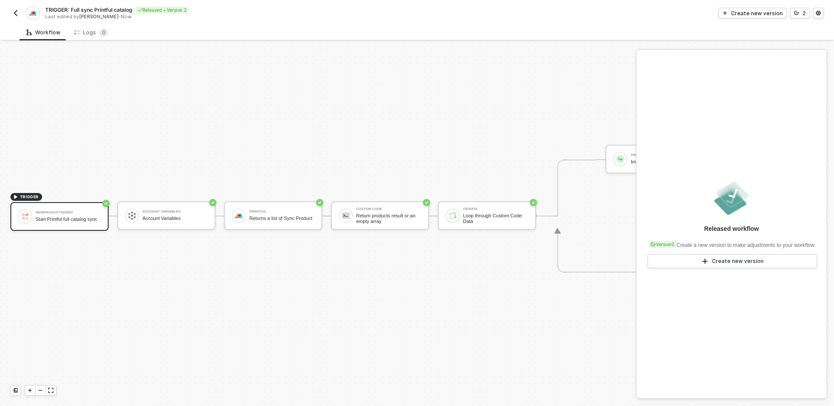
click at [119, 136] on div "TRIGGER NewProductAdded Start Printful full catalog sync Account Variables Acco…" at bounding box center [378, 216] width 756 height 380
click at [17, 16] on img "button" at bounding box center [15, 13] width 7 height 7
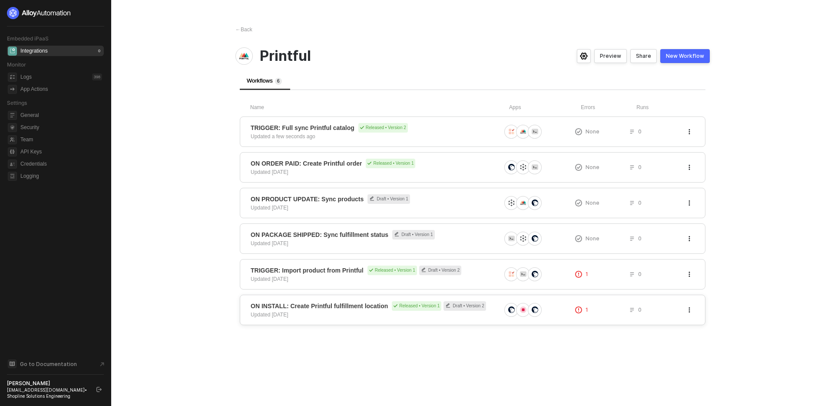
click at [355, 296] on div "ON INSTALL: Create Printful fulfillment location Released • Version 1 Draft • V…" at bounding box center [473, 310] width 466 height 30
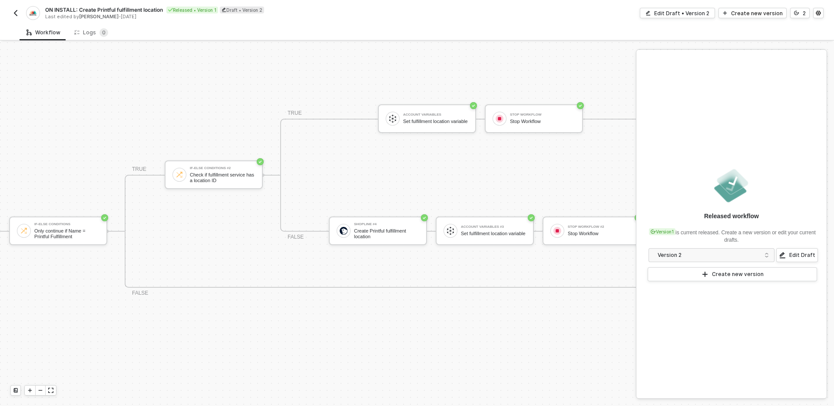
scroll to position [155, 383]
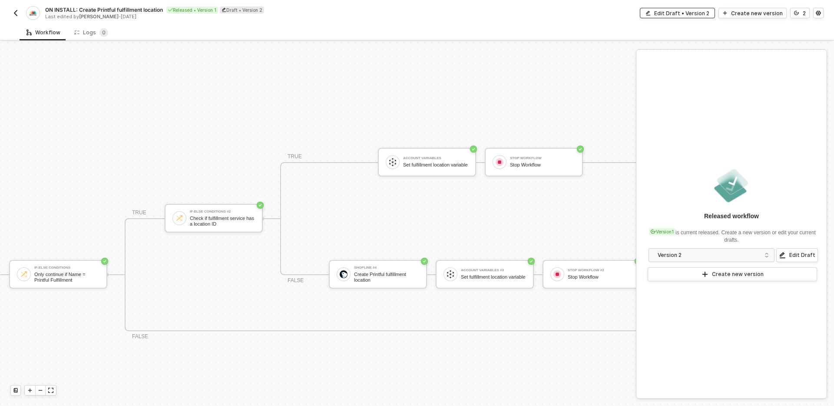
click at [702, 13] on div "Edit Draft • Version 2" at bounding box center [681, 13] width 55 height 7
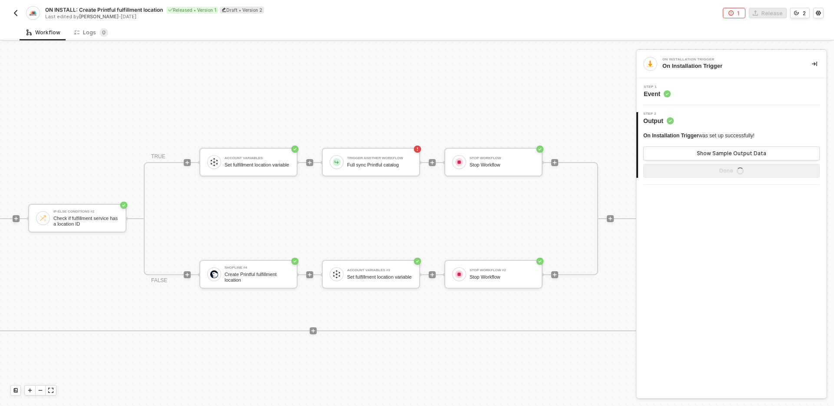
scroll to position [155, 833]
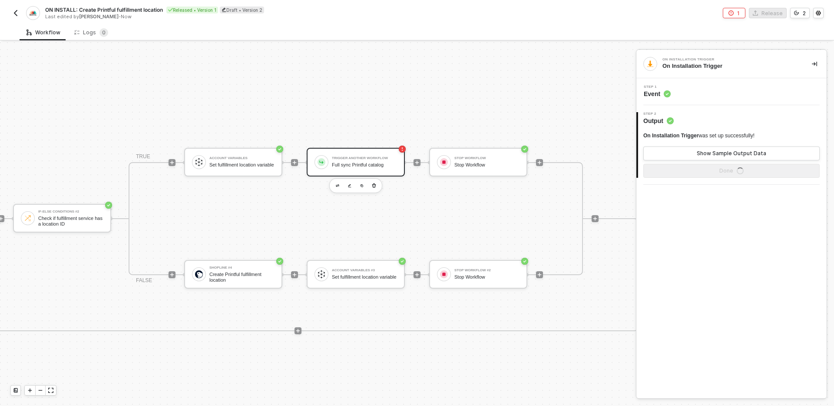
click at [366, 169] on div "Trigger Another Workflow Full sync Printful catalog" at bounding box center [364, 162] width 65 height 17
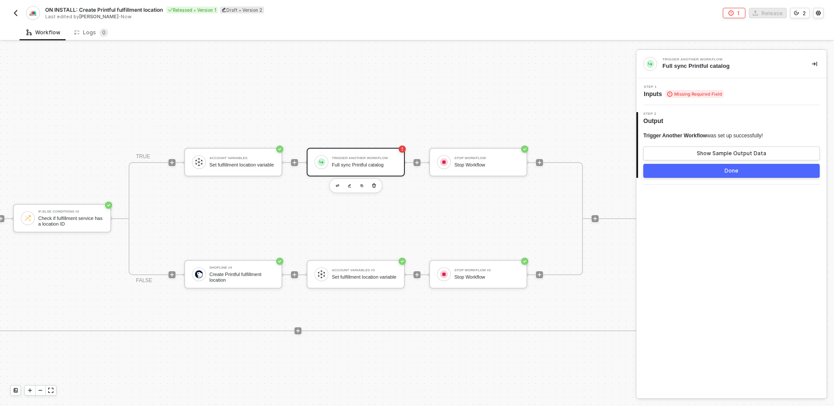
click at [759, 90] on div "Step 1 Inputs Missing Required Field" at bounding box center [733, 91] width 188 height 13
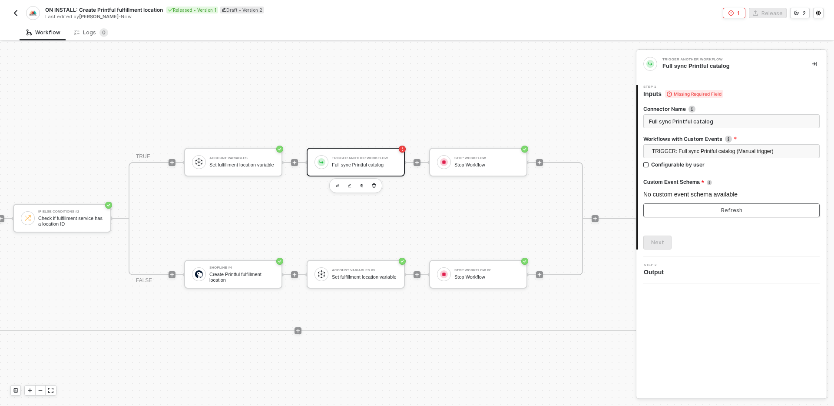
click at [744, 207] on button "Refresh" at bounding box center [732, 210] width 176 height 14
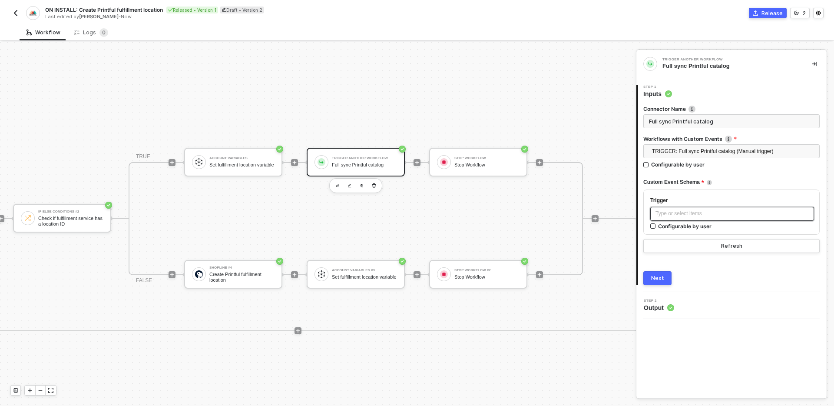
click at [758, 219] on div "Type or select items ﻿" at bounding box center [733, 214] width 164 height 14
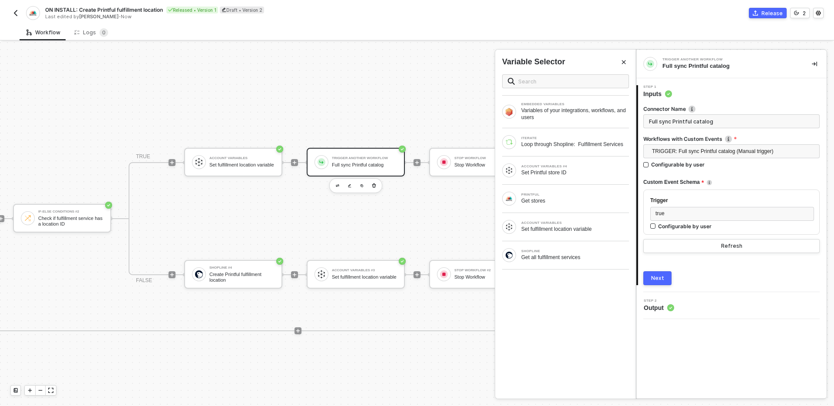
click at [654, 281] on div "Next" at bounding box center [657, 278] width 13 height 7
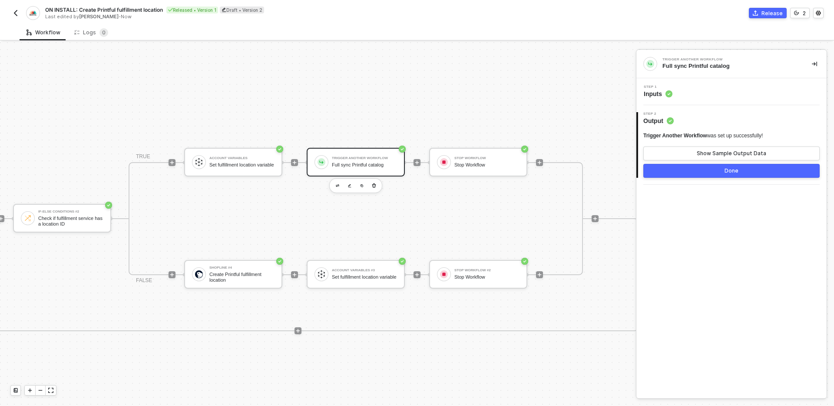
click at [733, 168] on div "Done" at bounding box center [732, 170] width 14 height 7
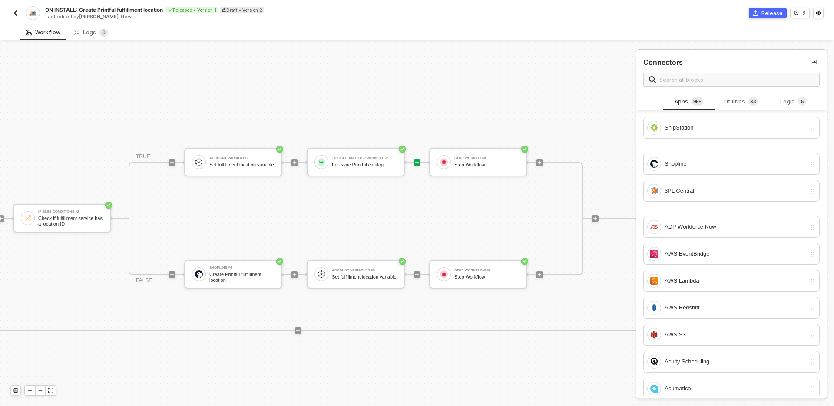
click at [815, 64] on icon "icon-collapse-right" at bounding box center [814, 62] width 5 height 5
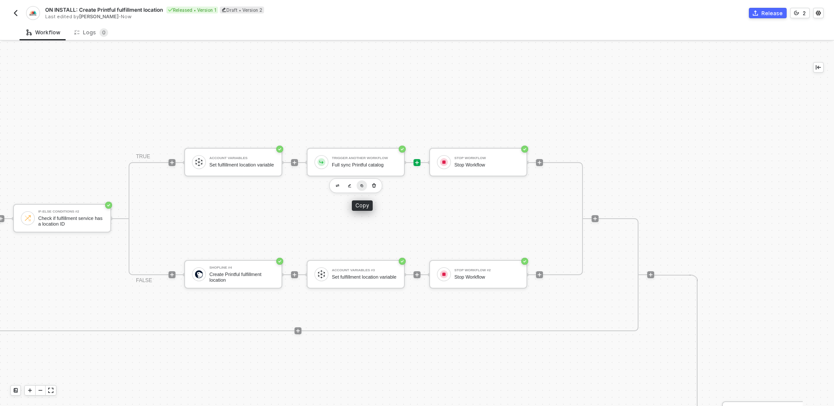
click at [362, 186] on img "button" at bounding box center [361, 185] width 3 height 3
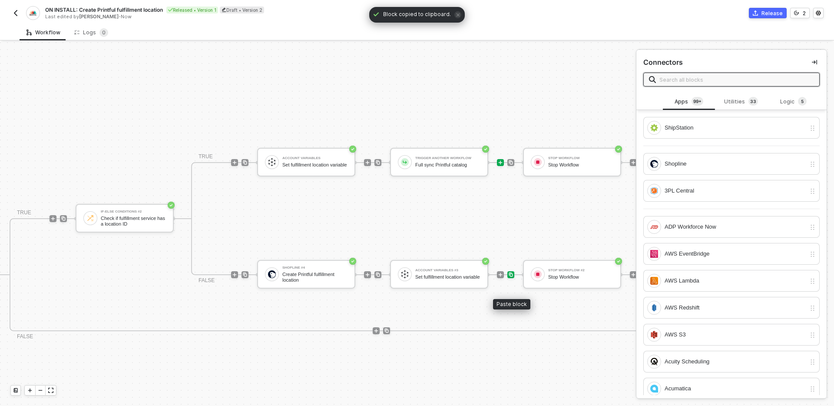
click at [512, 274] on img at bounding box center [510, 274] width 5 height 5
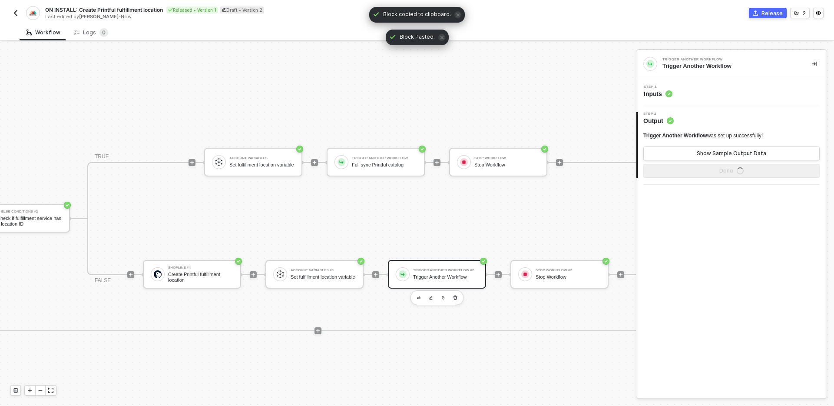
scroll to position [155, 877]
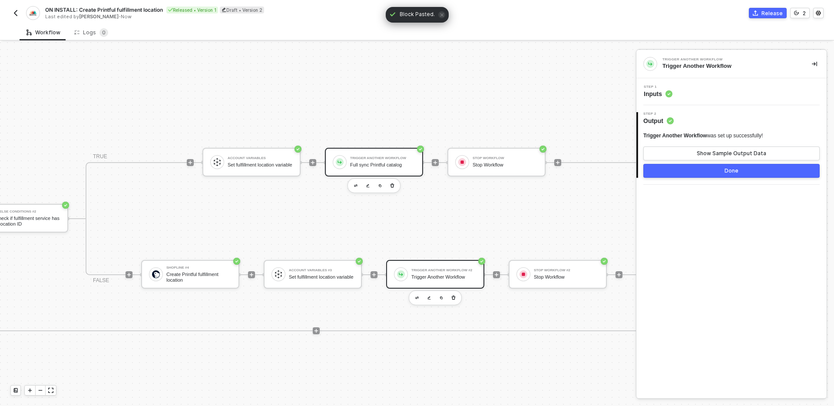
click at [387, 168] on div "Trigger Another Workflow Full sync Printful catalog" at bounding box center [382, 162] width 65 height 17
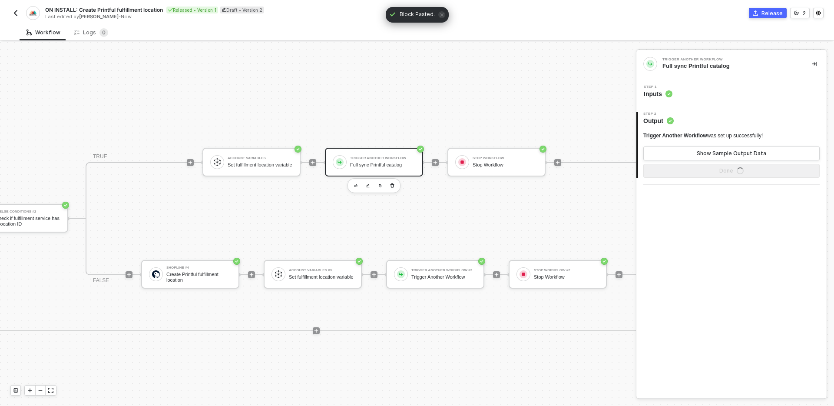
click at [755, 94] on div "Step 1 Inputs" at bounding box center [733, 91] width 188 height 13
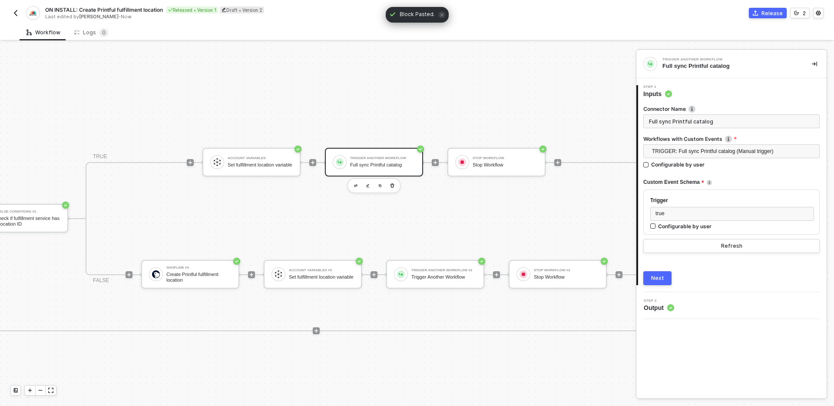
click at [733, 121] on input "Full sync Printful catalog" at bounding box center [732, 121] width 176 height 14
click at [448, 291] on div at bounding box center [435, 297] width 53 height 15
click at [449, 275] on div "Trigger Another Workflow" at bounding box center [444, 277] width 65 height 6
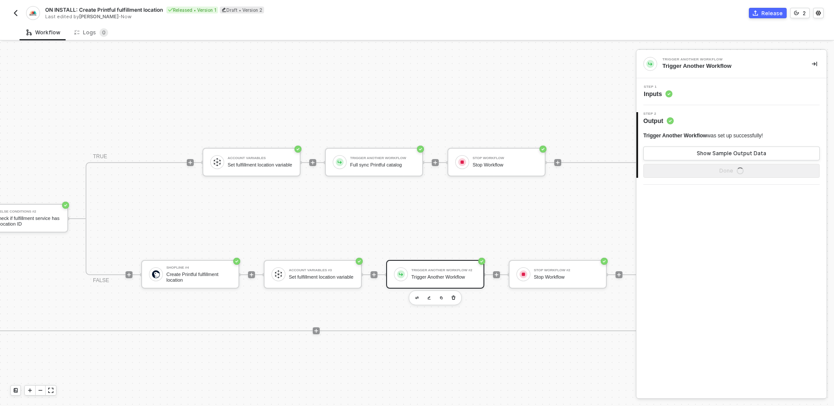
click at [715, 83] on div "Step 1 Inputs" at bounding box center [732, 91] width 190 height 27
click at [715, 90] on div "Step 1 Inputs" at bounding box center [733, 91] width 188 height 13
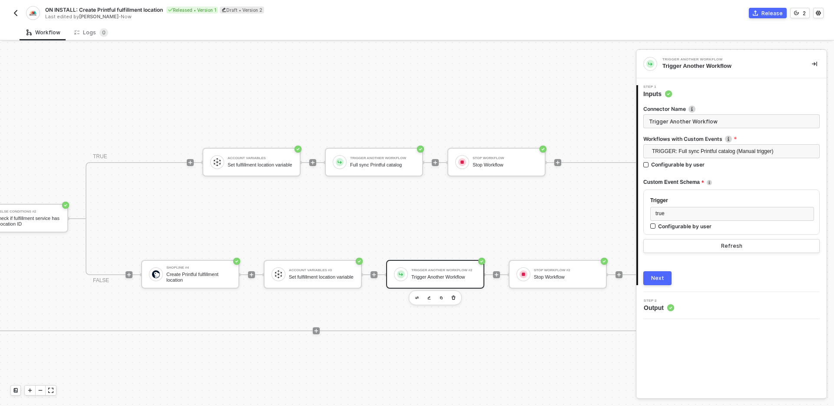
click at [737, 120] on input "Trigger Another Workflow" at bounding box center [732, 121] width 176 height 14
type input "Full sync Printful catalog"
click at [660, 281] on div "Next" at bounding box center [657, 278] width 13 height 7
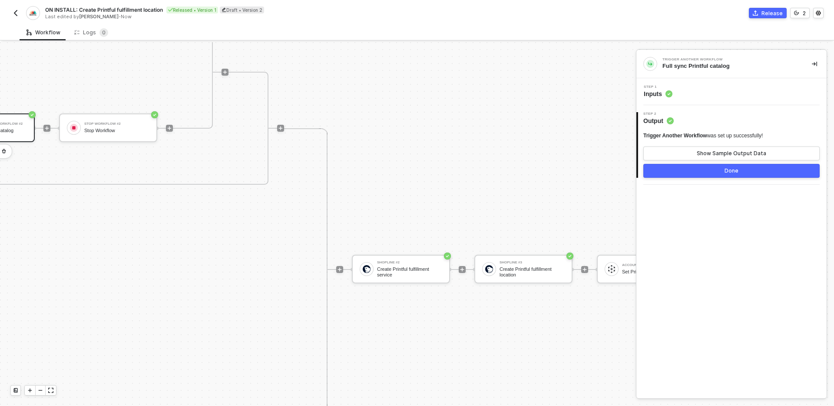
scroll to position [302, 1455]
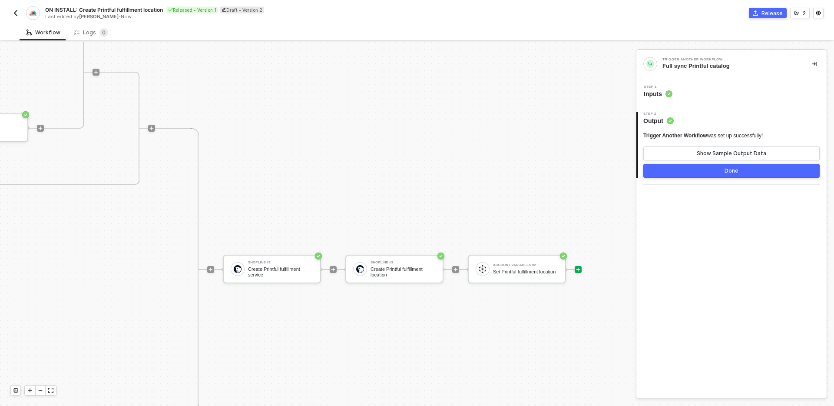
click at [580, 269] on icon "icon-play" at bounding box center [578, 269] width 5 height 5
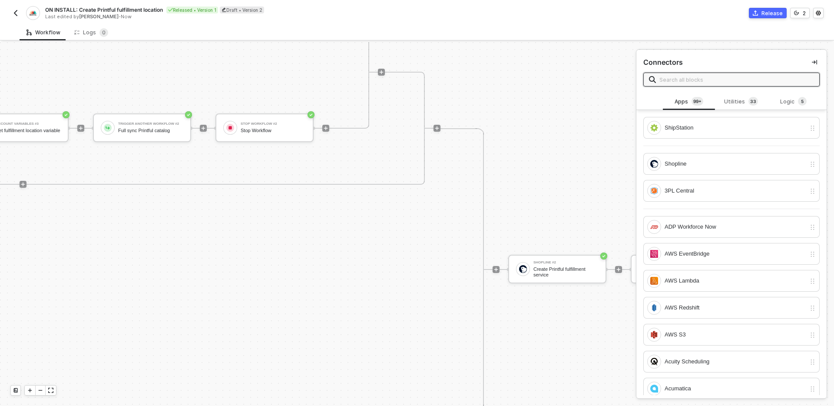
scroll to position [302, 1132]
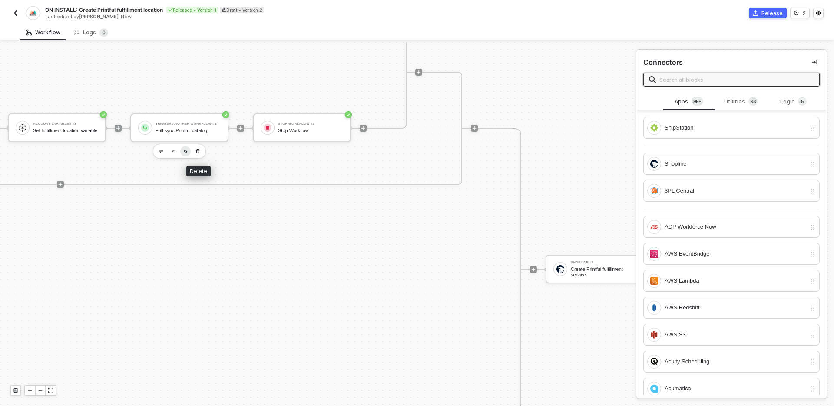
click at [186, 151] on img "button" at bounding box center [185, 150] width 3 height 3
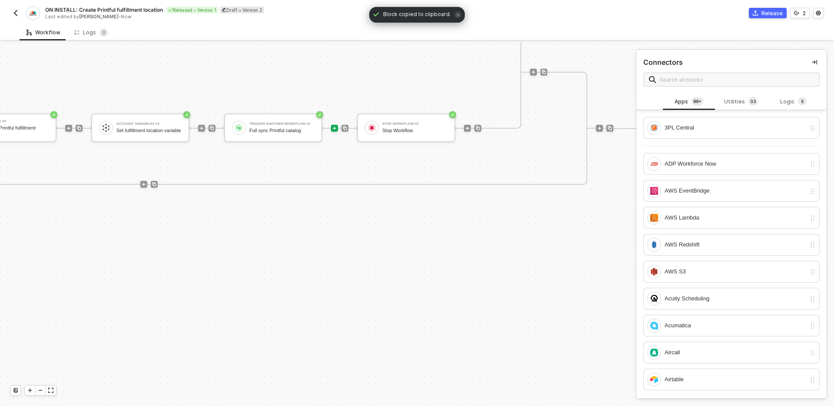
scroll to position [302, 1622]
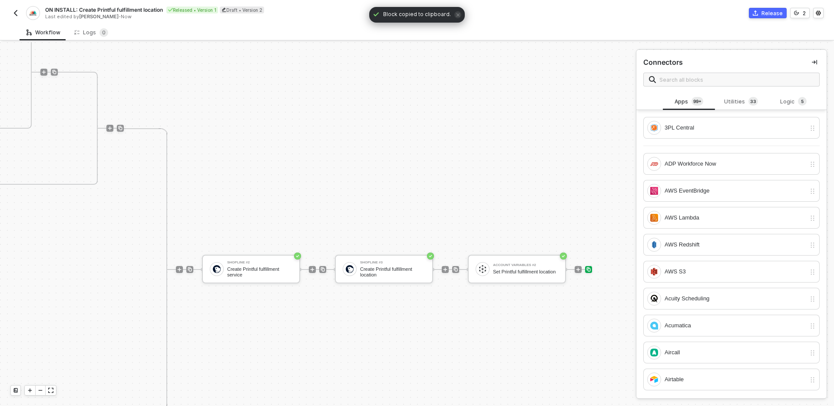
click at [592, 269] on div at bounding box center [588, 269] width 7 height 7
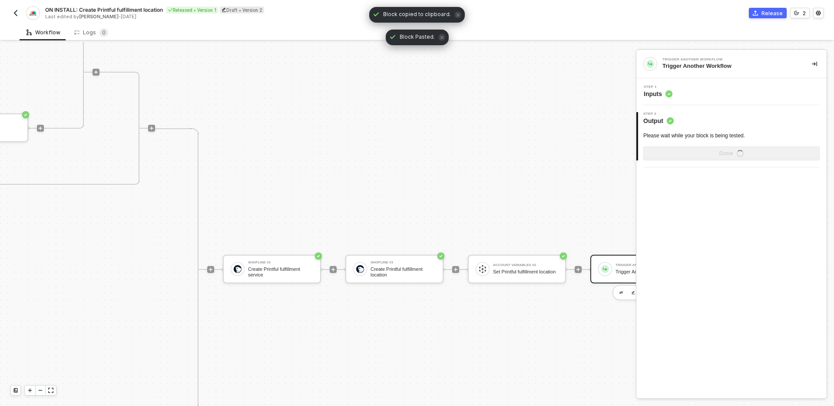
scroll to position [302, 1578]
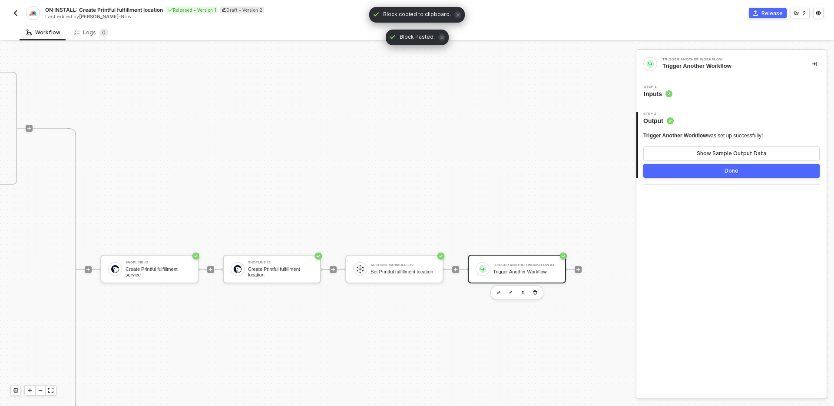
click at [702, 88] on div "Step 1 Inputs" at bounding box center [733, 91] width 188 height 13
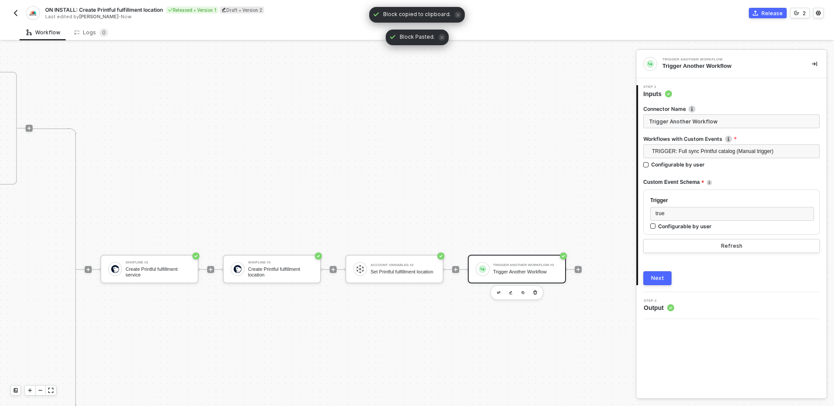
click at [731, 116] on input "Trigger Another Workflow" at bounding box center [732, 121] width 176 height 14
type input "Full sync Printful catalog"
click at [655, 276] on div "Next" at bounding box center [657, 278] width 13 height 7
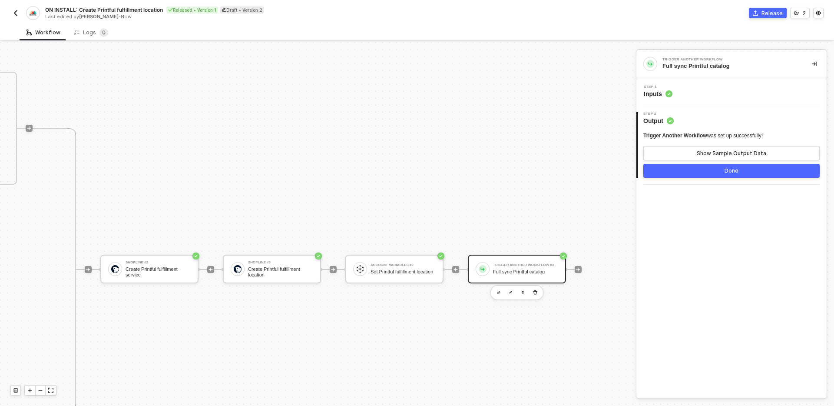
click at [735, 171] on div "Done" at bounding box center [732, 170] width 14 height 7
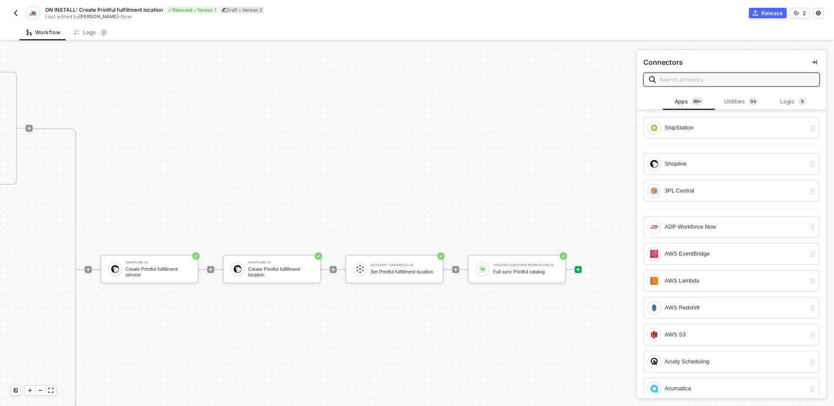
click at [580, 271] on icon "icon-play" at bounding box center [578, 269] width 5 height 5
click at [798, 100] on sup "5" at bounding box center [802, 101] width 9 height 9
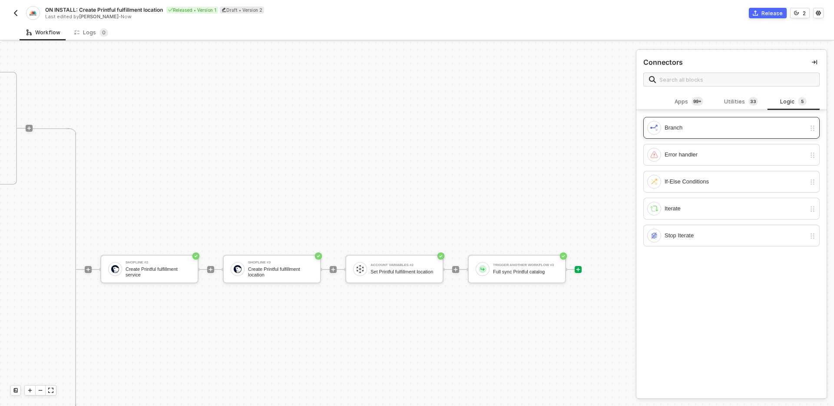
click at [706, 123] on div "Branch" at bounding box center [735, 128] width 141 height 10
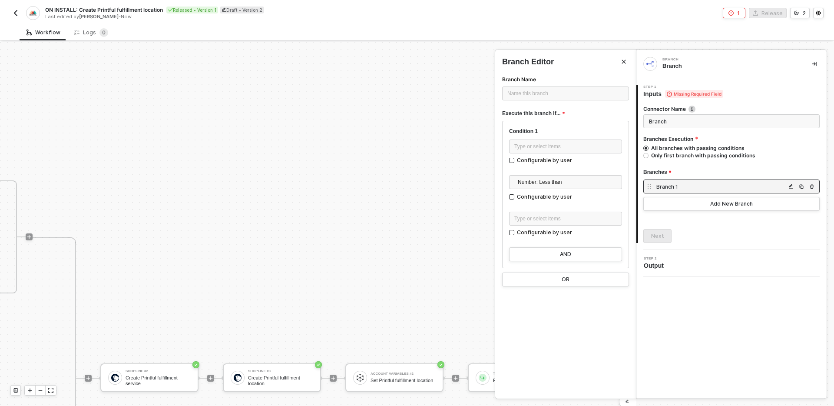
click at [681, 191] on div "Branch 1" at bounding box center [732, 186] width 176 height 14
click at [684, 223] on div "Connector Name Branch Branches Execution All branches with passing conditions O…" at bounding box center [732, 170] width 176 height 145
click at [625, 58] on button "Close" at bounding box center [624, 61] width 10 height 10
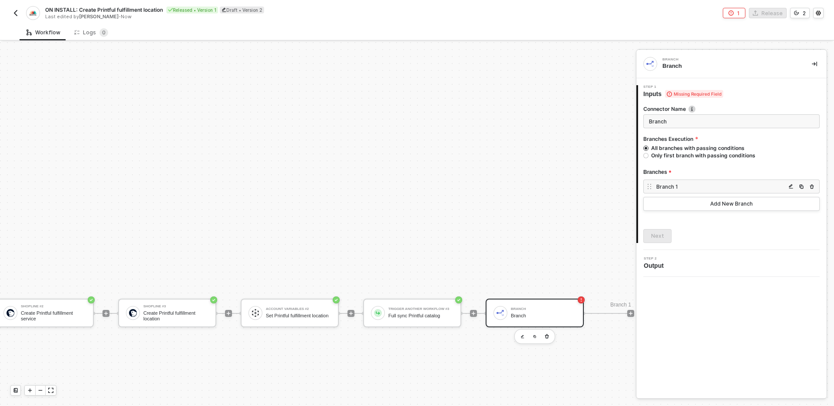
scroll to position [366, 1735]
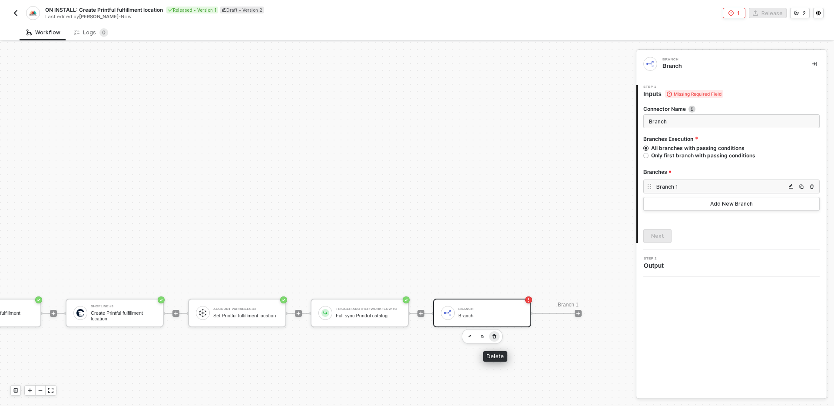
click at [495, 338] on icon "button" at bounding box center [495, 336] width 4 height 4
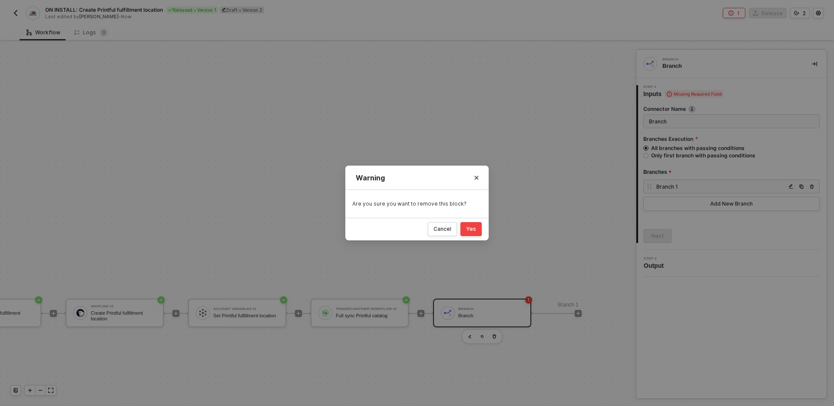
click at [477, 229] on button "Yes" at bounding box center [471, 229] width 21 height 14
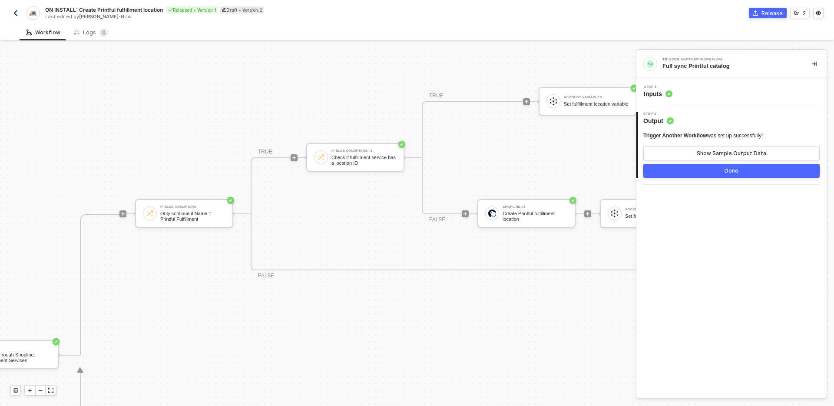
scroll to position [216, 536]
click at [660, 169] on button "Done" at bounding box center [732, 171] width 176 height 14
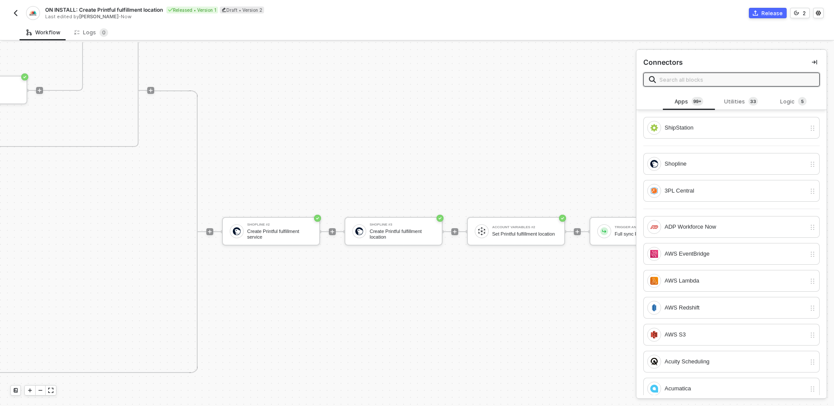
scroll to position [339, 1508]
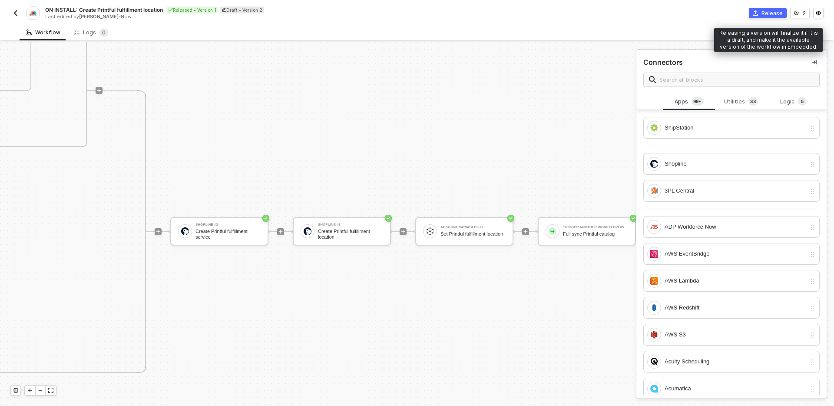
click at [770, 10] on div "Release" at bounding box center [772, 13] width 21 height 7
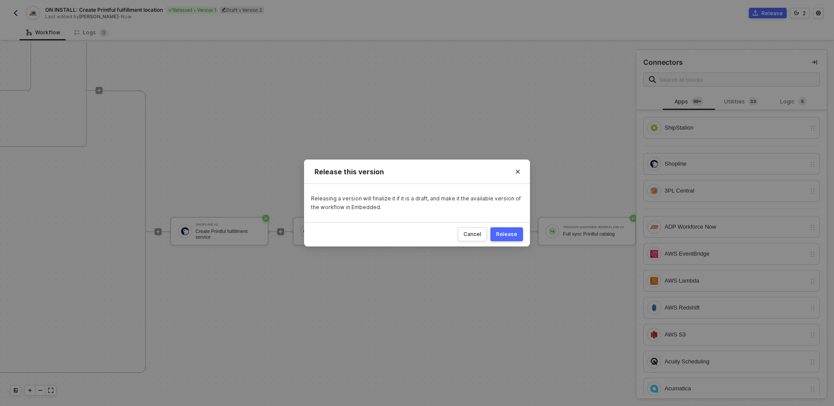
click at [507, 232] on div "Release" at bounding box center [506, 234] width 21 height 7
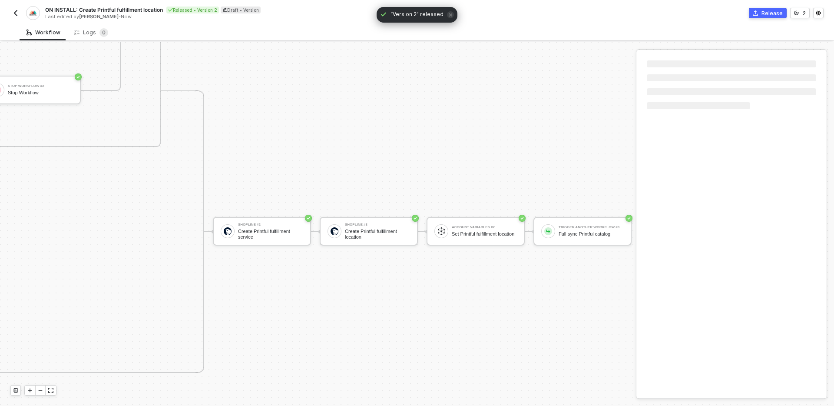
scroll to position [339, 1264]
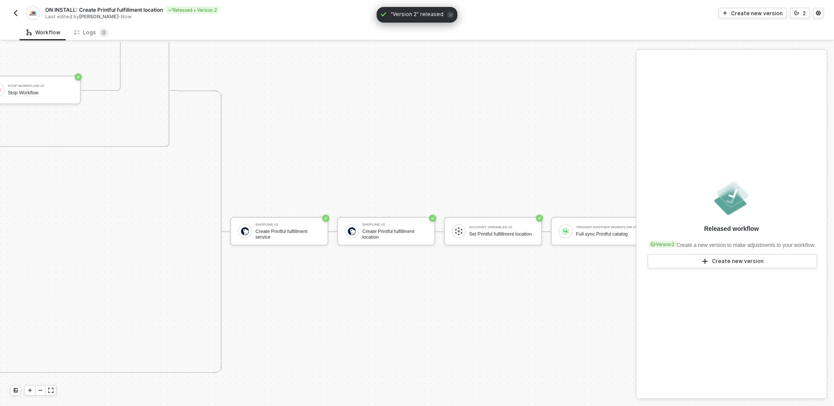
click at [13, 14] on img "button" at bounding box center [15, 13] width 7 height 7
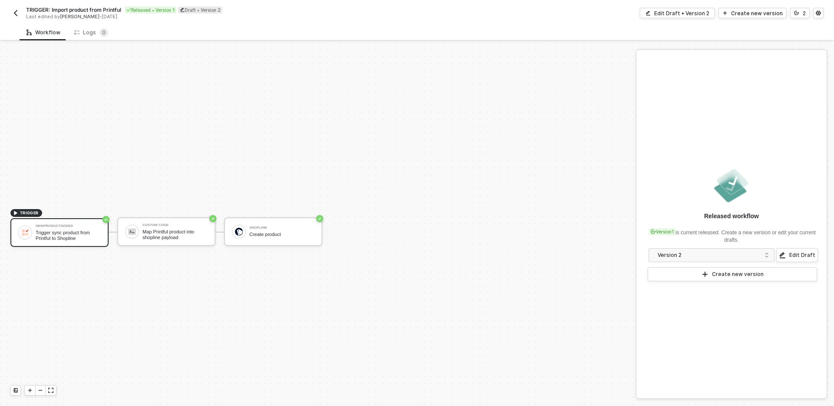
scroll to position [16, 0]
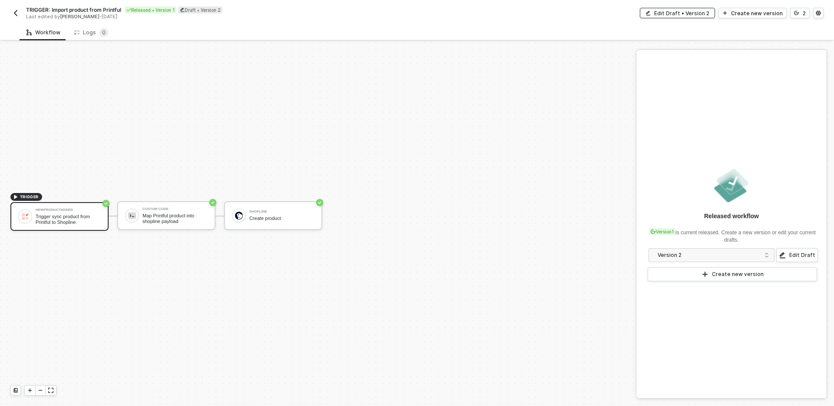
click at [679, 13] on div "Edit Draft • Version 2" at bounding box center [681, 13] width 55 height 7
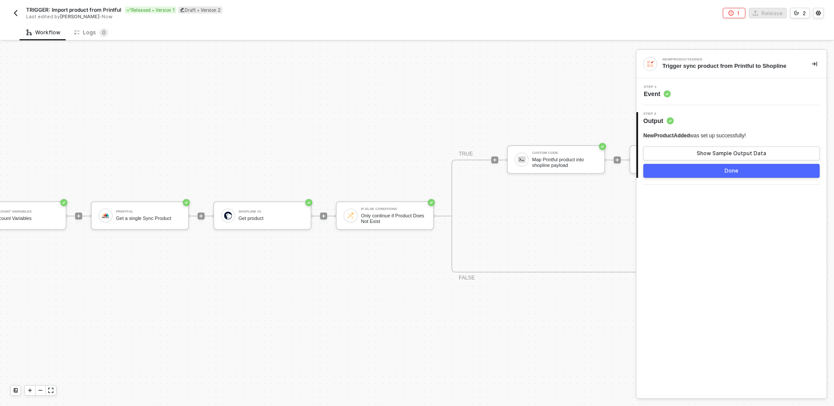
scroll to position [16, 166]
click at [428, 262] on div "TRIGGER NewProductAdded Trigger sync product from Printful to Shopline Account …" at bounding box center [438, 216] width 1209 height 380
click at [518, 214] on div "TRUE Custom Code Map Printful product into shopline payload Shopline Create pro…" at bounding box center [739, 215] width 577 height 113
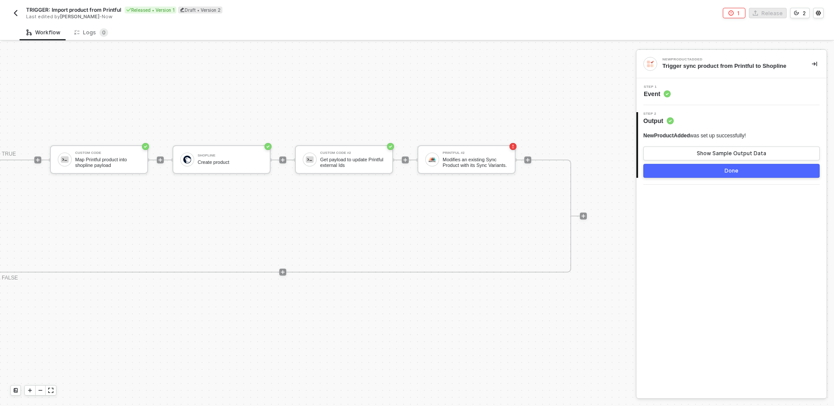
scroll to position [16, 622]
